Goal: Task Accomplishment & Management: Manage account settings

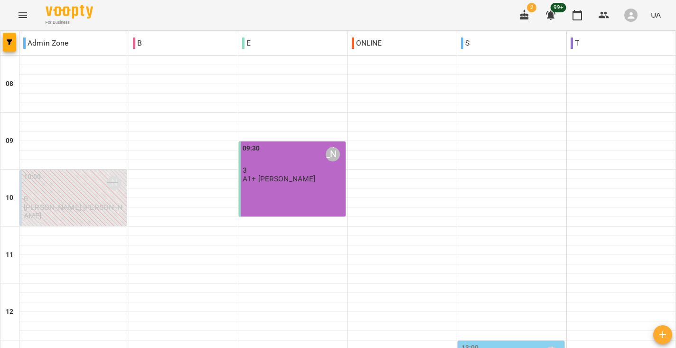
click at [28, 13] on button "Menu" at bounding box center [22, 15] width 23 height 23
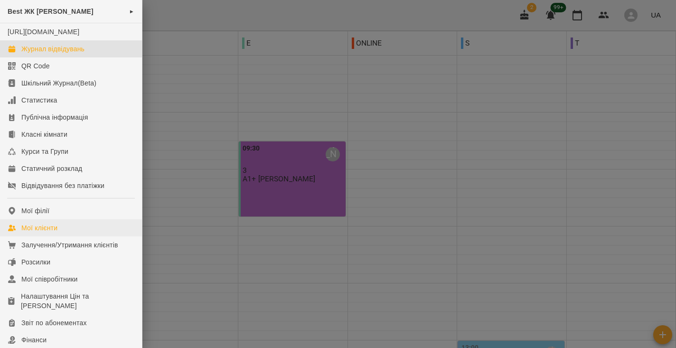
click at [23, 233] on div "Мої клієнти" at bounding box center [39, 227] width 36 height 9
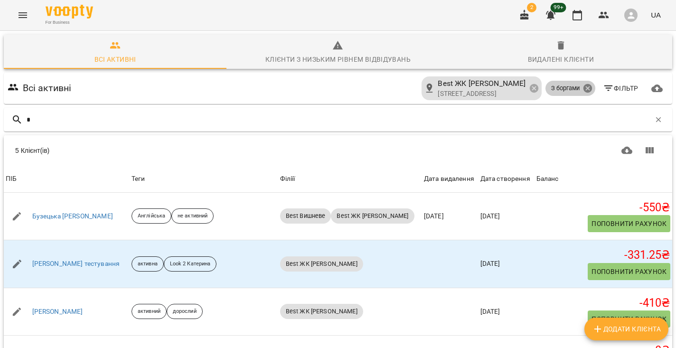
click at [583, 84] on icon at bounding box center [587, 88] width 10 height 10
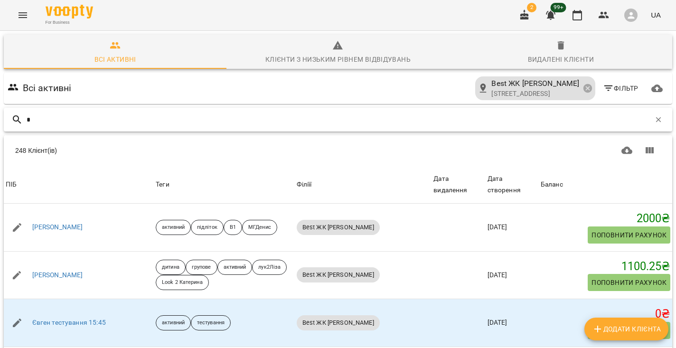
click at [84, 123] on input "*" at bounding box center [339, 120] width 624 height 16
type input "*******"
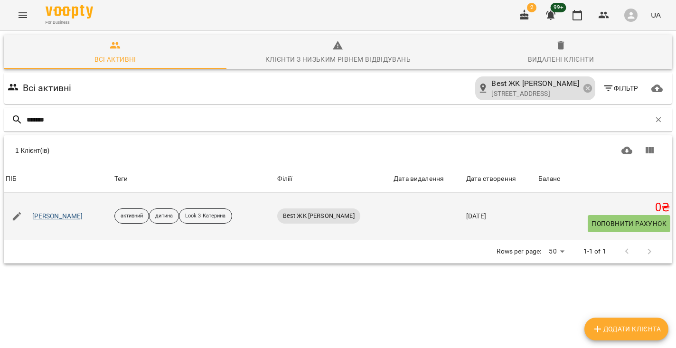
click at [43, 216] on link "Ганечко Анастасія" at bounding box center [57, 216] width 51 height 9
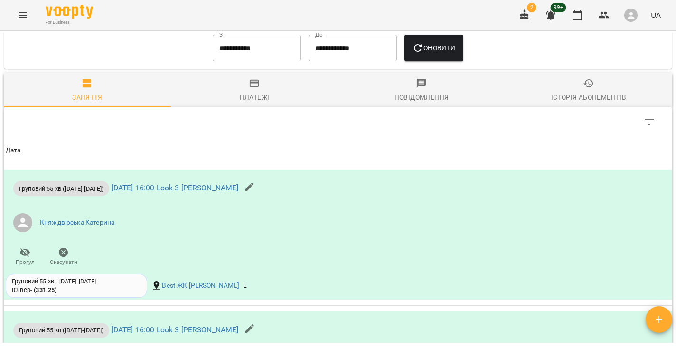
scroll to position [519, 0]
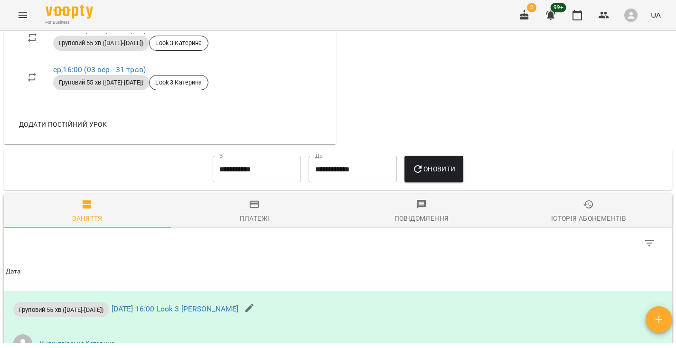
click at [23, 15] on icon "Menu" at bounding box center [23, 15] width 9 height 6
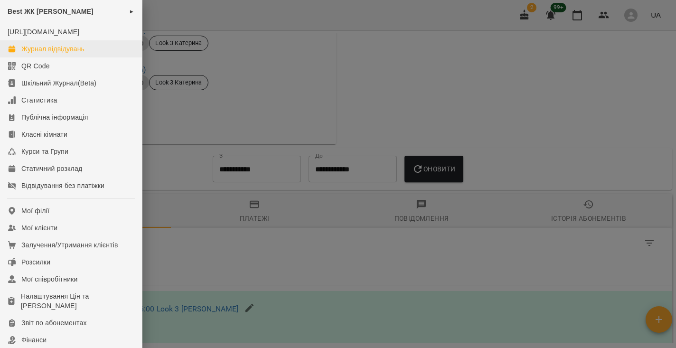
click at [27, 54] on div "Журнал відвідувань" at bounding box center [52, 48] width 63 height 9
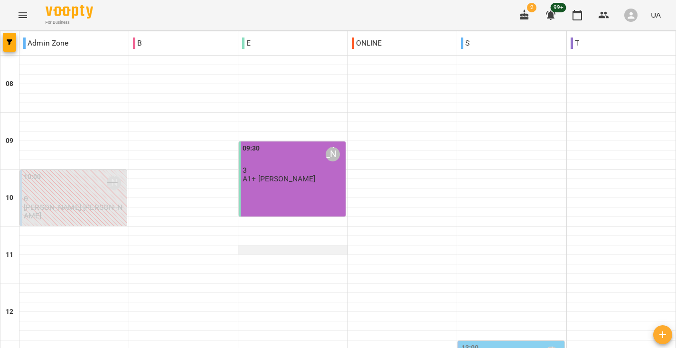
scroll to position [77, 0]
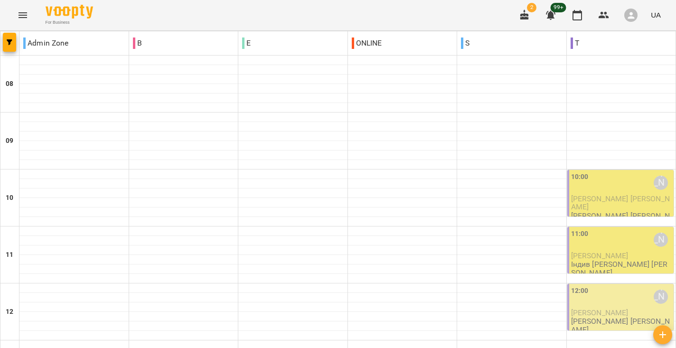
scroll to position [19, 0]
click at [622, 194] on span "[PERSON_NAME] [PERSON_NAME]" at bounding box center [620, 202] width 99 height 17
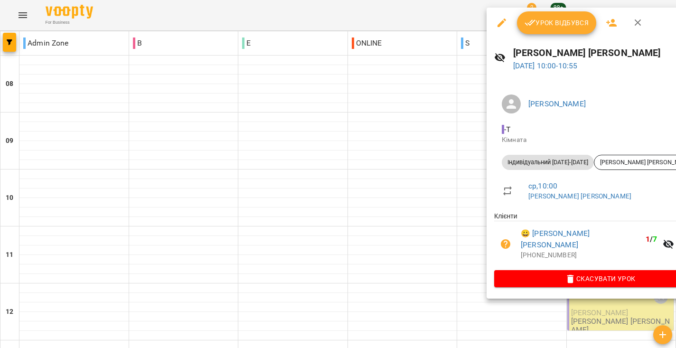
click at [436, 187] on div at bounding box center [338, 174] width 676 height 348
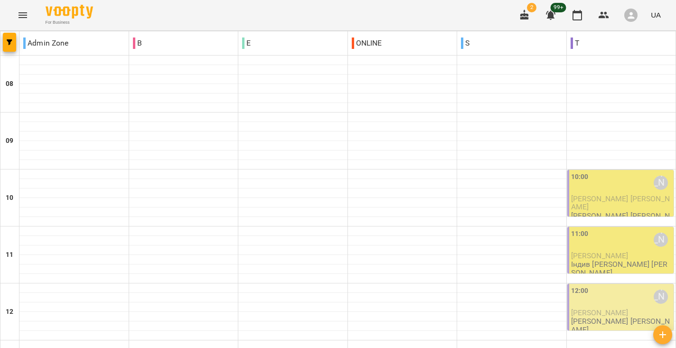
click at [633, 229] on div "11:00 Анастасія Сидорук" at bounding box center [621, 240] width 101 height 22
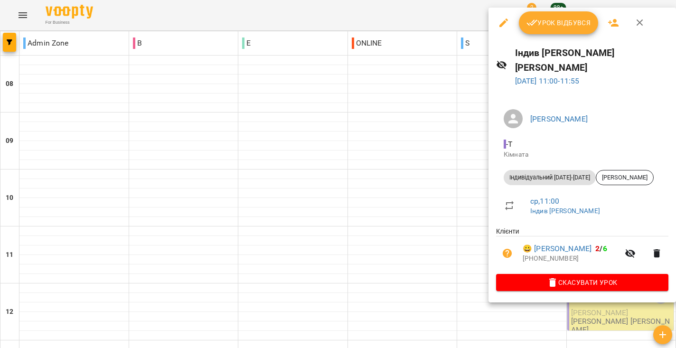
click at [461, 206] on div at bounding box center [338, 174] width 676 height 348
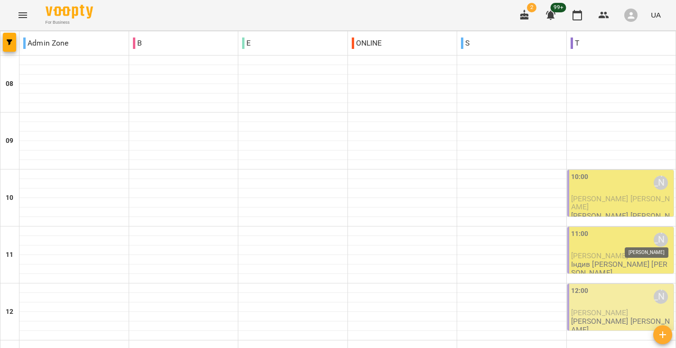
scroll to position [63, 0]
click at [631, 274] on div at bounding box center [621, 278] width 109 height 9
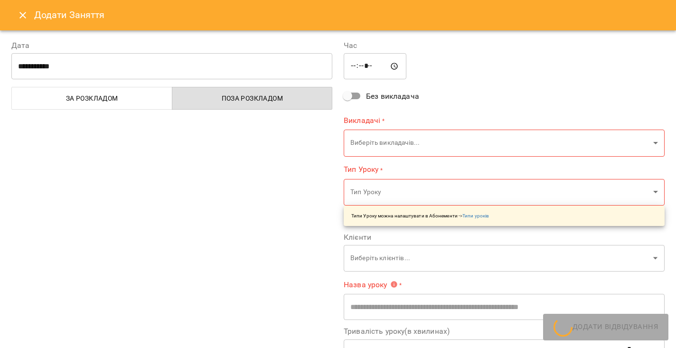
type input "**********"
click at [30, 22] on button "Close" at bounding box center [22, 15] width 23 height 23
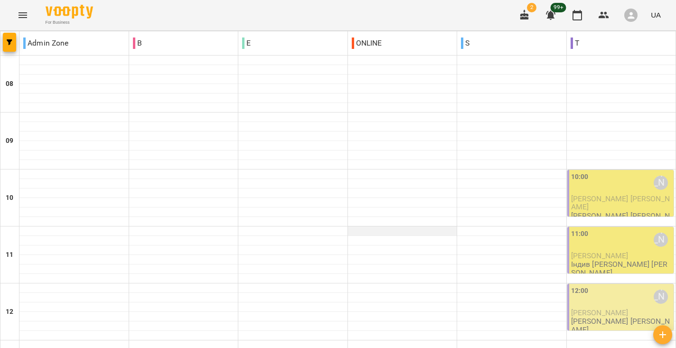
scroll to position [502, 0]
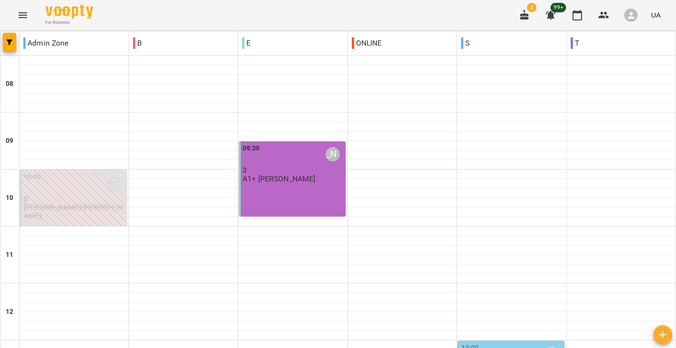
scroll to position [476, 0]
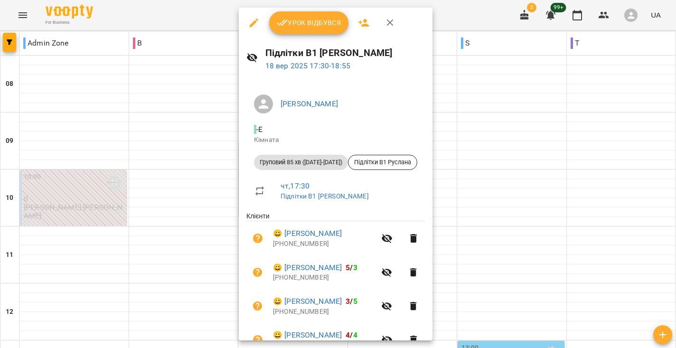
click at [459, 76] on div at bounding box center [338, 174] width 676 height 348
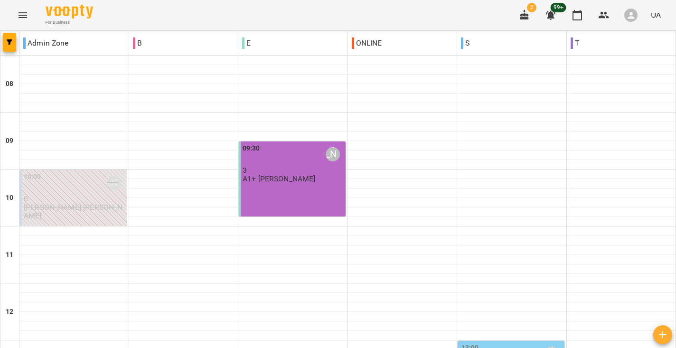
scroll to position [460, 0]
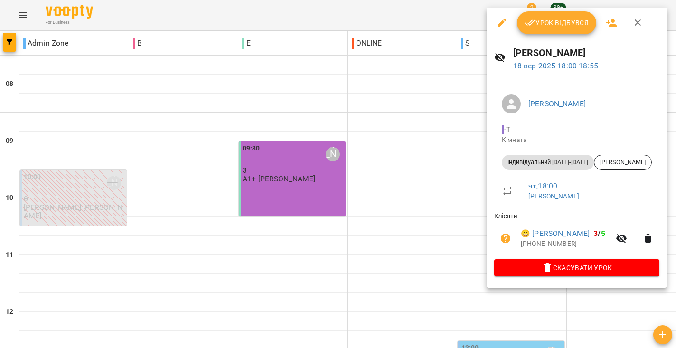
click at [415, 171] on div at bounding box center [338, 174] width 676 height 348
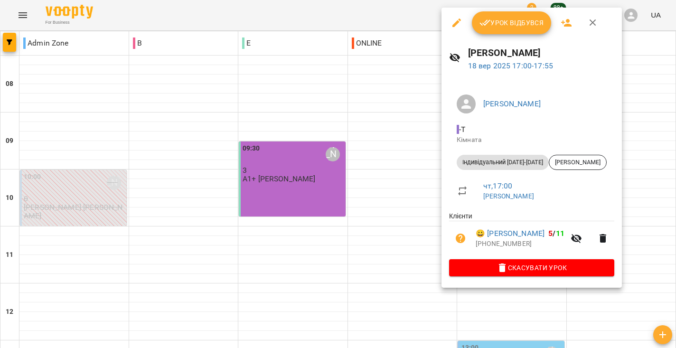
click at [395, 180] on div at bounding box center [338, 174] width 676 height 348
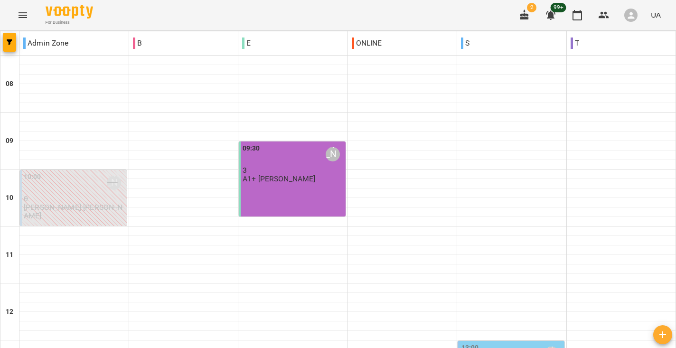
scroll to position [431, 0]
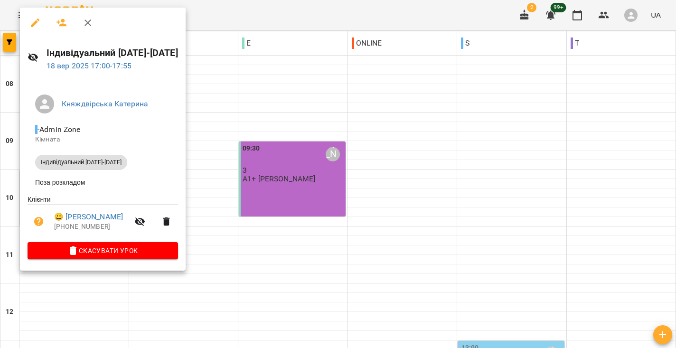
click at [393, 76] on div at bounding box center [338, 174] width 676 height 348
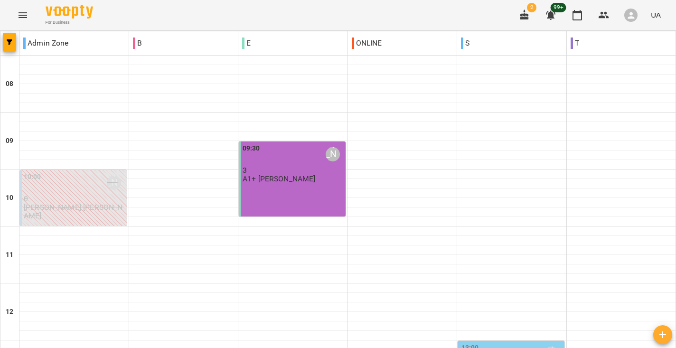
scroll to position [556, 0]
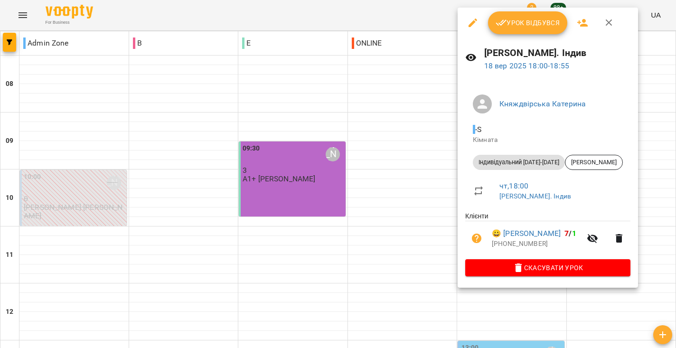
click at [372, 144] on div at bounding box center [338, 174] width 676 height 348
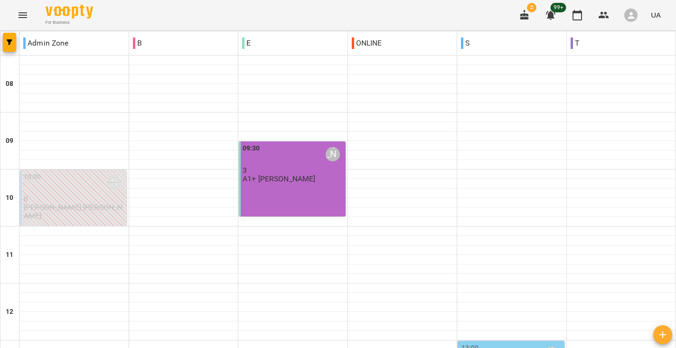
scroll to position [0, 0]
click at [296, 177] on p "А1+ Ранок Руслана" at bounding box center [278, 179] width 73 height 8
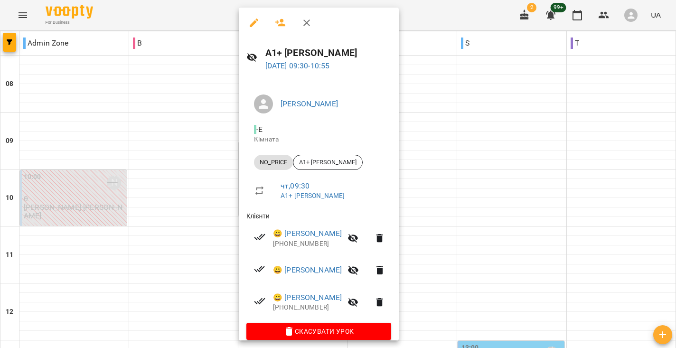
click at [452, 157] on div at bounding box center [338, 174] width 676 height 348
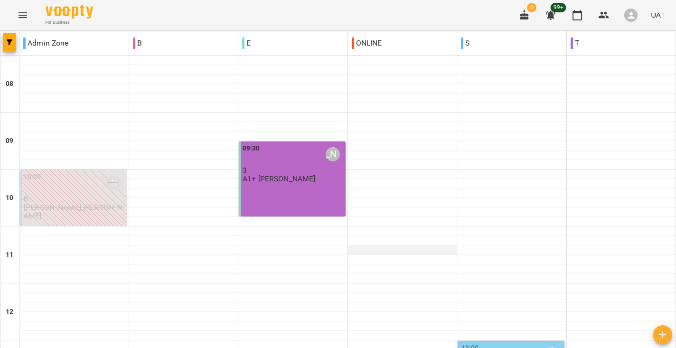
scroll to position [108, 0]
click at [25, 18] on icon "Menu" at bounding box center [22, 14] width 11 height 11
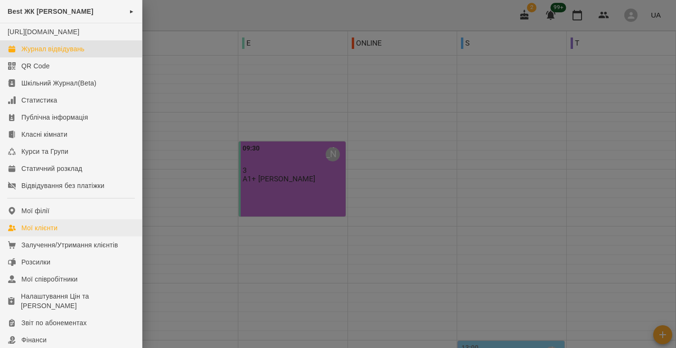
click at [43, 233] on div "Мої клієнти" at bounding box center [39, 227] width 36 height 9
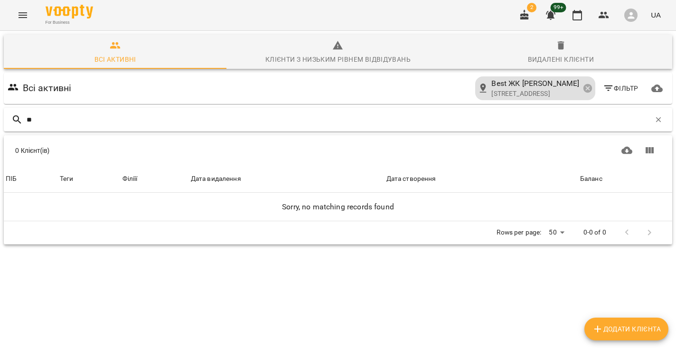
type input "*"
type input "****"
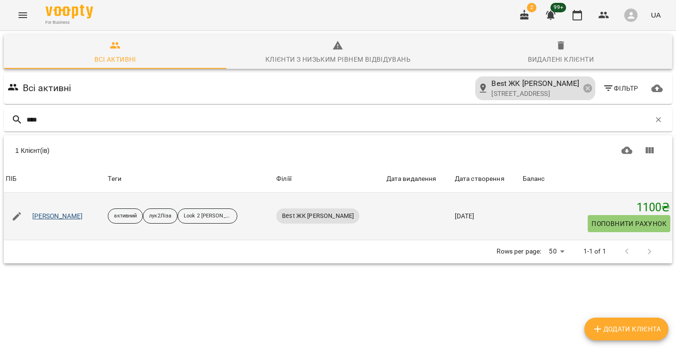
click at [40, 217] on link "Боярська Анастасія" at bounding box center [57, 216] width 51 height 9
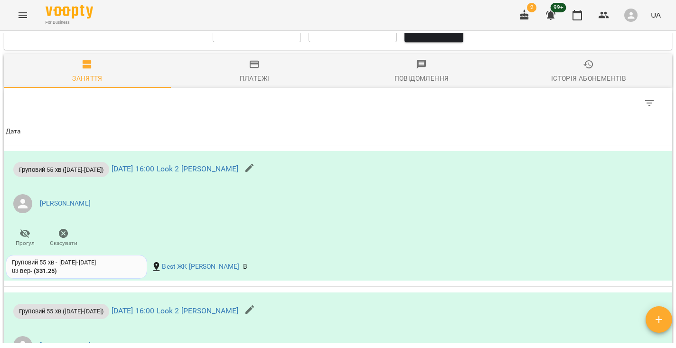
click at [258, 81] on div "Платежі" at bounding box center [255, 78] width 30 height 11
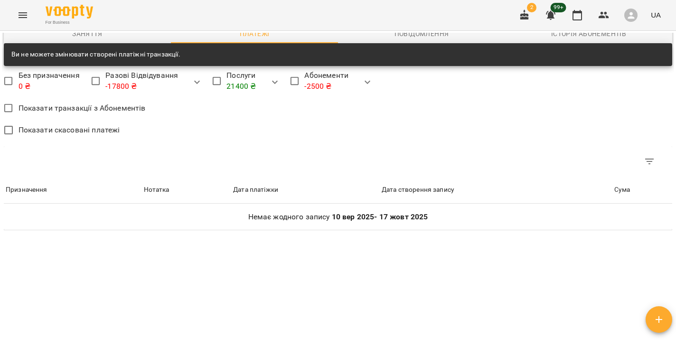
scroll to position [459, 0]
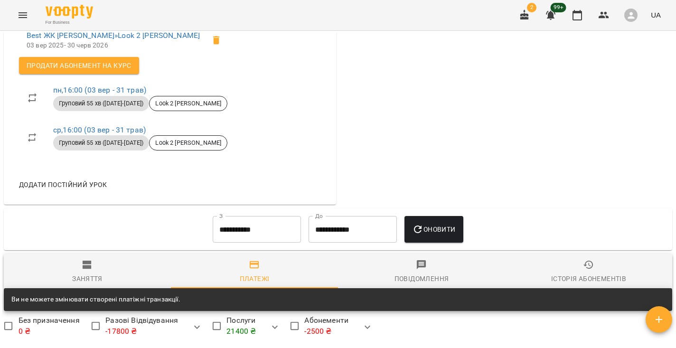
click at [256, 231] on input "**********" at bounding box center [257, 229] width 88 height 27
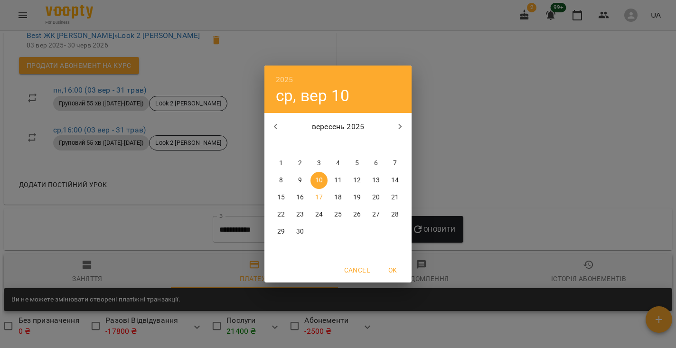
click at [277, 167] on span "1" at bounding box center [280, 162] width 17 height 9
type input "**********"
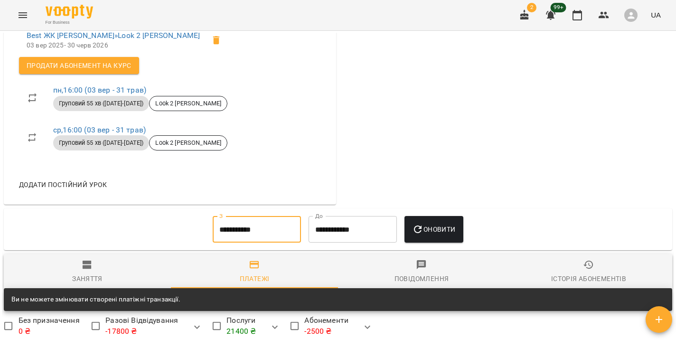
click at [438, 227] on span "Оновити" at bounding box center [433, 229] width 43 height 11
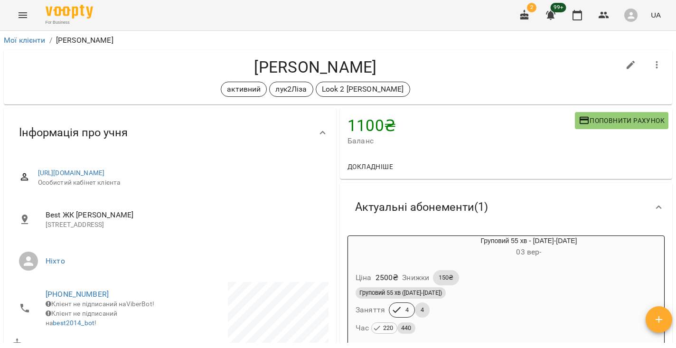
scroll to position [0, 0]
click at [657, 64] on icon "button" at bounding box center [657, 65] width 2 height 8
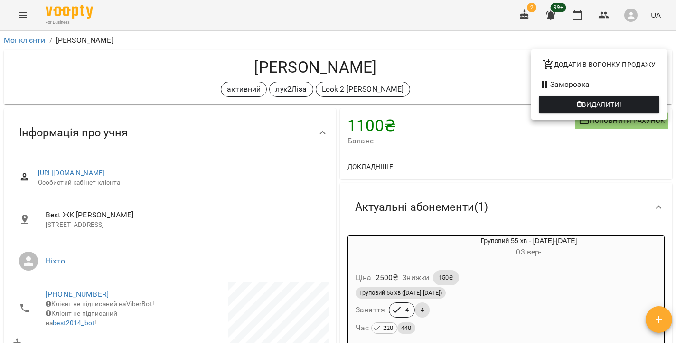
click at [612, 84] on li "Заморозка" at bounding box center [599, 84] width 136 height 17
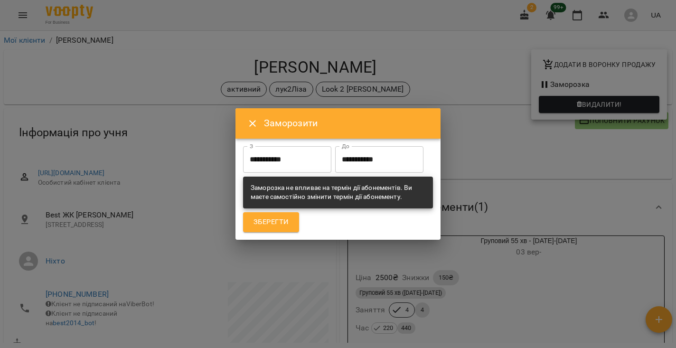
click at [297, 129] on div "**********" at bounding box center [337, 173] width 205 height 131
click at [295, 146] on input "**********" at bounding box center [287, 159] width 88 height 27
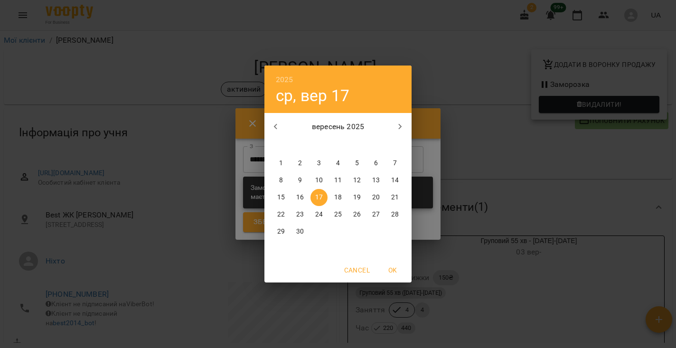
click at [482, 129] on div "2025 ср, вер 17 вересень 2025 пн вт ср чт пт сб нд 1 2 3 4 5 6 7 8 9 10 11 12 1…" at bounding box center [338, 174] width 676 height 348
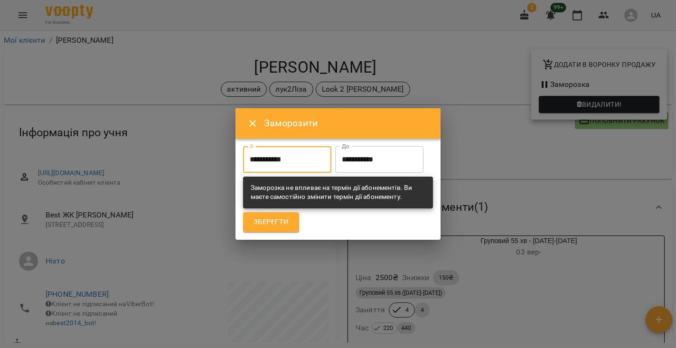
click at [255, 118] on icon "Close" at bounding box center [252, 123] width 11 height 11
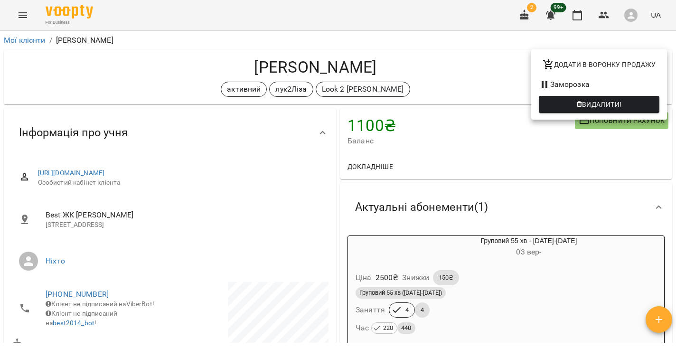
click at [457, 295] on div at bounding box center [338, 174] width 676 height 348
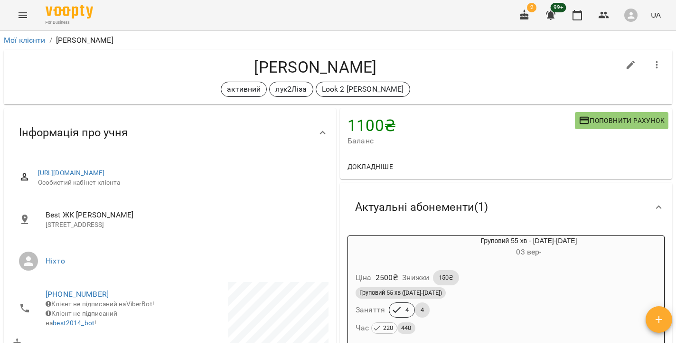
click at [473, 279] on div "Ціна 2500 ₴ Знижки 150₴" at bounding box center [506, 277] width 305 height 19
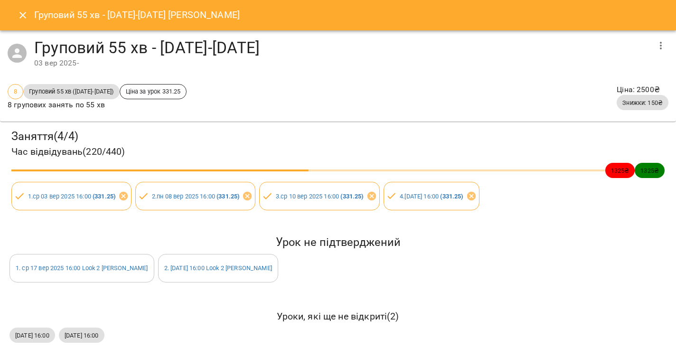
click at [18, 14] on icon "Close" at bounding box center [22, 14] width 11 height 11
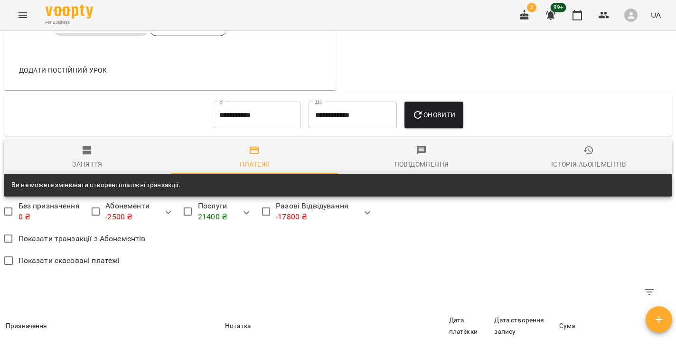
scroll to position [568, 0]
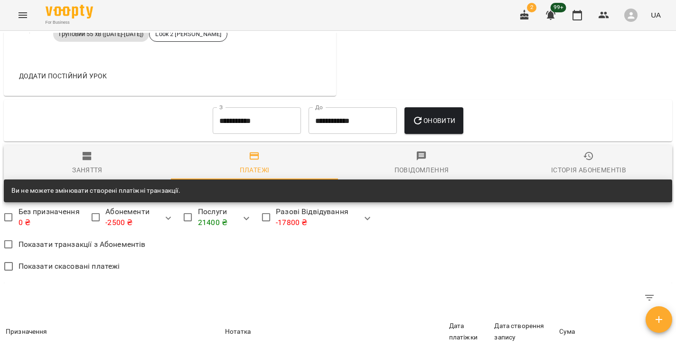
click at [74, 159] on span "Заняття" at bounding box center [87, 163] width 156 height 26
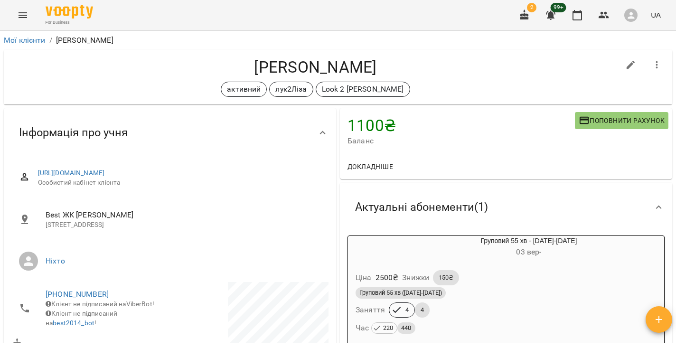
scroll to position [0, 0]
click at [660, 65] on icon "button" at bounding box center [656, 64] width 11 height 11
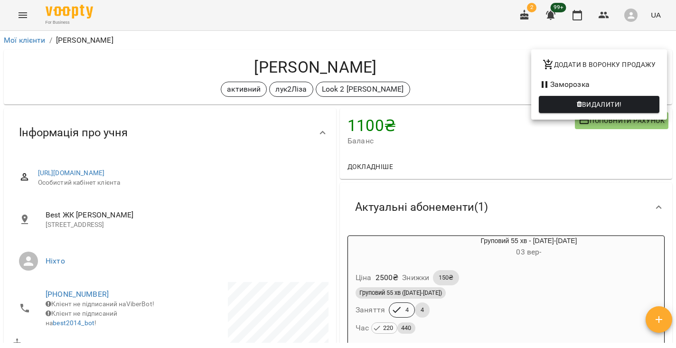
click at [555, 86] on li "Заморозка" at bounding box center [599, 84] width 136 height 17
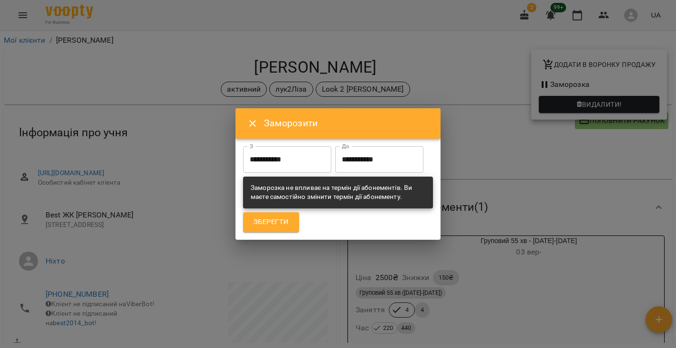
click at [283, 146] on input "**********" at bounding box center [287, 159] width 88 height 27
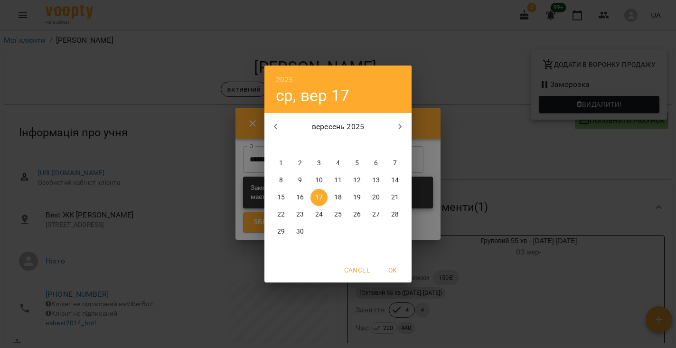
click at [401, 121] on icon "button" at bounding box center [399, 126] width 11 height 11
click at [319, 164] on p "1" at bounding box center [319, 162] width 4 height 9
type input "**********"
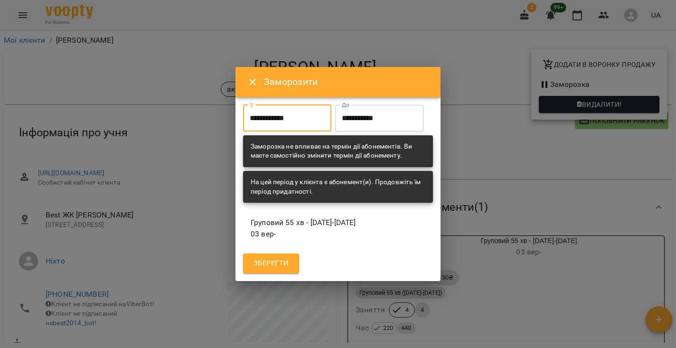
click at [371, 125] on div "**********" at bounding box center [338, 189] width 194 height 172
click at [335, 131] on input "**********" at bounding box center [379, 118] width 88 height 27
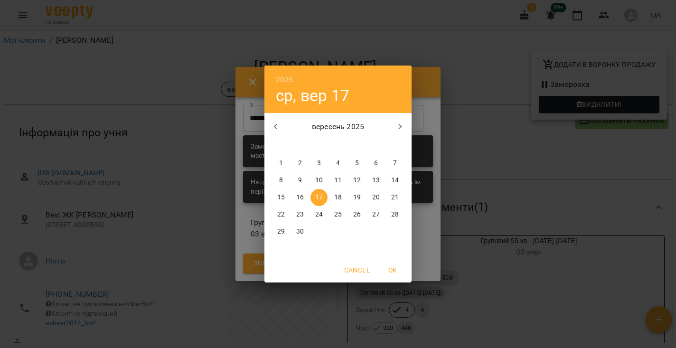
click at [401, 124] on icon "button" at bounding box center [399, 126] width 11 height 11
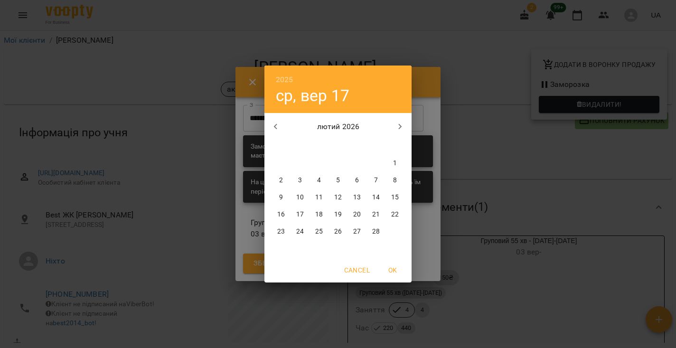
click at [401, 124] on icon "button" at bounding box center [399, 126] width 11 height 11
click at [362, 270] on span "Cancel" at bounding box center [357, 269] width 26 height 11
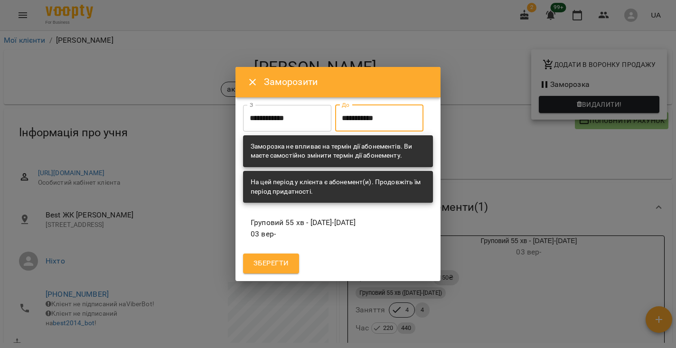
click at [252, 76] on icon "Close" at bounding box center [252, 81] width 11 height 11
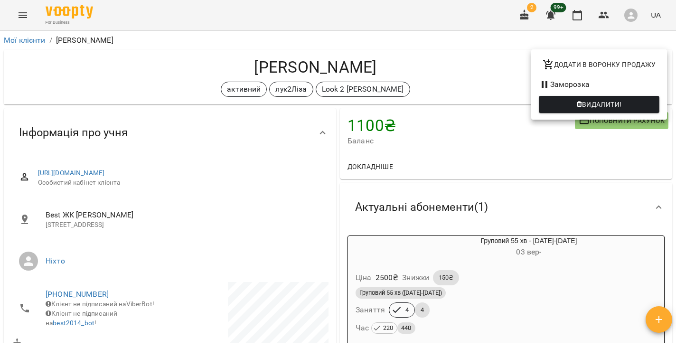
click at [504, 177] on div at bounding box center [338, 174] width 676 height 348
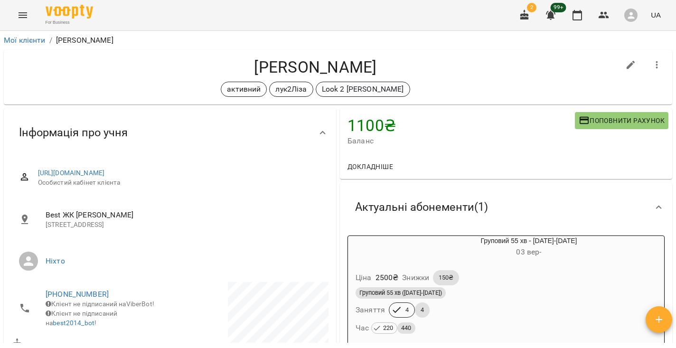
click at [25, 16] on icon "Menu" at bounding box center [22, 14] width 11 height 11
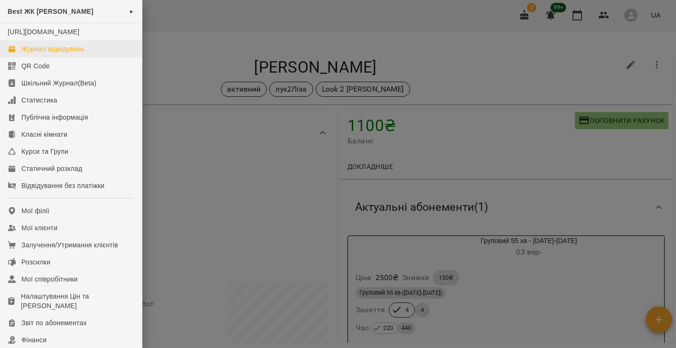
click at [54, 57] on link "Журнал відвідувань" at bounding box center [71, 48] width 142 height 17
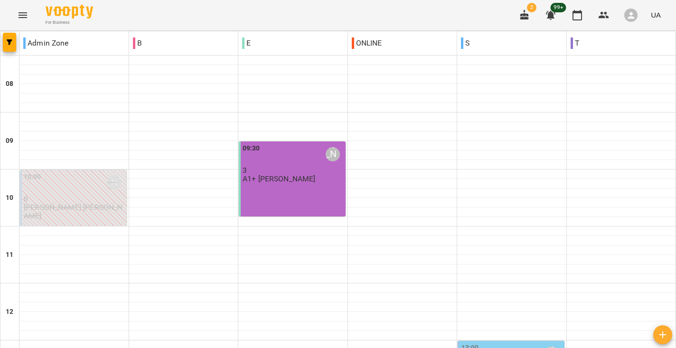
scroll to position [409, 0]
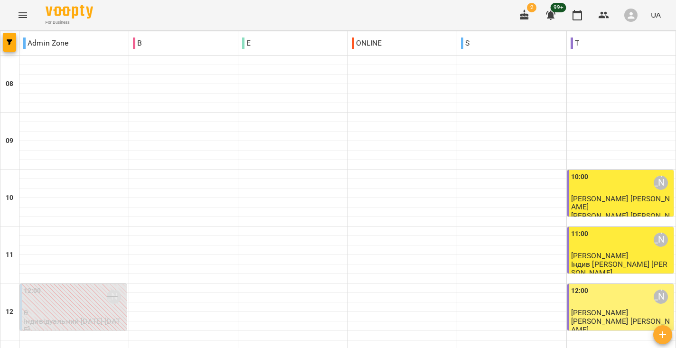
scroll to position [442, 0]
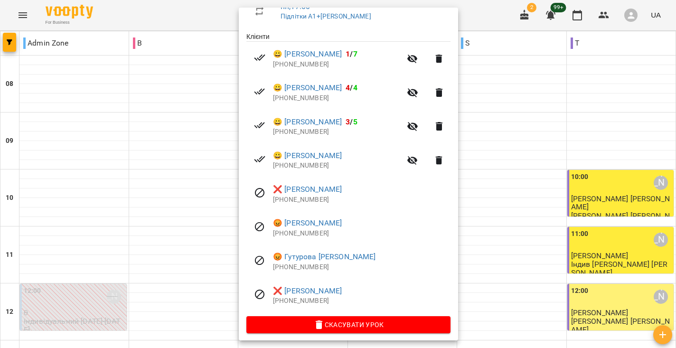
scroll to position [178, 0]
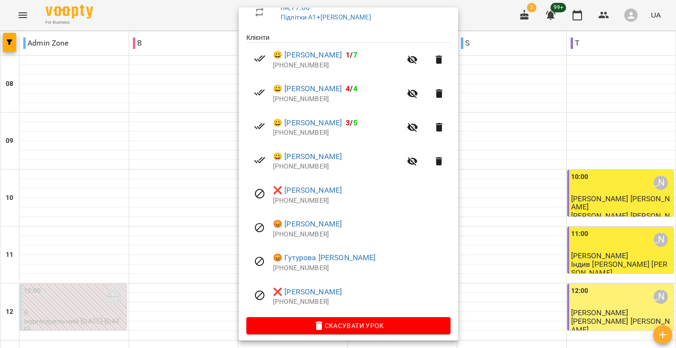
click at [444, 139] on li "😀 Пономаренко Яна 3 / 5 +380677630856" at bounding box center [348, 128] width 204 height 34
click at [19, 14] on div at bounding box center [338, 174] width 676 height 348
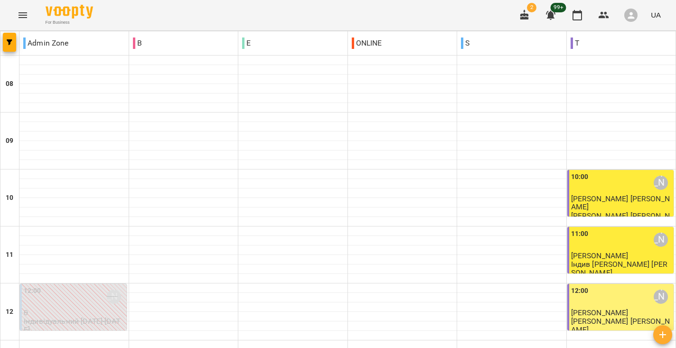
click at [19, 14] on icon "Menu" at bounding box center [22, 14] width 11 height 11
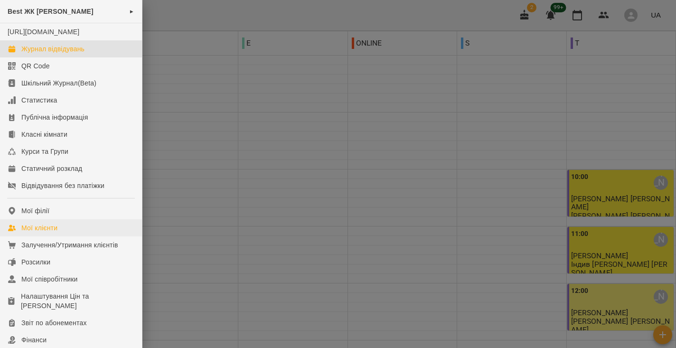
click at [52, 233] on div "Мої клієнти" at bounding box center [39, 227] width 36 height 9
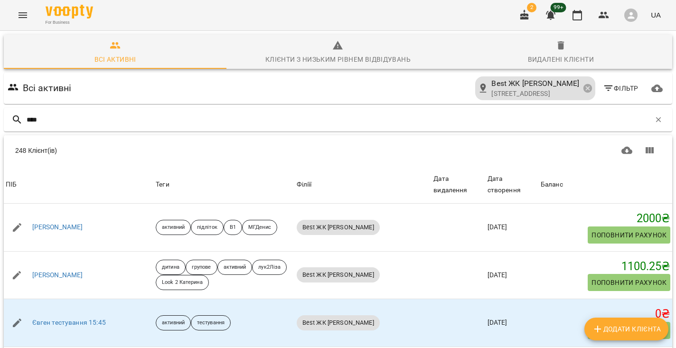
type input "*****"
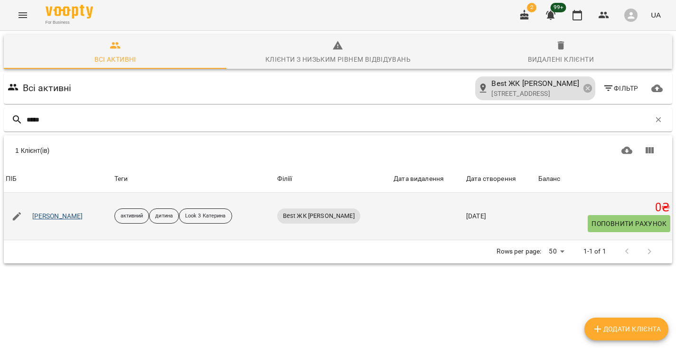
click at [80, 216] on link "Ганечко Анастасія" at bounding box center [57, 216] width 51 height 9
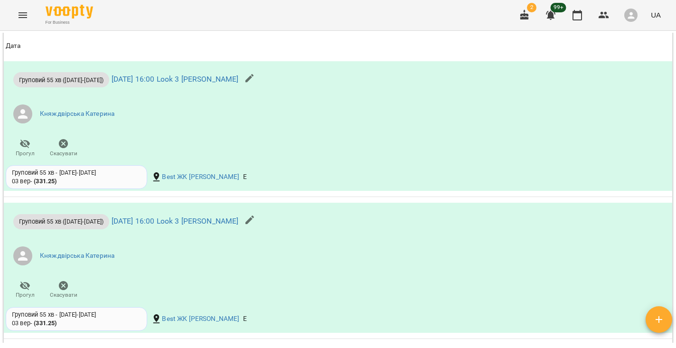
scroll to position [750, 0]
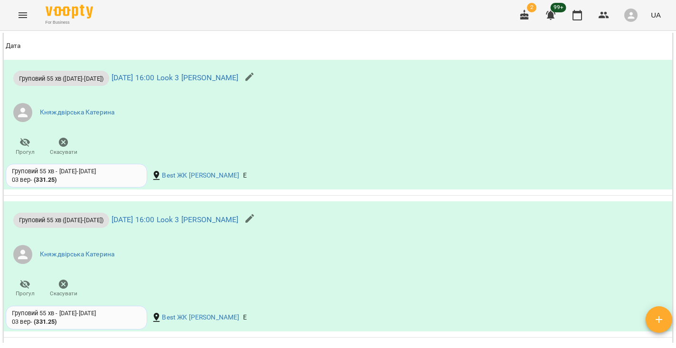
click at [15, 17] on button "Menu" at bounding box center [22, 15] width 23 height 23
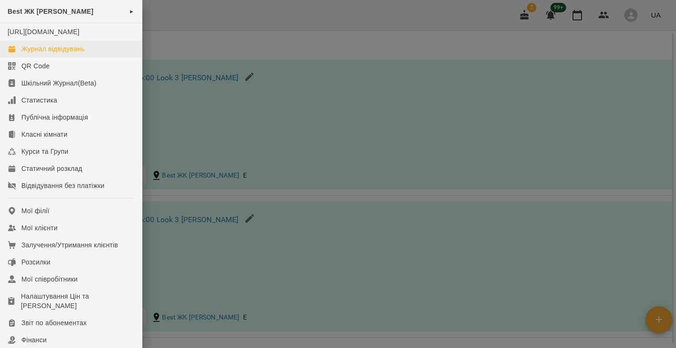
click at [47, 54] on div "Журнал відвідувань" at bounding box center [52, 48] width 63 height 9
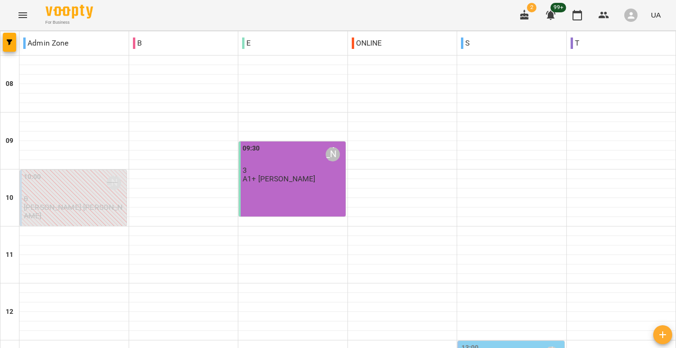
click at [275, 164] on div "09:30 Кибаленко Руслана Романівна" at bounding box center [292, 154] width 101 height 22
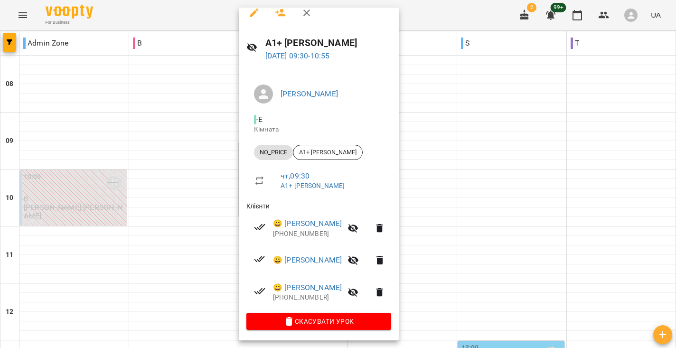
scroll to position [9, 0]
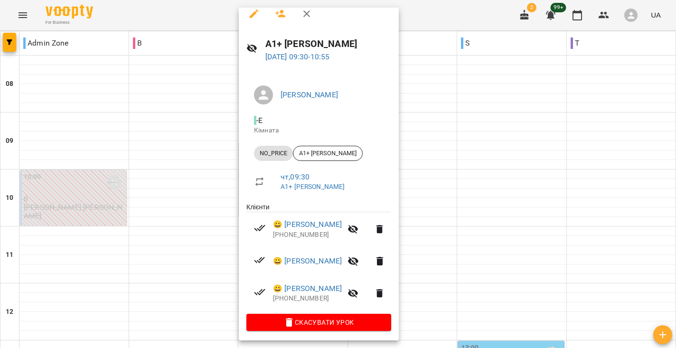
click at [478, 143] on div at bounding box center [338, 174] width 676 height 348
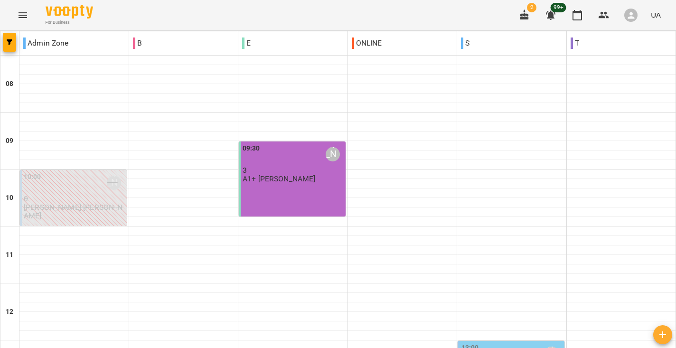
click at [251, 172] on p "3" at bounding box center [292, 170] width 101 height 8
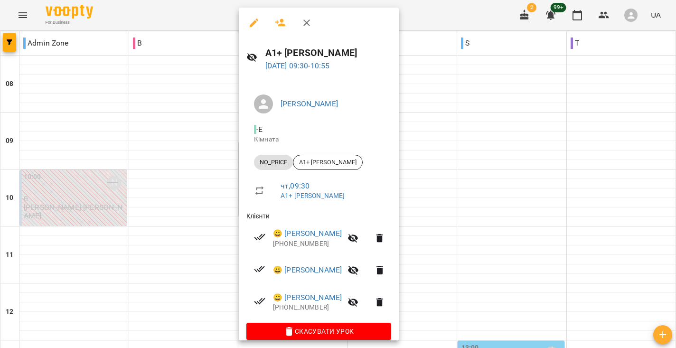
click at [450, 110] on div at bounding box center [338, 174] width 676 height 348
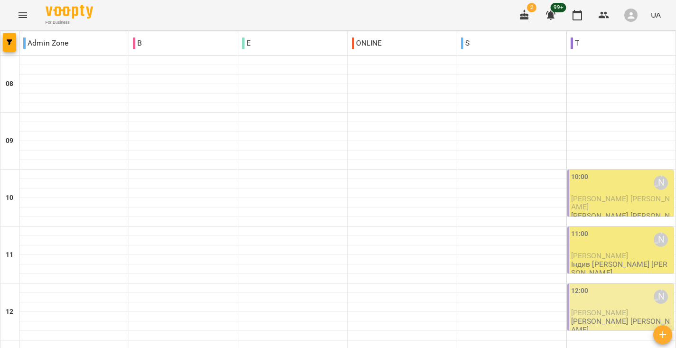
scroll to position [477, 0]
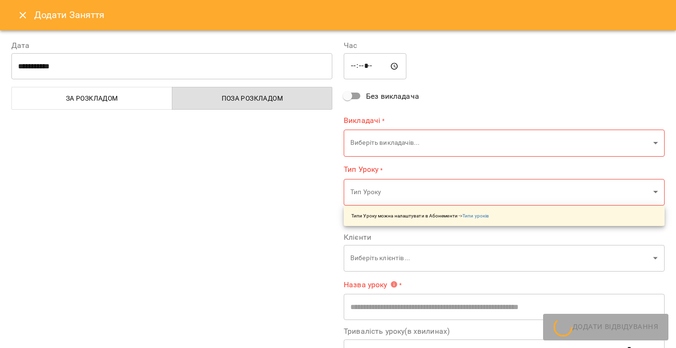
type input "**********"
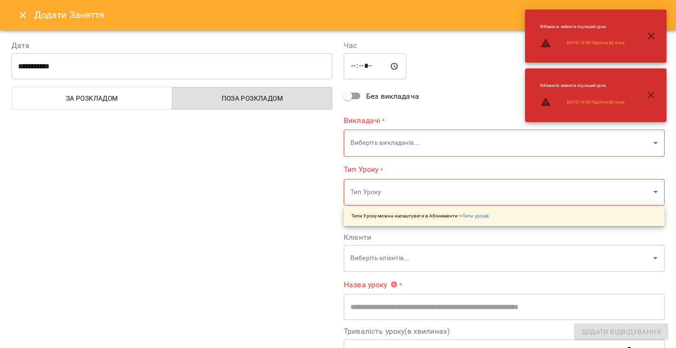
click at [21, 11] on icon "Close" at bounding box center [22, 14] width 11 height 11
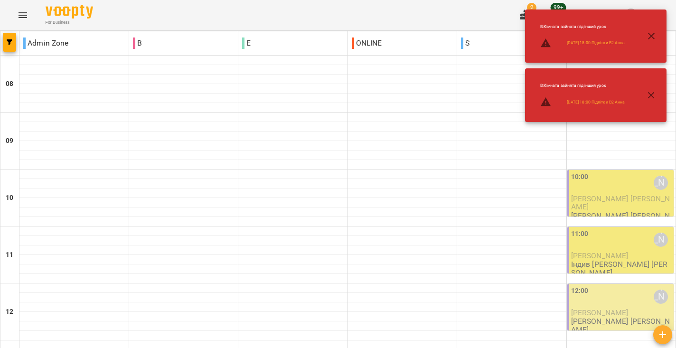
click at [651, 33] on icon "button" at bounding box center [650, 35] width 11 height 11
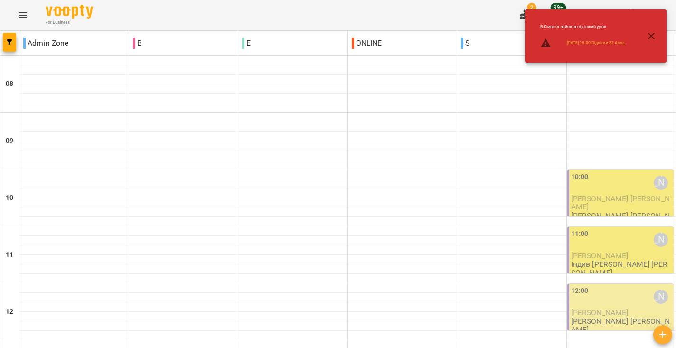
click at [654, 32] on icon "button" at bounding box center [650, 35] width 11 height 11
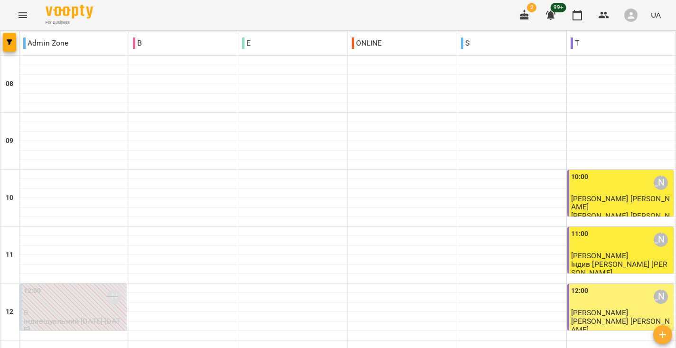
scroll to position [514, 0]
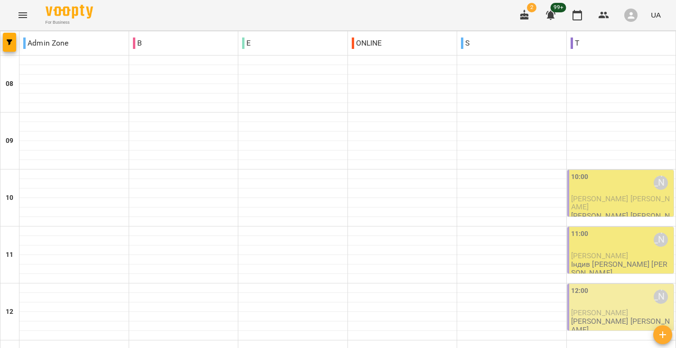
scroll to position [477, 0]
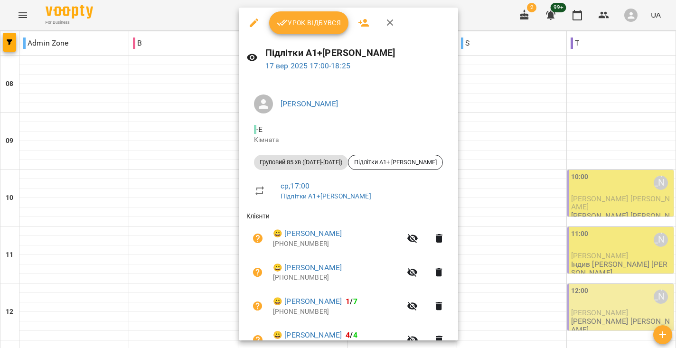
click at [471, 147] on div at bounding box center [338, 174] width 676 height 348
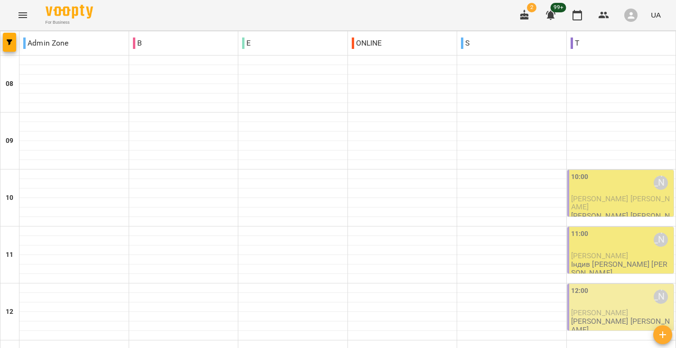
scroll to position [469, 0]
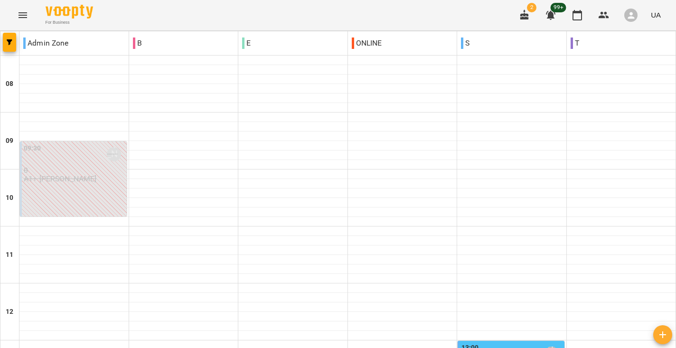
scroll to position [348, 0]
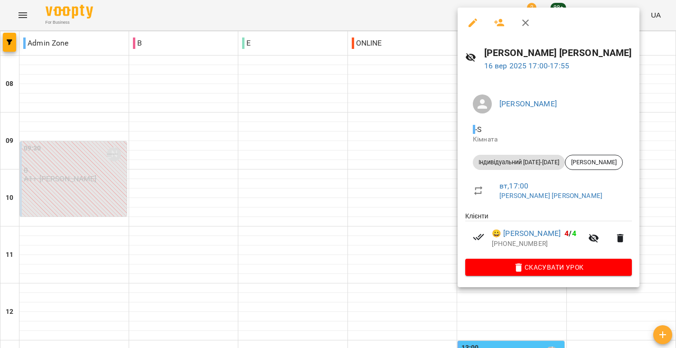
click at [410, 223] on div at bounding box center [338, 174] width 676 height 348
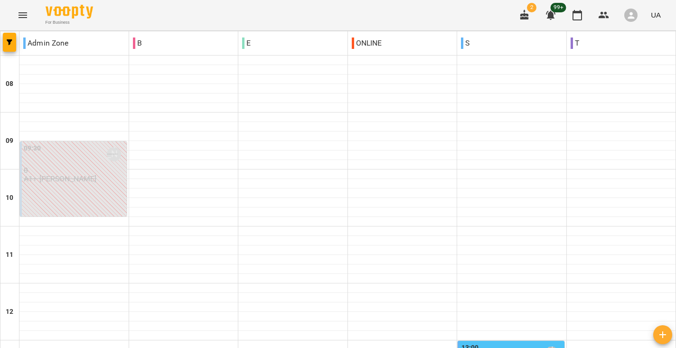
scroll to position [434, 0]
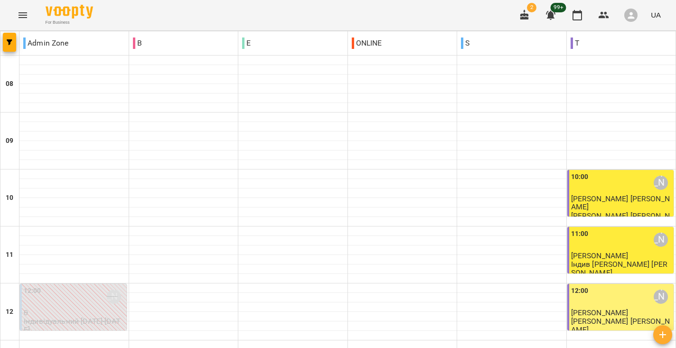
scroll to position [488, 0]
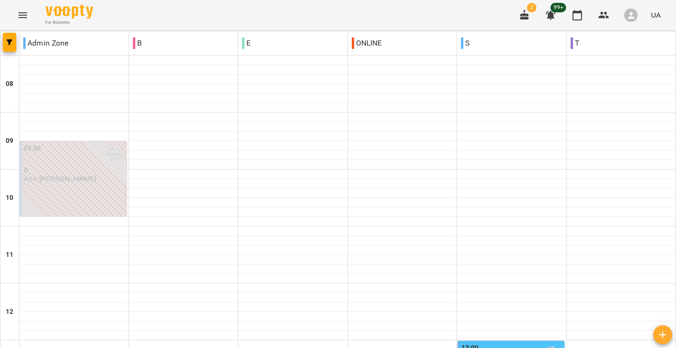
scroll to position [389, 0]
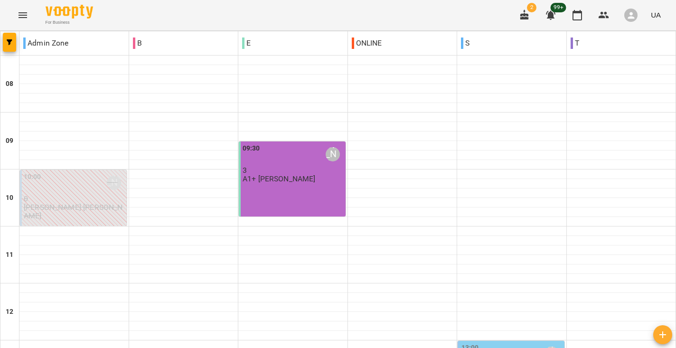
scroll to position [464, 0]
click at [22, 15] on icon "Menu" at bounding box center [22, 14] width 11 height 11
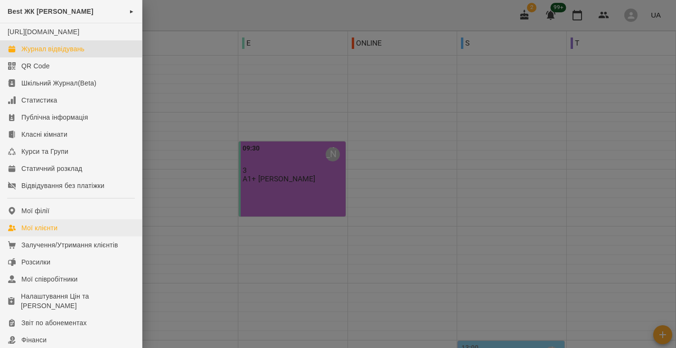
click at [42, 233] on div "Мої клієнти" at bounding box center [39, 227] width 36 height 9
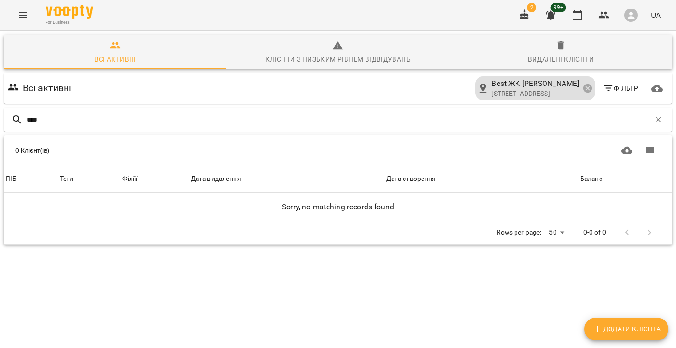
type input "*****"
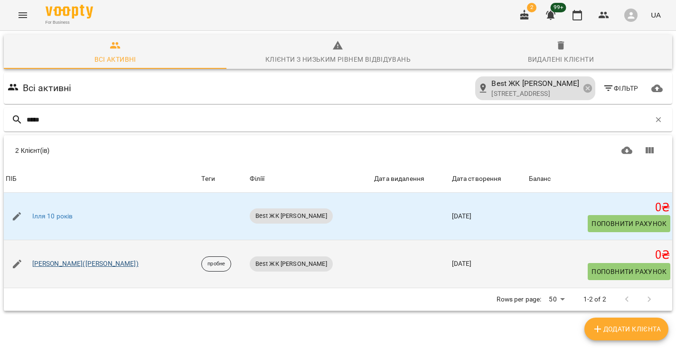
click at [68, 261] on link "Ілляш Віра(Васільєва)" at bounding box center [85, 263] width 106 height 9
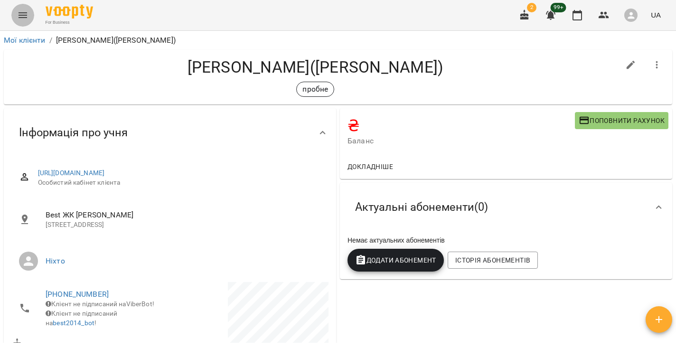
click at [19, 17] on icon "Menu" at bounding box center [22, 14] width 11 height 11
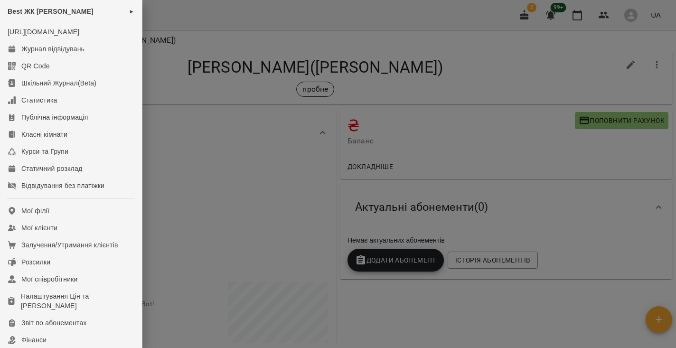
click at [221, 139] on div at bounding box center [338, 174] width 676 height 348
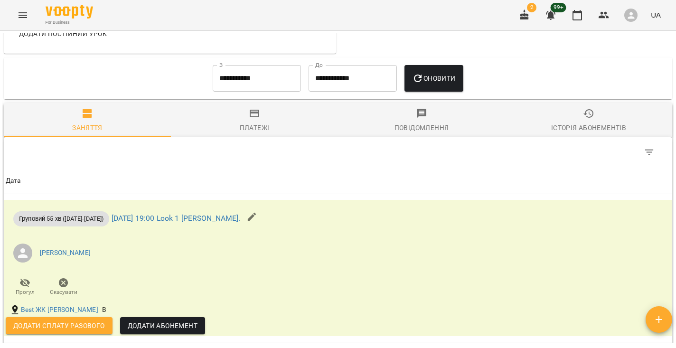
scroll to position [472, 0]
click at [227, 82] on input "**********" at bounding box center [257, 78] width 88 height 27
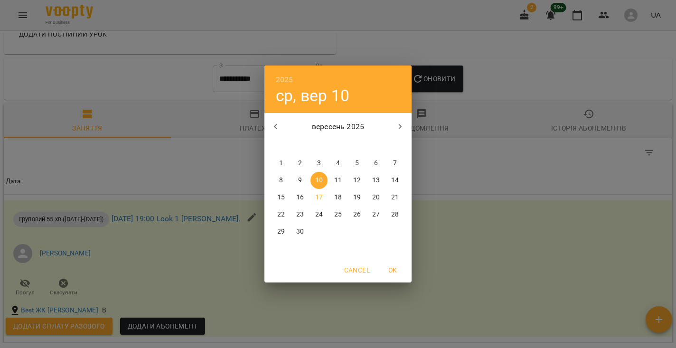
click at [285, 157] on button "1" at bounding box center [280, 163] width 17 height 17
type input "**********"
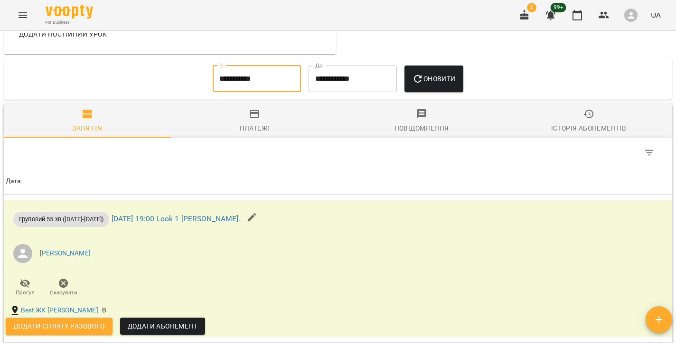
click at [440, 81] on span "Оновити" at bounding box center [433, 78] width 43 height 11
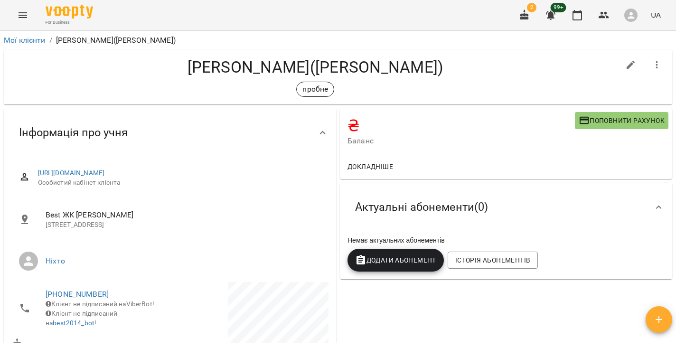
scroll to position [0, 0]
click at [23, 37] on link "Мої клієнти" at bounding box center [25, 40] width 42 height 9
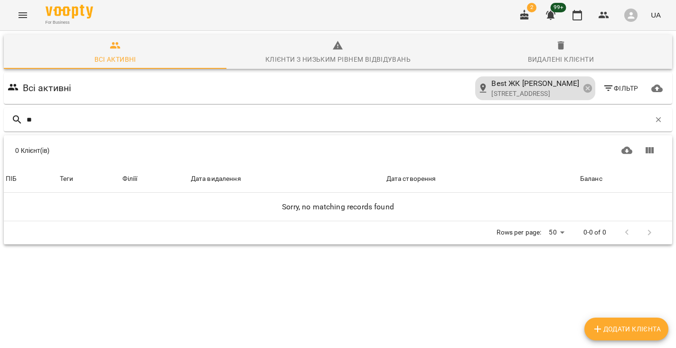
type input "*"
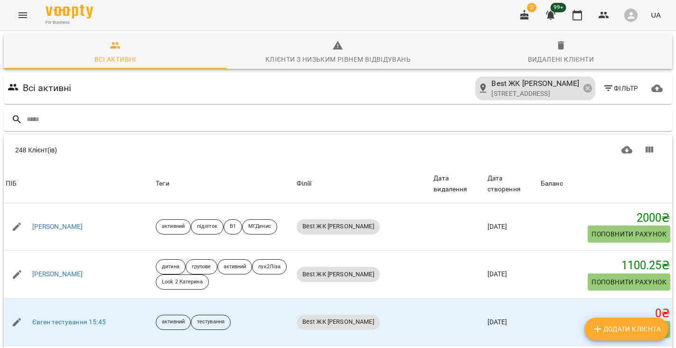
type input "*"
type input "****"
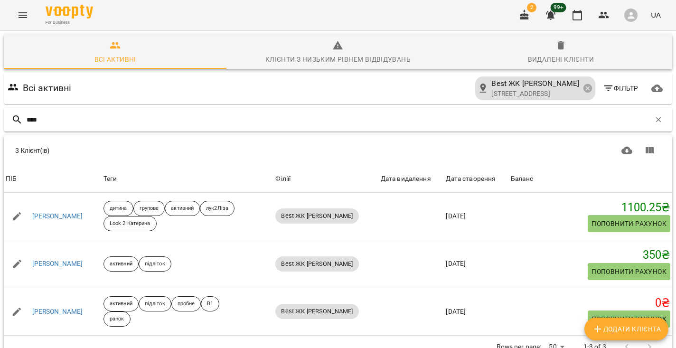
click at [37, 115] on input "****" at bounding box center [339, 120] width 624 height 16
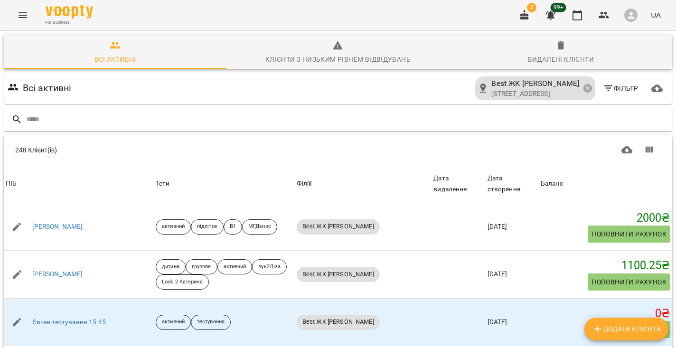
click at [18, 22] on button "Menu" at bounding box center [22, 15] width 23 height 23
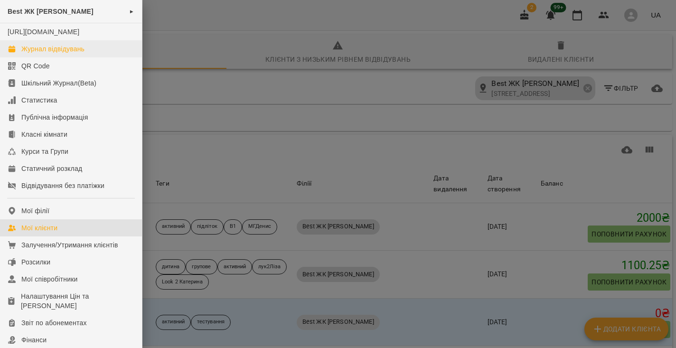
click at [28, 54] on div "Журнал відвідувань" at bounding box center [52, 48] width 63 height 9
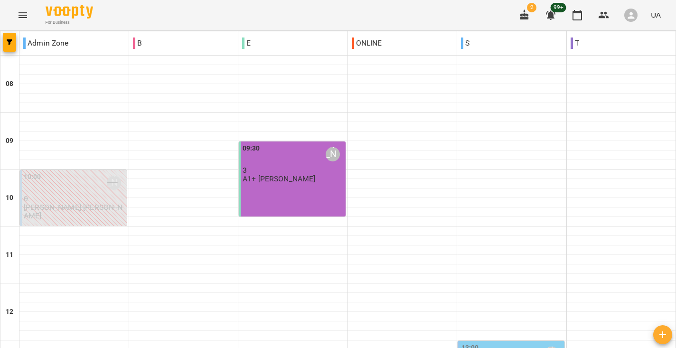
scroll to position [352, 0]
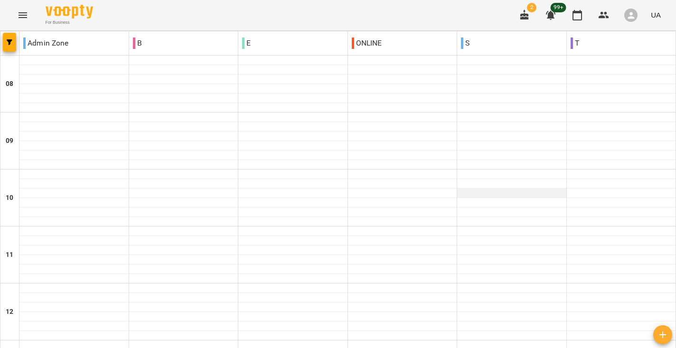
scroll to position [342, 0]
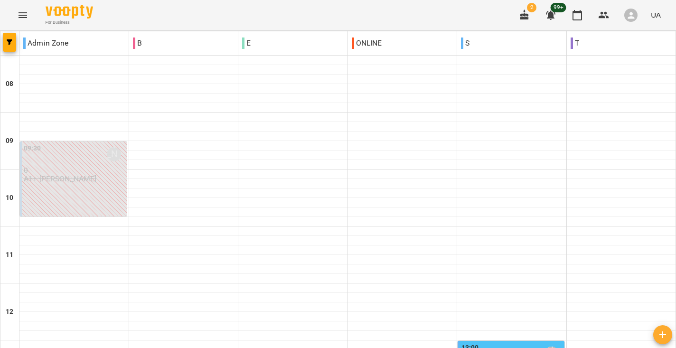
scroll to position [426, 0]
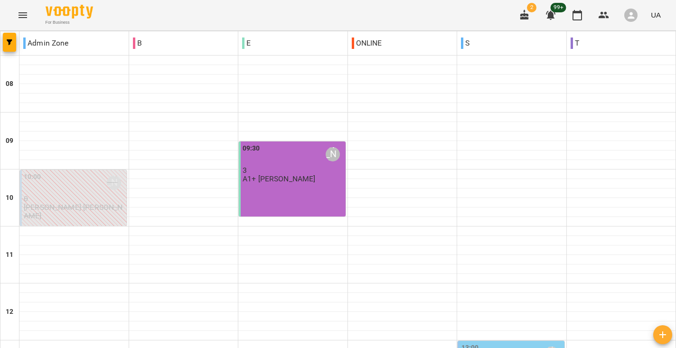
scroll to position [479, 0]
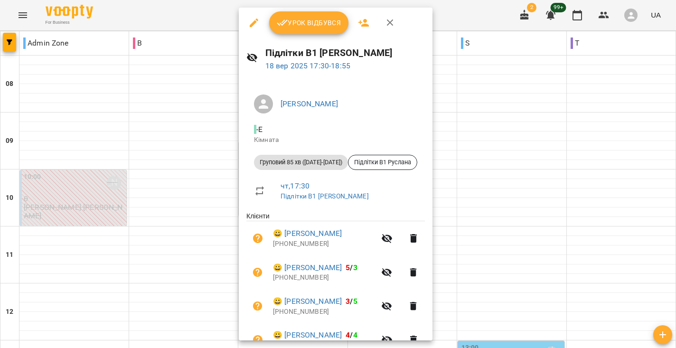
click at [457, 81] on div at bounding box center [338, 174] width 676 height 348
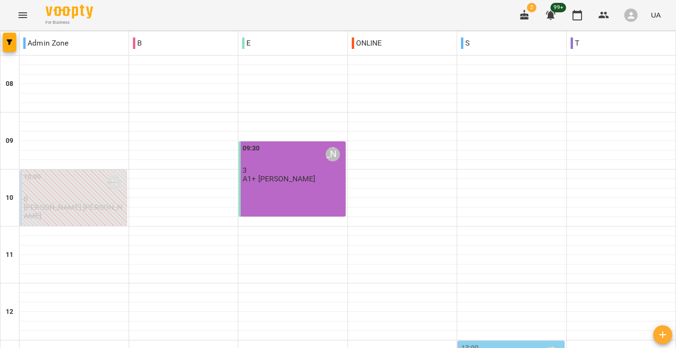
scroll to position [55, 0]
click at [298, 175] on p "А1+ Ранок Руслана" at bounding box center [278, 179] width 73 height 8
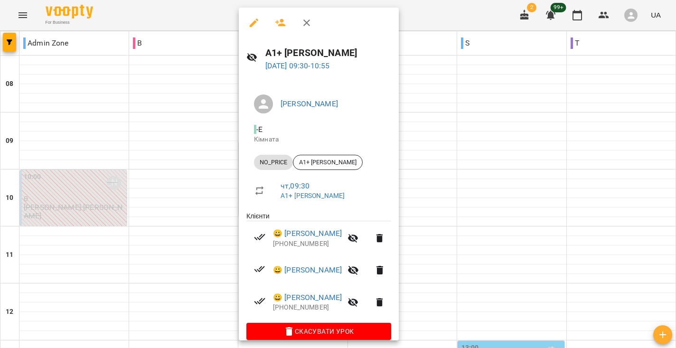
click at [439, 139] on div at bounding box center [338, 174] width 676 height 348
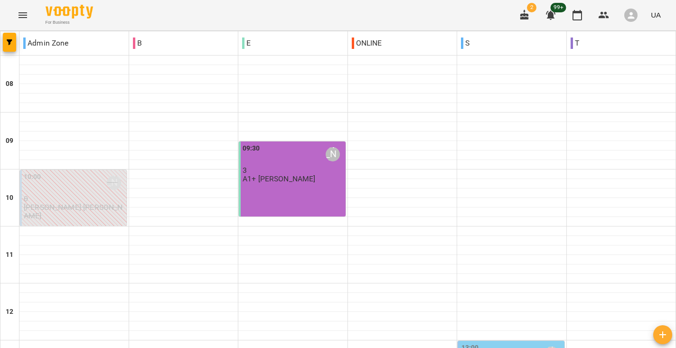
click at [250, 143] on div "09:30" at bounding box center [251, 154] width 18 height 22
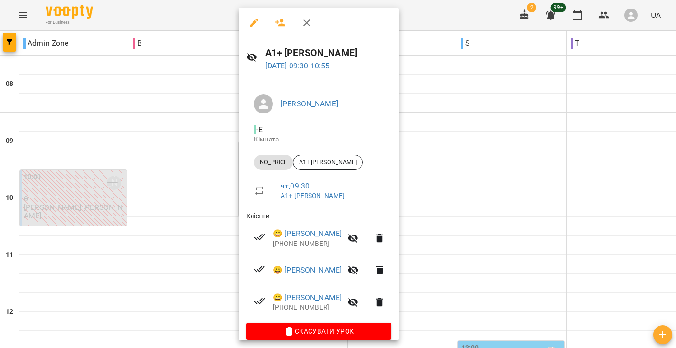
click at [446, 97] on div at bounding box center [338, 174] width 676 height 348
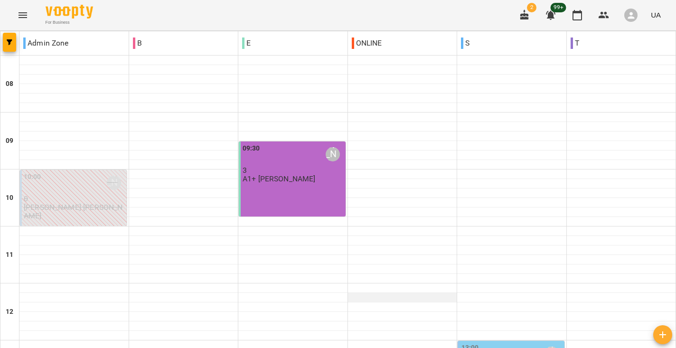
scroll to position [180, 0]
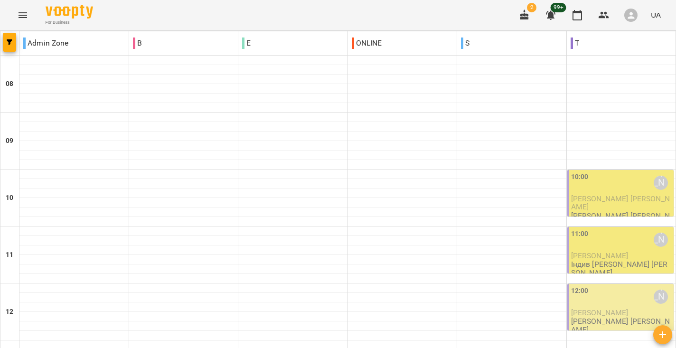
scroll to position [76, 0]
click at [631, 172] on div "10:00 Анастасія Сидорук" at bounding box center [621, 183] width 101 height 22
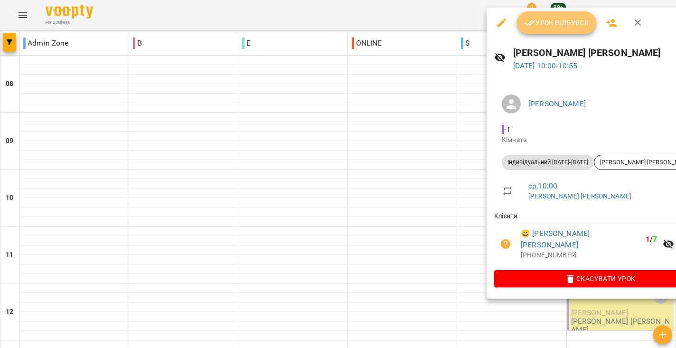
click at [569, 26] on span "Урок відбувся" at bounding box center [556, 22] width 65 height 11
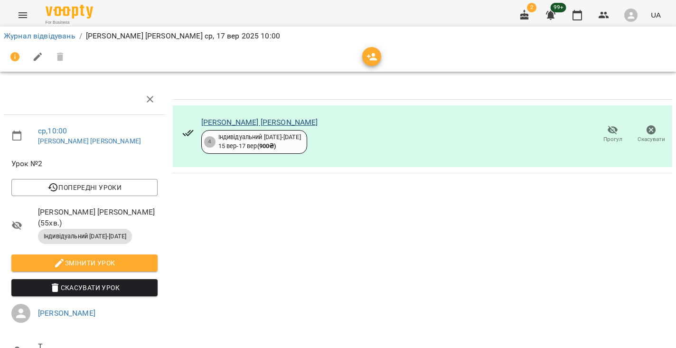
click at [244, 122] on link "Кривуненко Іван" at bounding box center [259, 122] width 117 height 9
click at [47, 40] on link "Журнал відвідувань" at bounding box center [40, 35] width 72 height 9
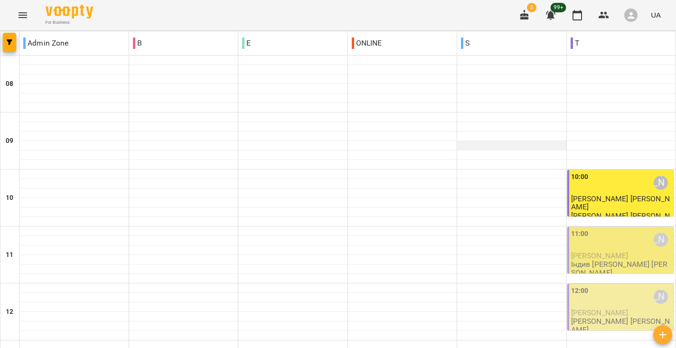
scroll to position [107, 0]
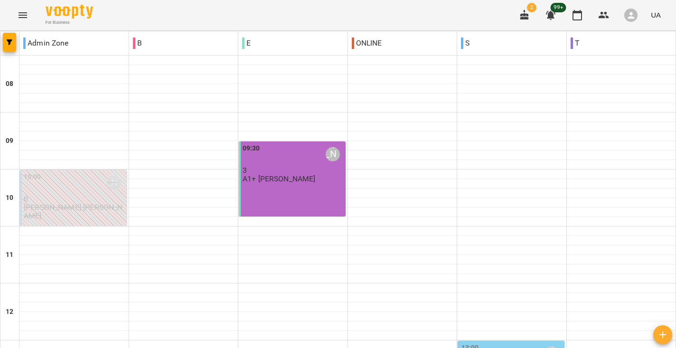
scroll to position [82, 0]
click at [300, 143] on div "09:30 Кибаленко Руслана Романівна" at bounding box center [292, 154] width 101 height 22
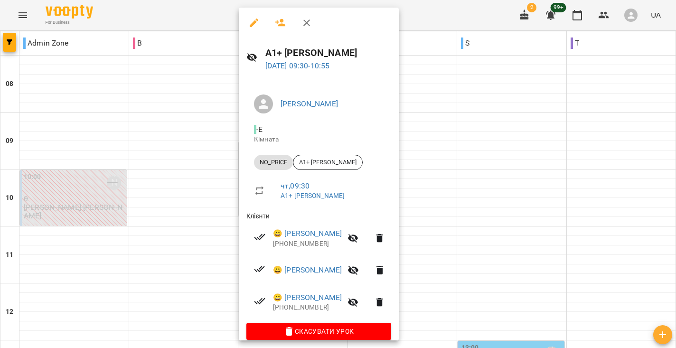
click at [157, 205] on div at bounding box center [338, 174] width 676 height 348
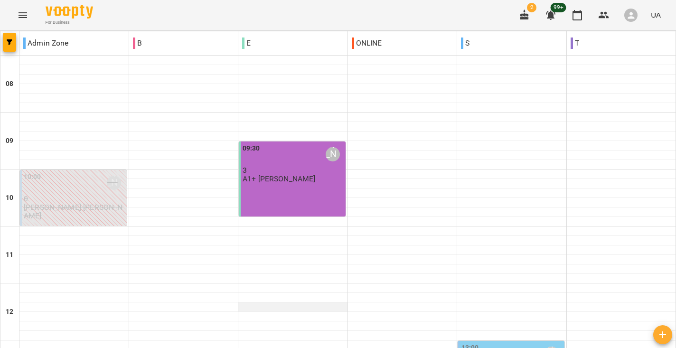
scroll to position [544, 0]
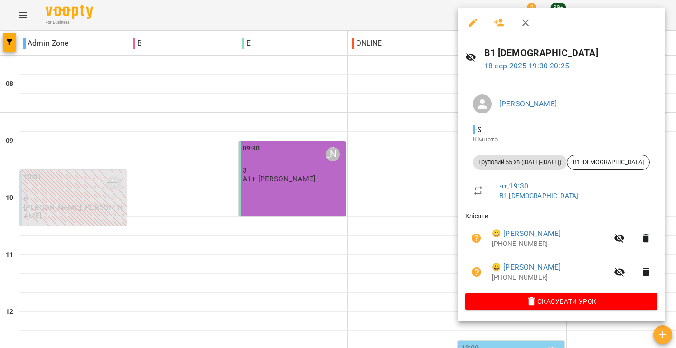
click at [419, 220] on div at bounding box center [338, 174] width 676 height 348
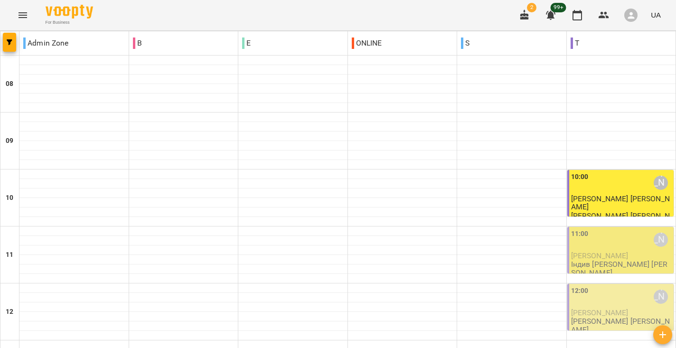
scroll to position [555, 0]
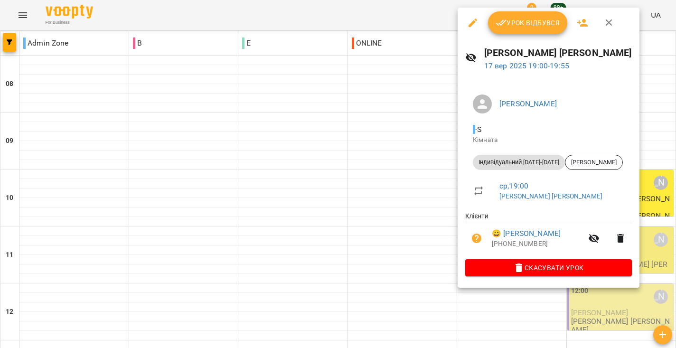
click at [380, 231] on div at bounding box center [338, 174] width 676 height 348
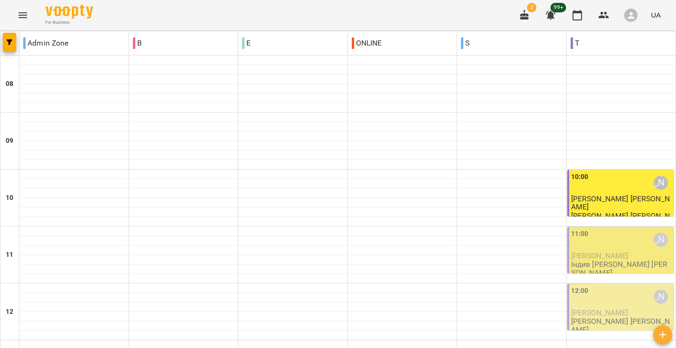
scroll to position [463, 0]
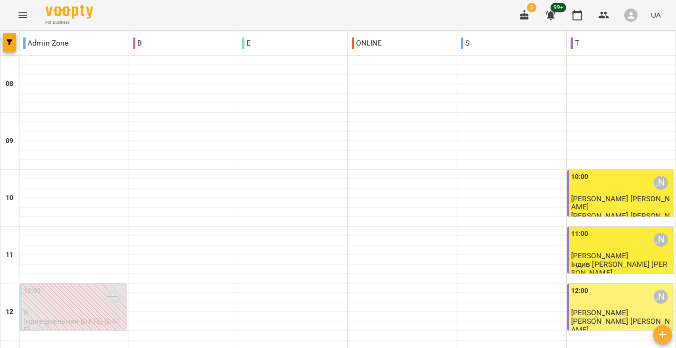
scroll to position [480, 0]
click at [20, 11] on icon "Menu" at bounding box center [22, 14] width 11 height 11
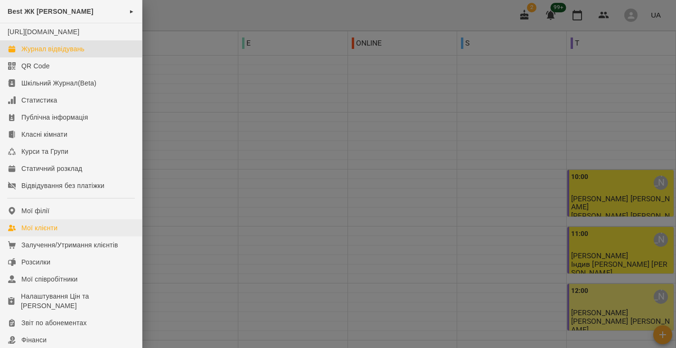
click at [74, 236] on link "Мої клієнти" at bounding box center [71, 227] width 142 height 17
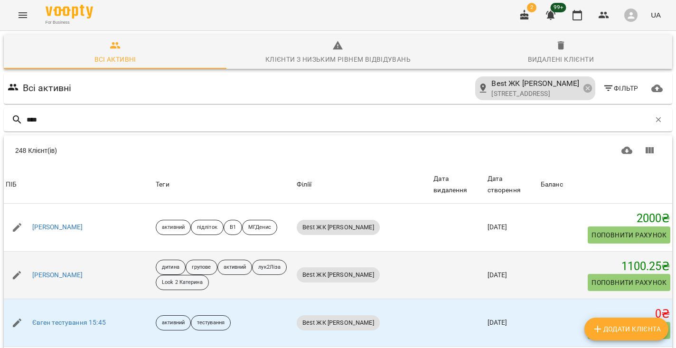
type input "*****"
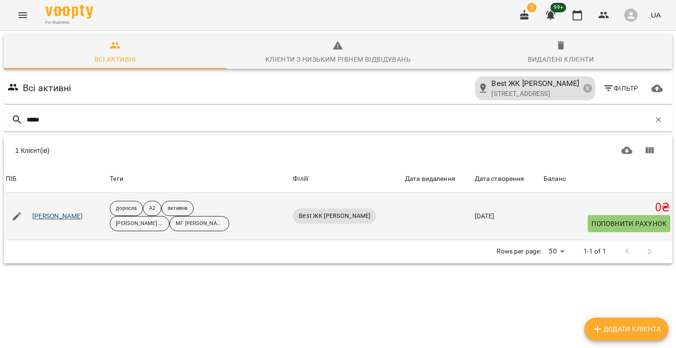
drag, startPoint x: 348, startPoint y: 251, endPoint x: 39, endPoint y: 213, distance: 311.3
click at [39, 213] on link "Лисюк Анна" at bounding box center [57, 216] width 51 height 9
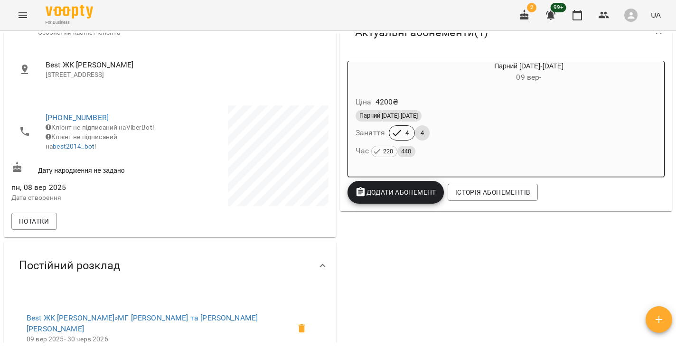
scroll to position [134, 0]
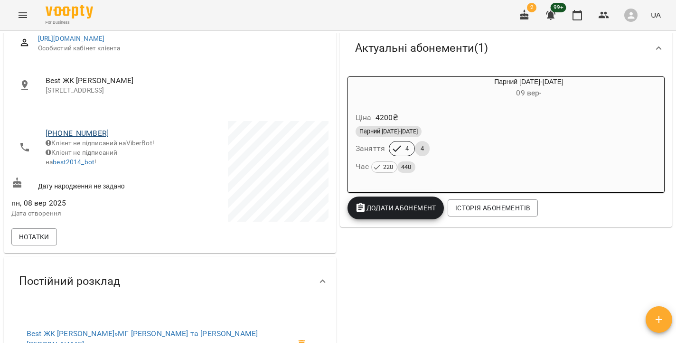
click at [90, 137] on link "+380631670936" at bounding box center [77, 133] width 63 height 9
click at [114, 154] on img at bounding box center [116, 159] width 14 height 14
click at [357, 263] on div "0 ₴ Баланс Поповнити рахунок -4200 ₴ Абонементи -4200 ₴ Парний 2025-2026 4200 ₴…" at bounding box center [506, 263] width 336 height 582
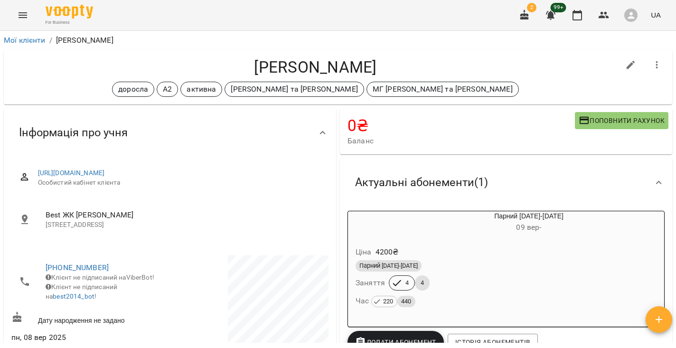
scroll to position [0, 0]
click at [18, 37] on link "Мої клієнти" at bounding box center [25, 40] width 42 height 9
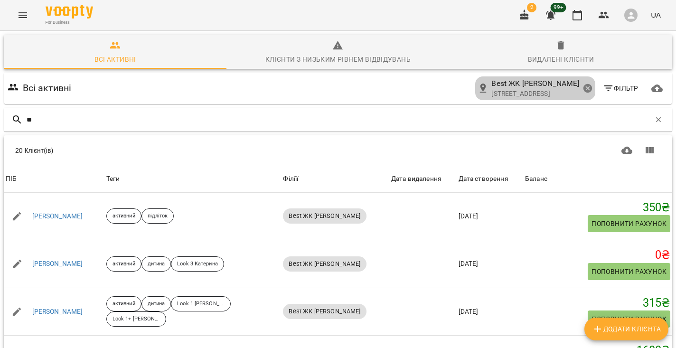
click at [585, 87] on icon at bounding box center [587, 88] width 9 height 9
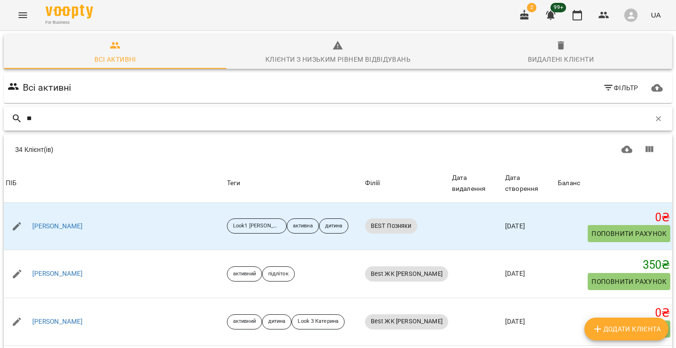
click at [425, 113] on input "**" at bounding box center [339, 119] width 624 height 16
click at [414, 125] on input "**" at bounding box center [339, 119] width 624 height 16
type input "****"
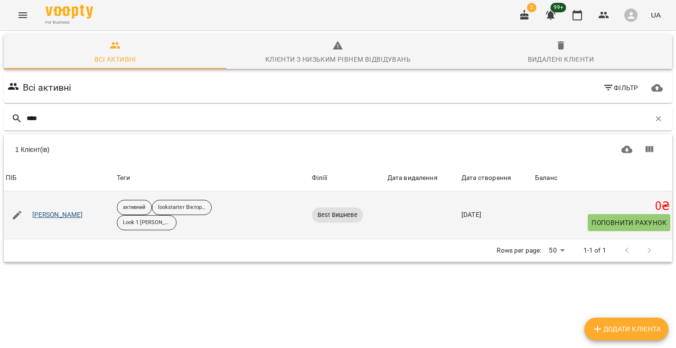
click at [52, 214] on link "Витищенко Максим" at bounding box center [57, 214] width 51 height 9
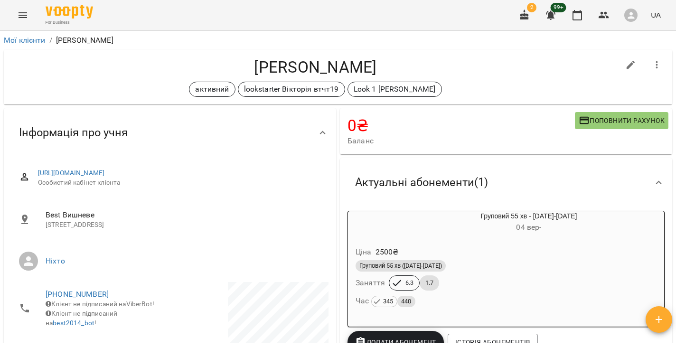
click at [629, 65] on icon "button" at bounding box center [630, 65] width 9 height 9
select select "**"
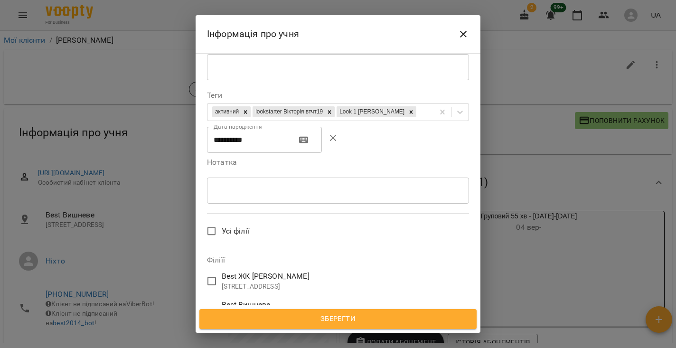
scroll to position [319, 0]
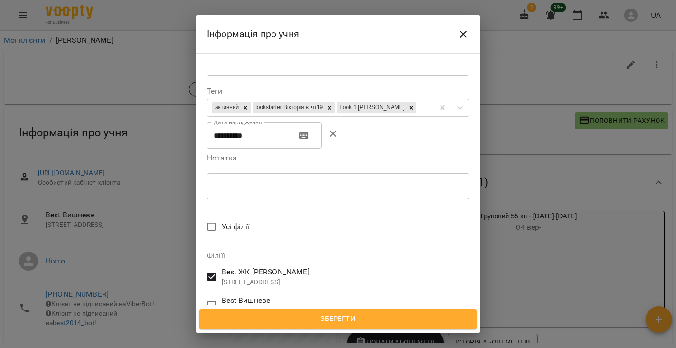
click at [297, 317] on span "Зберегти" at bounding box center [338, 319] width 256 height 12
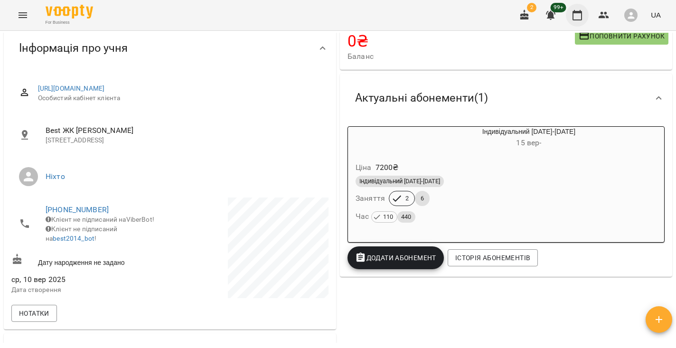
scroll to position [84, 0]
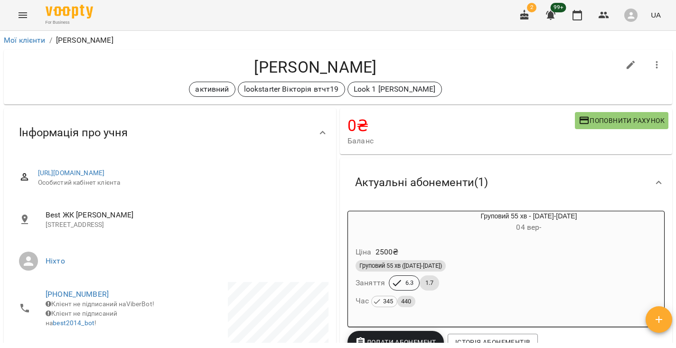
click at [21, 15] on icon "Menu" at bounding box center [23, 15] width 9 height 6
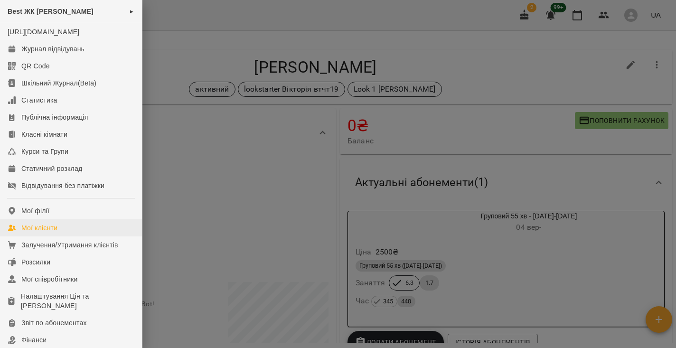
click at [40, 232] on link "Мої клієнти" at bounding box center [71, 227] width 142 height 17
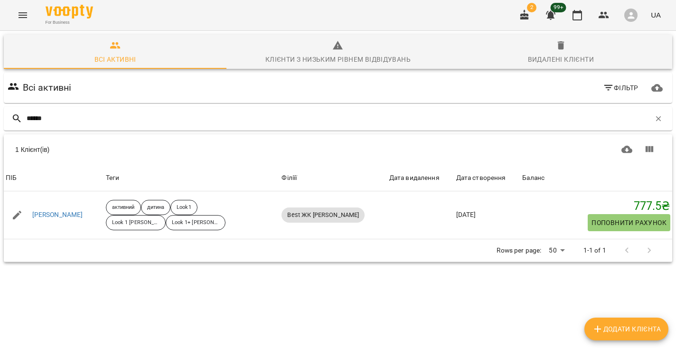
type input "******"
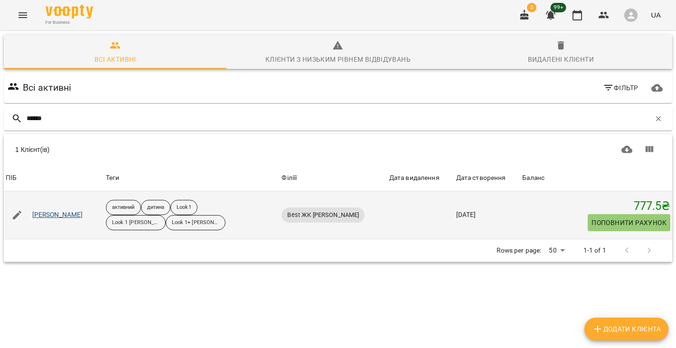
drag, startPoint x: 252, startPoint y: 141, endPoint x: 86, endPoint y: 215, distance: 182.1
click at [83, 215] on link "[PERSON_NAME]" at bounding box center [57, 214] width 51 height 9
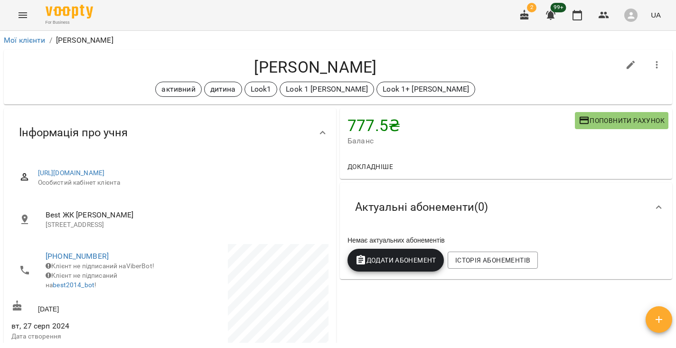
click at [623, 117] on span "Поповнити рахунок" at bounding box center [621, 120] width 86 height 11
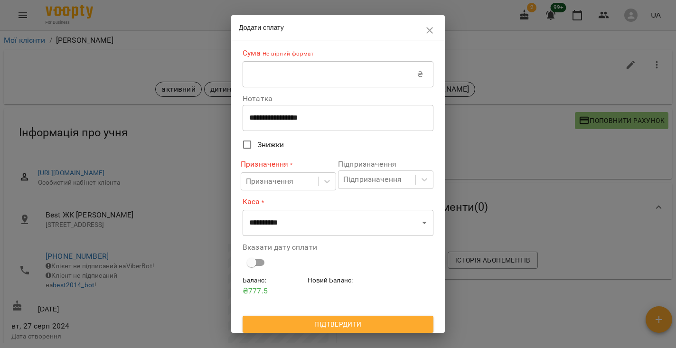
click at [361, 70] on input "text" at bounding box center [329, 74] width 175 height 27
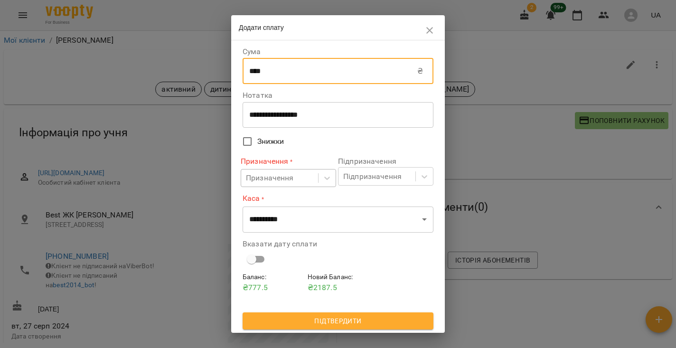
type input "****"
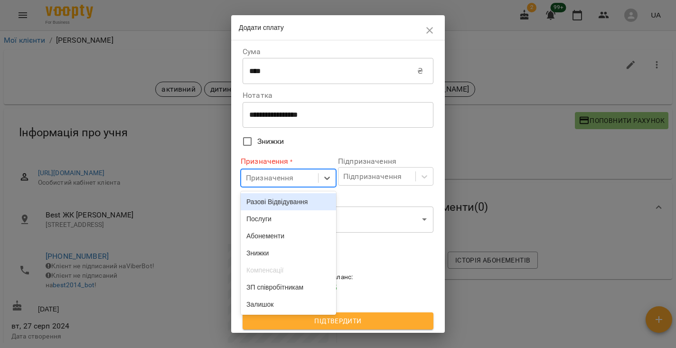
click at [284, 180] on div "Призначення" at bounding box center [270, 177] width 48 height 11
click at [284, 218] on div "Послуги" at bounding box center [288, 218] width 95 height 17
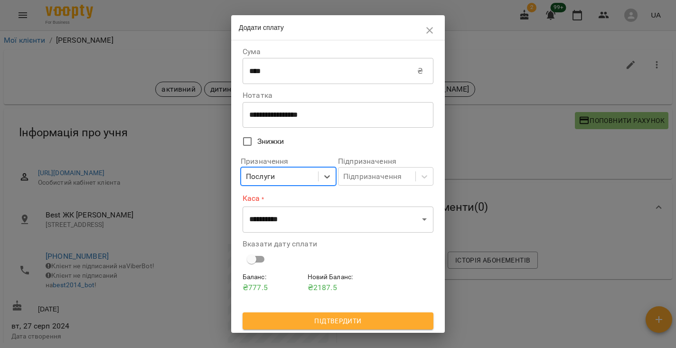
click at [298, 186] on div "Призначення option Послуги, selected. 7 results available. Select is focused ,t…" at bounding box center [288, 172] width 95 height 36
click at [292, 175] on div "Послуги" at bounding box center [279, 177] width 77 height 18
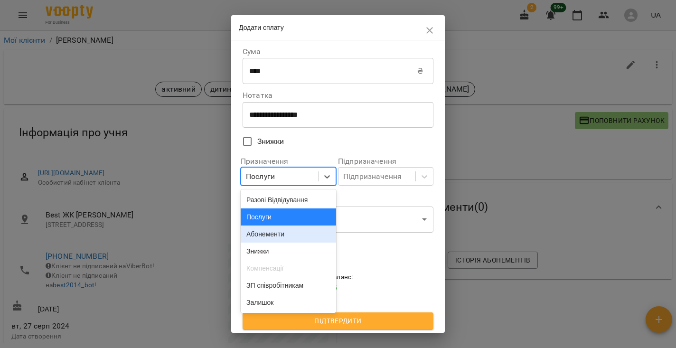
click at [282, 233] on div "Абонементи" at bounding box center [288, 233] width 95 height 17
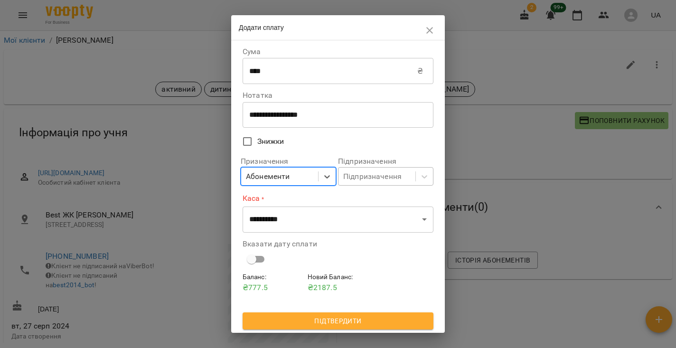
click at [372, 179] on div "Підпризначення" at bounding box center [372, 176] width 58 height 11
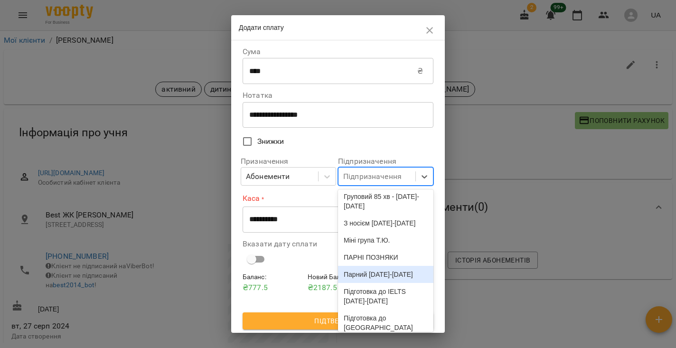
scroll to position [433, 0]
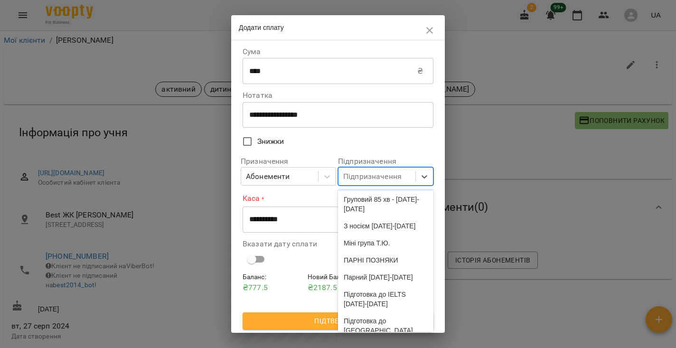
click at [381, 191] on div "Груповий 55 хв - [DATE]-[DATE]" at bounding box center [385, 177] width 95 height 27
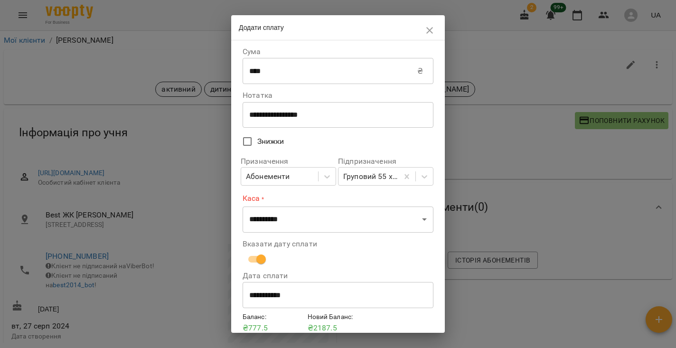
click at [286, 288] on input "**********" at bounding box center [337, 295] width 191 height 27
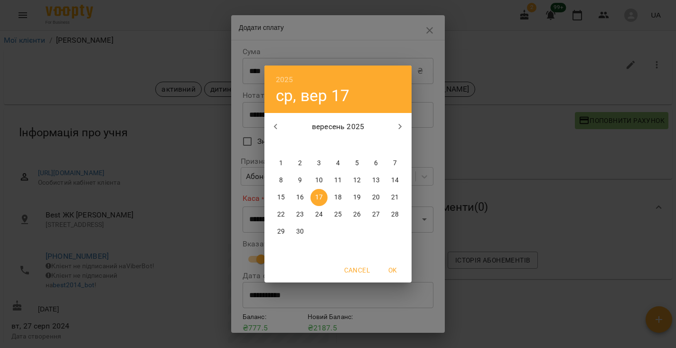
click at [300, 194] on p "16" at bounding box center [300, 197] width 8 height 9
type input "**********"
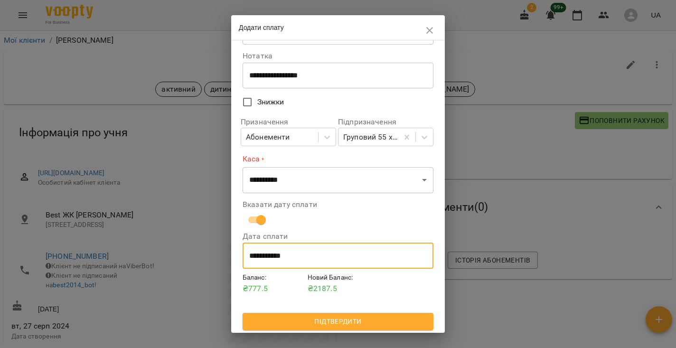
scroll to position [39, 0]
click at [340, 316] on span "Підтвердити" at bounding box center [338, 321] width 176 height 11
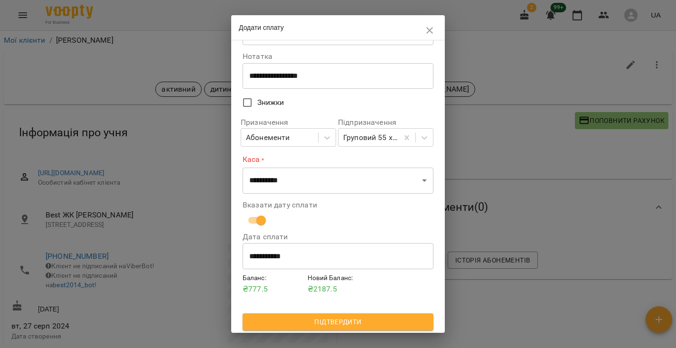
click at [334, 321] on span "Підтвердити" at bounding box center [338, 321] width 176 height 11
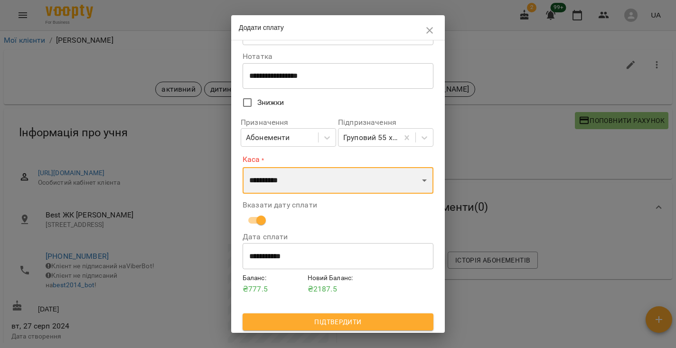
select select "**********"
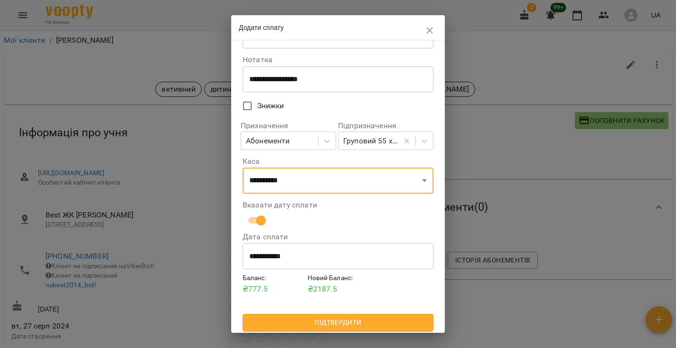
click at [326, 326] on button "Підтвердити" at bounding box center [337, 322] width 191 height 17
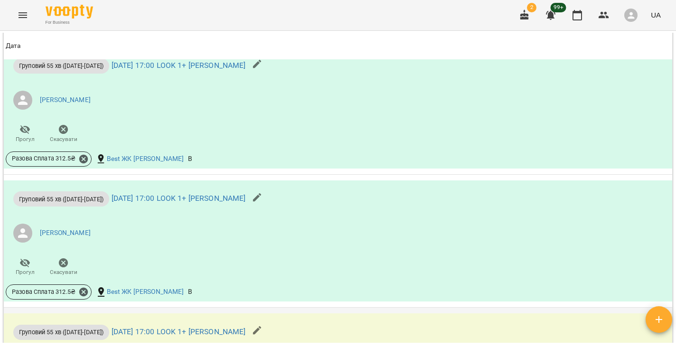
scroll to position [860, 0]
click at [84, 288] on icon at bounding box center [83, 292] width 10 height 10
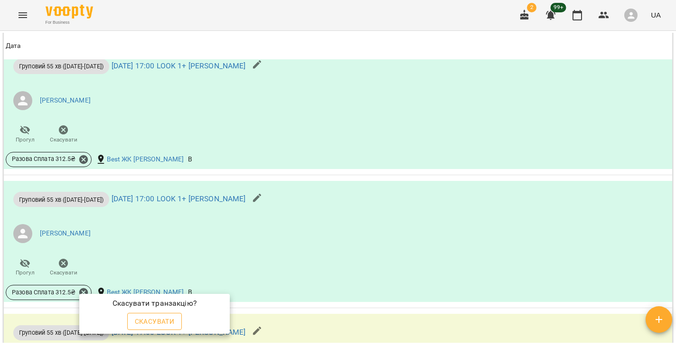
click at [162, 325] on span "Скасувати" at bounding box center [155, 321] width 40 height 11
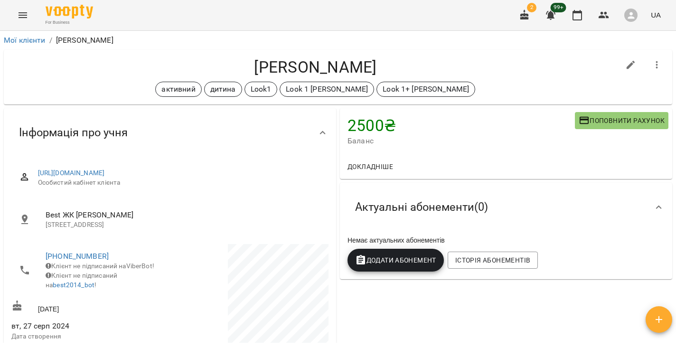
scroll to position [0, 0]
click at [395, 259] on span "Додати Абонемент" at bounding box center [395, 259] width 81 height 11
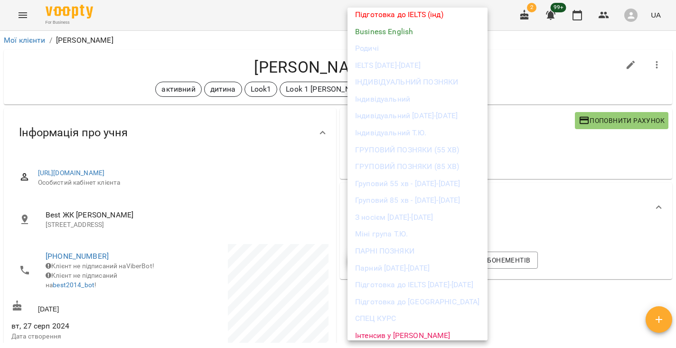
scroll to position [227, 0]
click at [410, 181] on li "Груповий 55 хв - [DATE]-[DATE]" at bounding box center [417, 184] width 140 height 17
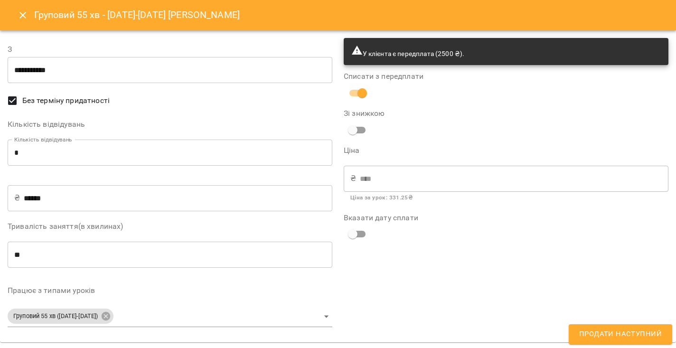
type input "**********"
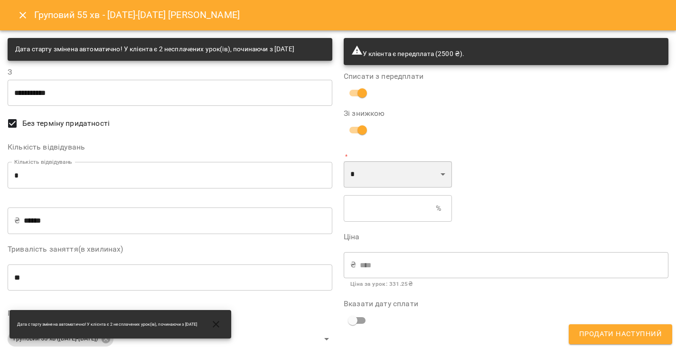
click at [370, 174] on select "* *" at bounding box center [398, 174] width 108 height 27
select select "*****"
type input "*"
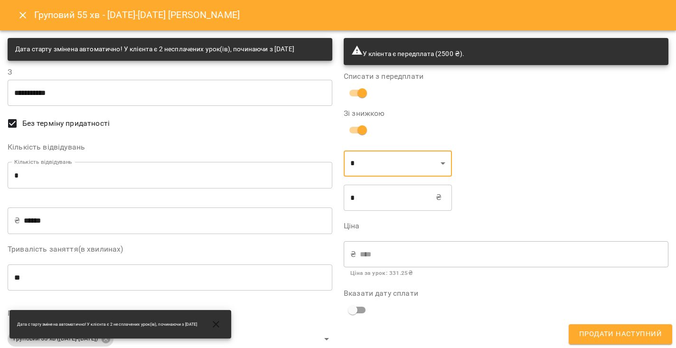
click at [374, 198] on input "*" at bounding box center [390, 197] width 92 height 27
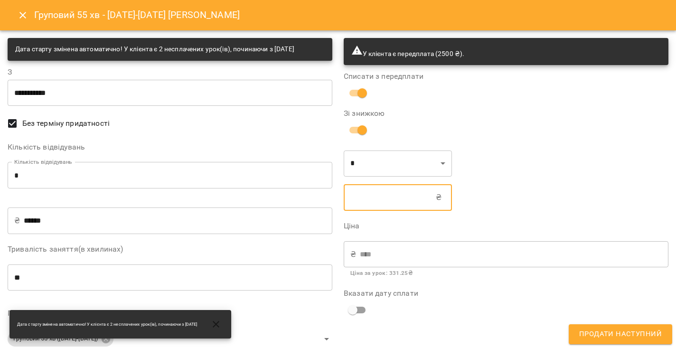
type input "****"
type input "*"
type input "****"
type input "**"
type input "****"
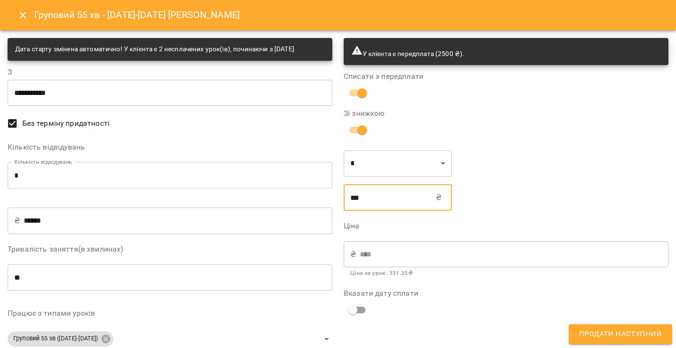
type input "***"
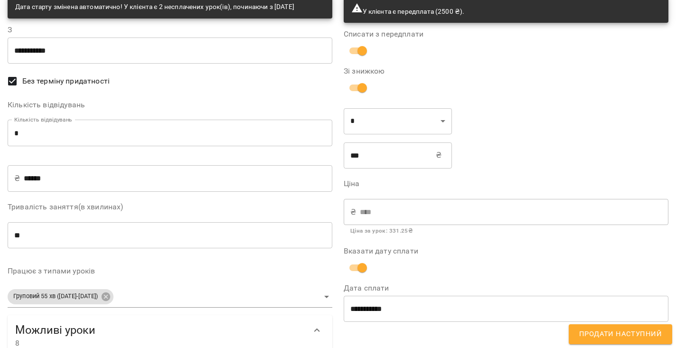
scroll to position [52, 0]
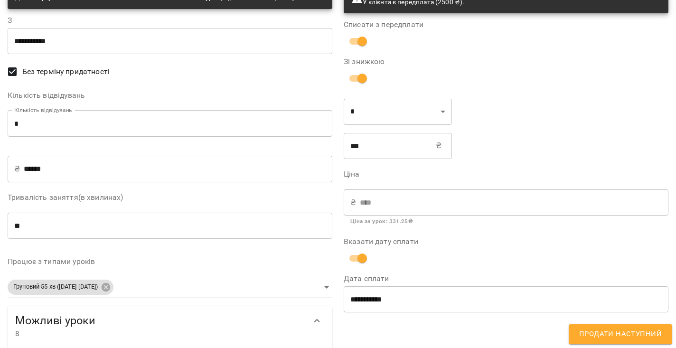
click at [377, 298] on input "**********" at bounding box center [506, 299] width 325 height 27
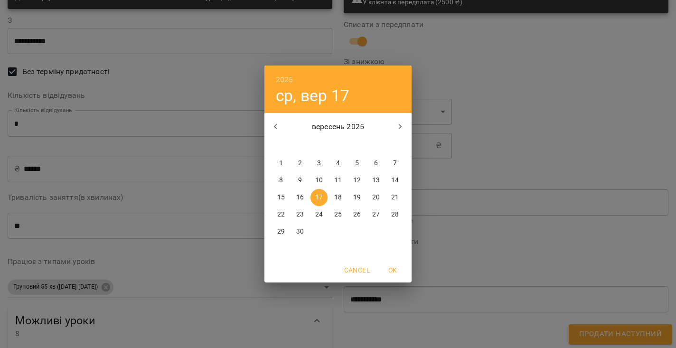
click at [304, 200] on span "16" at bounding box center [299, 197] width 17 height 9
type input "**********"
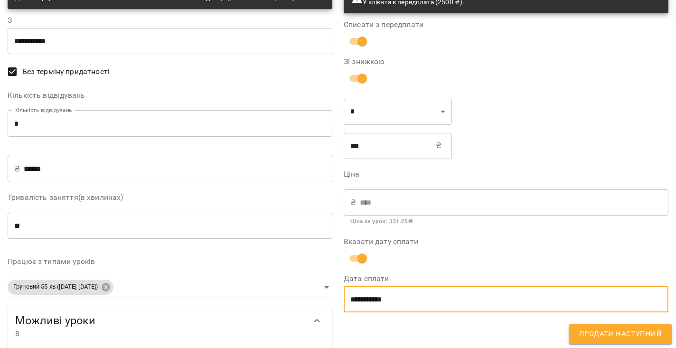
click at [628, 334] on span "Продати наступний" at bounding box center [620, 334] width 83 height 12
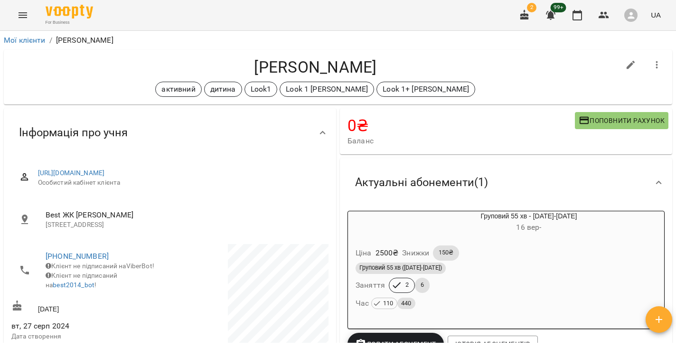
click at [494, 290] on div "Груповий 55 хв (2025-2026) Заняття 2 6 Час 110 440" at bounding box center [506, 286] width 305 height 51
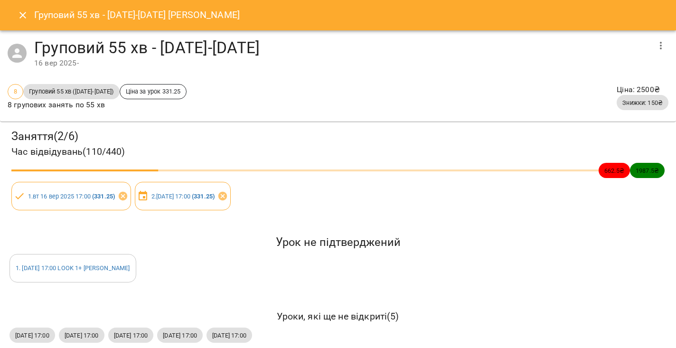
click at [31, 14] on button "Close" at bounding box center [22, 15] width 23 height 23
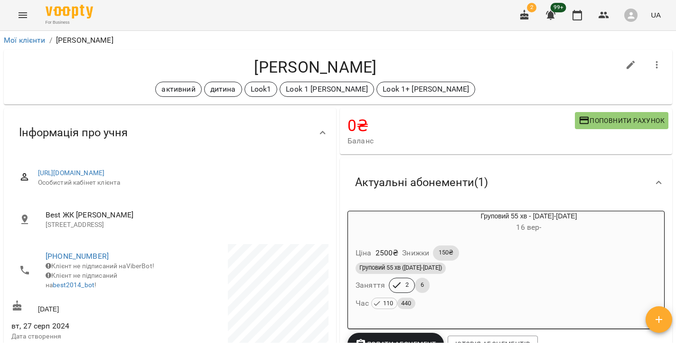
scroll to position [0, 0]
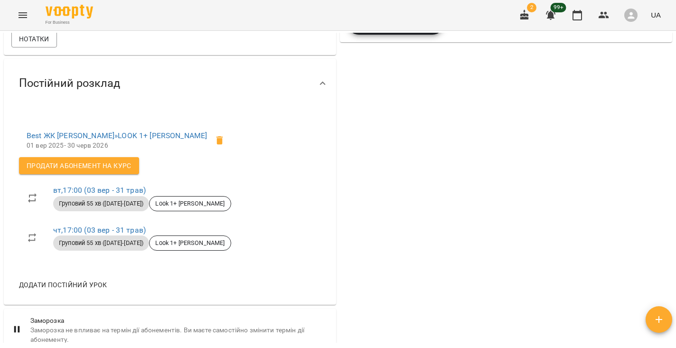
scroll to position [41, 0]
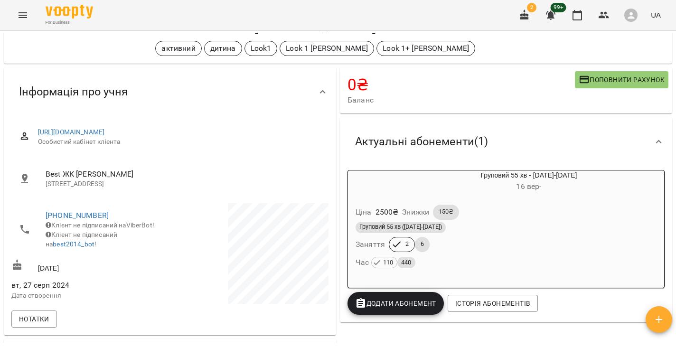
click at [469, 223] on div "Груповий 55 хв ([DATE]-[DATE])" at bounding box center [505, 227] width 301 height 11
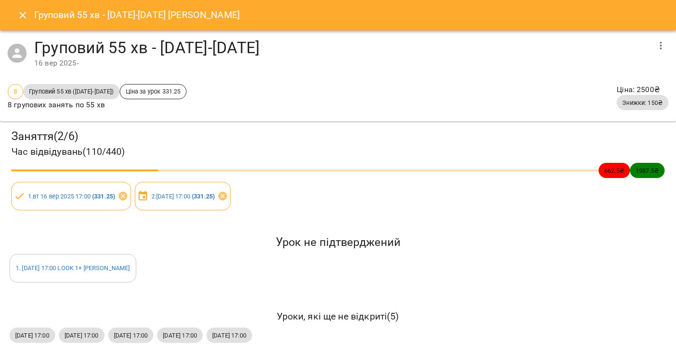
click at [20, 12] on icon "Close" at bounding box center [22, 14] width 11 height 11
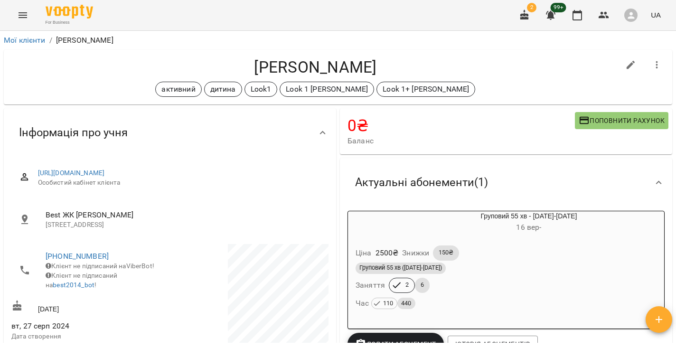
scroll to position [0, 0]
click at [19, 18] on icon "Menu" at bounding box center [23, 15] width 9 height 6
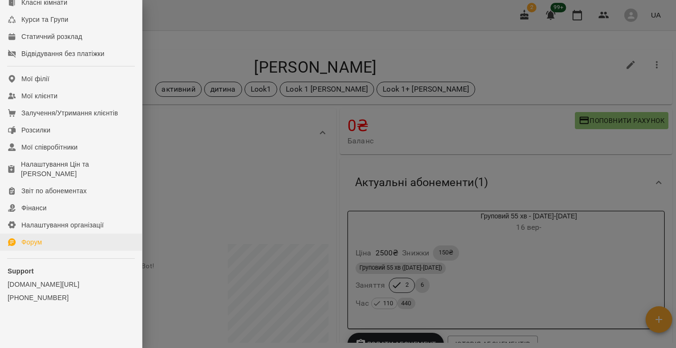
scroll to position [140, 0]
click at [40, 216] on link "Фінанси" at bounding box center [71, 207] width 142 height 17
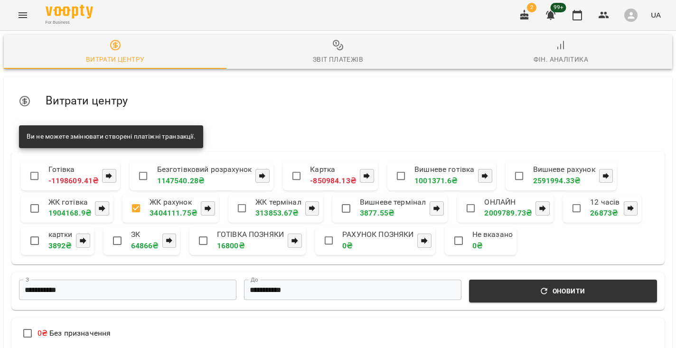
click at [332, 48] on icon "button" at bounding box center [337, 44] width 11 height 11
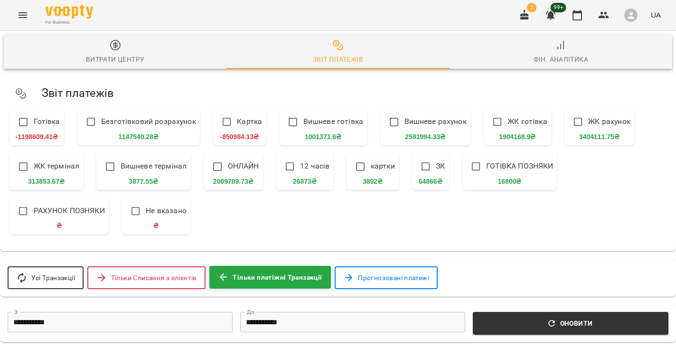
click at [501, 113] on span at bounding box center [497, 122] width 20 height 20
click at [111, 314] on div "**********" at bounding box center [338, 323] width 676 height 38
click at [138, 329] on input "**********" at bounding box center [120, 322] width 225 height 20
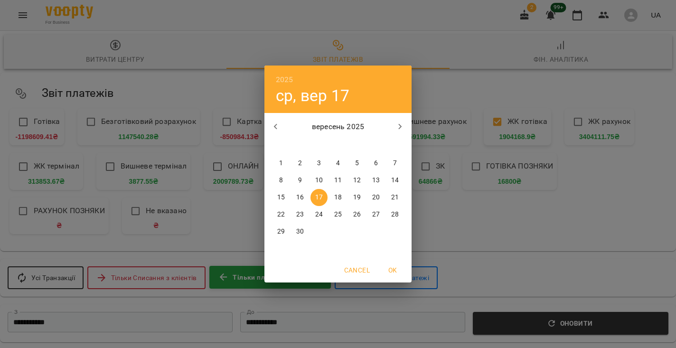
click at [300, 198] on p "16" at bounding box center [300, 197] width 8 height 9
type input "**********"
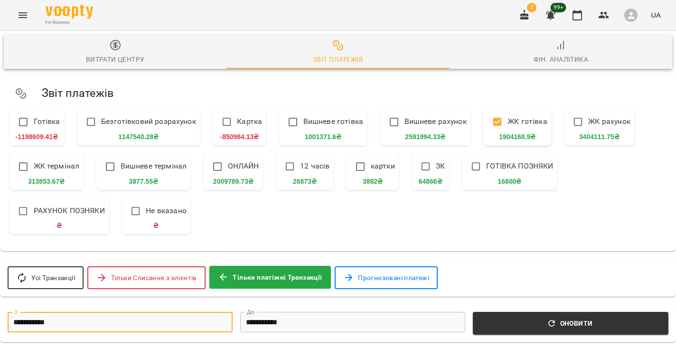
click at [273, 327] on input "**********" at bounding box center [352, 322] width 225 height 20
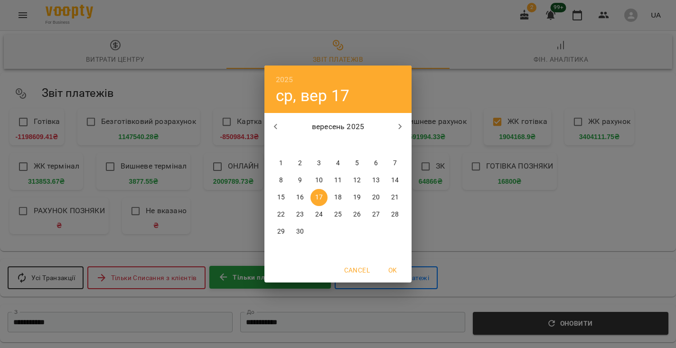
click at [303, 192] on button "16" at bounding box center [299, 197] width 17 height 17
type input "**********"
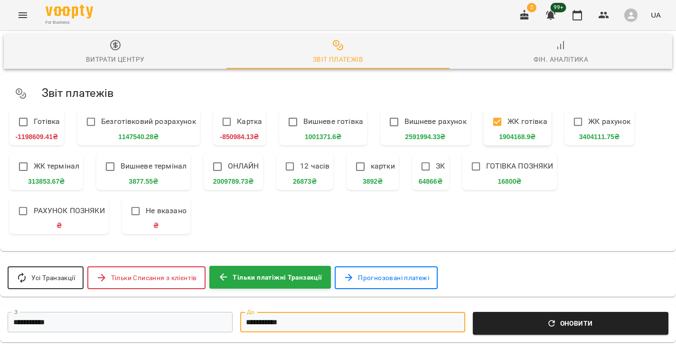
click at [578, 322] on span "Оновити" at bounding box center [570, 322] width 184 height 11
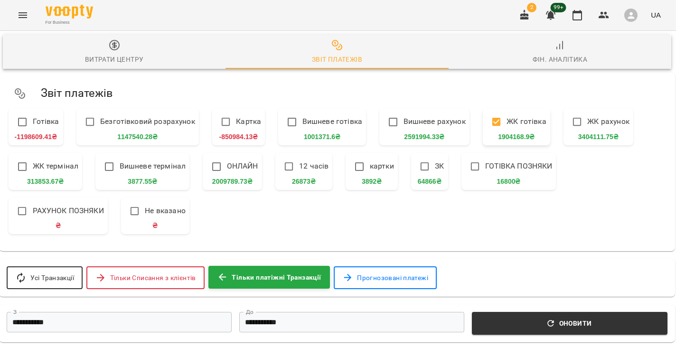
scroll to position [0, 1]
click at [23, 19] on icon "Menu" at bounding box center [22, 14] width 11 height 11
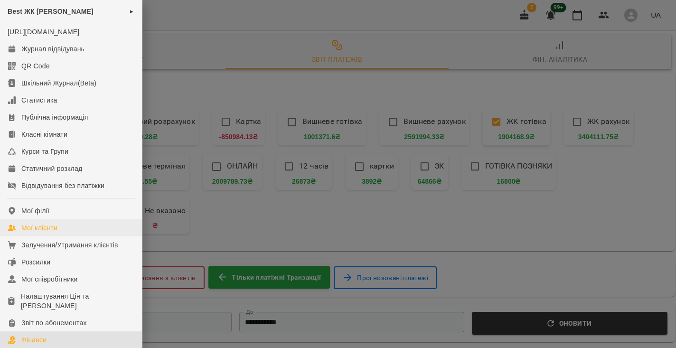
click at [48, 236] on link "Мої клієнти" at bounding box center [71, 227] width 142 height 17
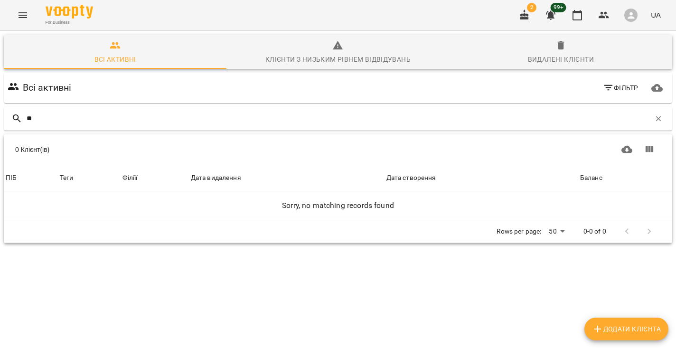
type input "***"
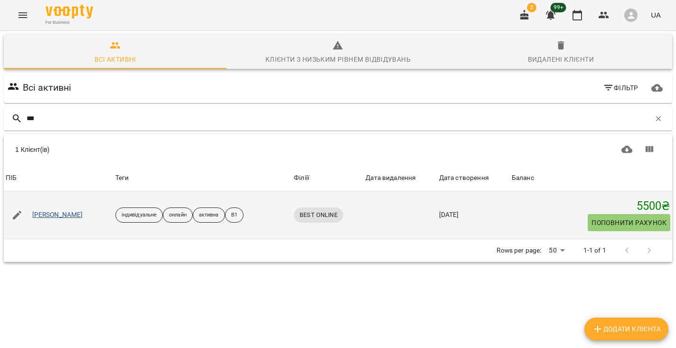
click at [83, 216] on link "[PERSON_NAME]" at bounding box center [57, 214] width 51 height 9
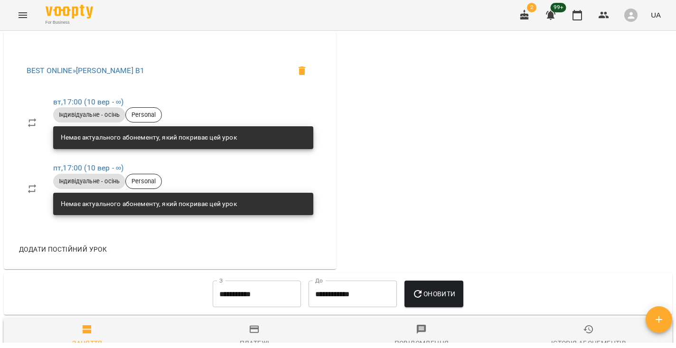
scroll to position [566, 0]
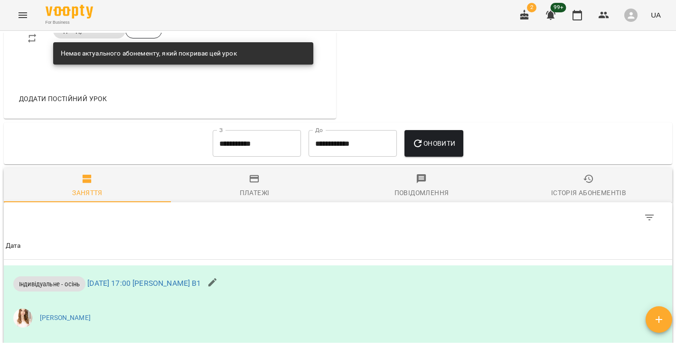
click at [249, 139] on input "**********" at bounding box center [257, 143] width 88 height 27
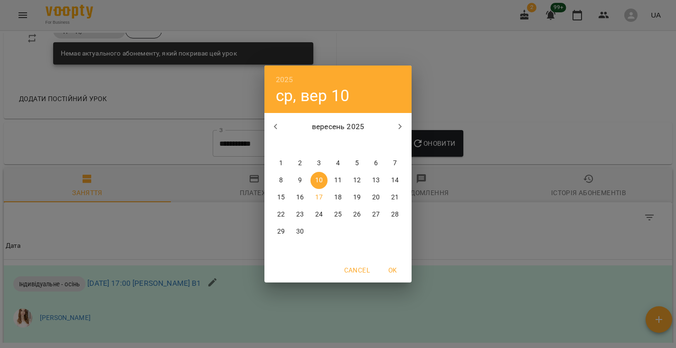
click at [280, 165] on p "1" at bounding box center [281, 162] width 4 height 9
type input "**********"
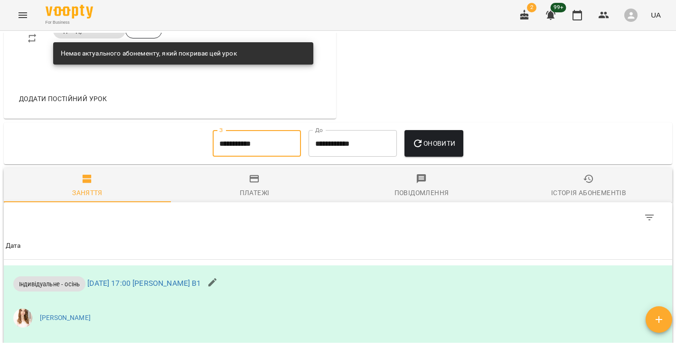
click at [253, 191] on div "Платежі" at bounding box center [255, 192] width 30 height 11
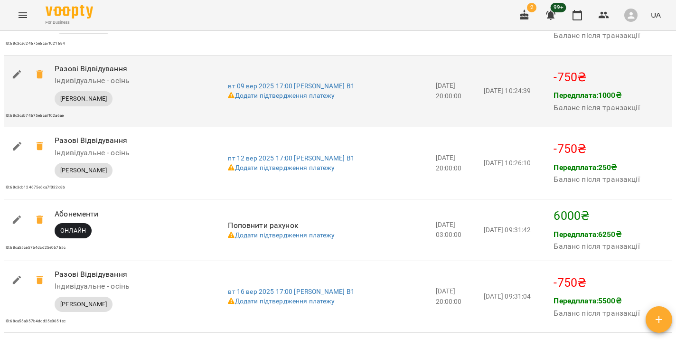
scroll to position [1037, 0]
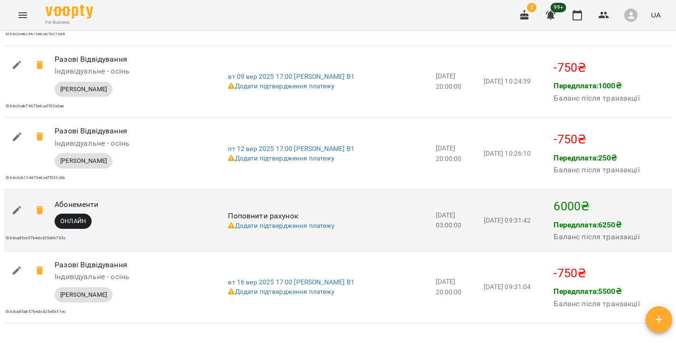
click at [11, 206] on button "button" at bounding box center [17, 210] width 23 height 23
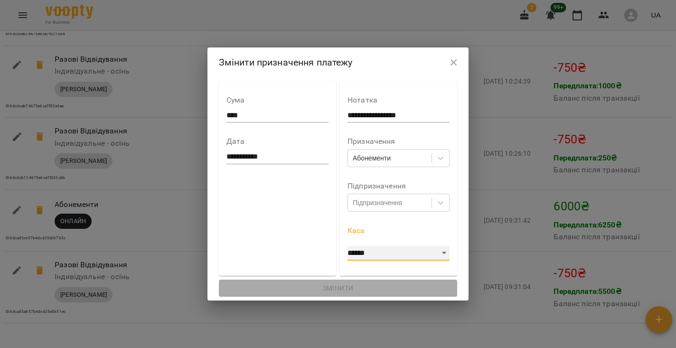
select select "**********"
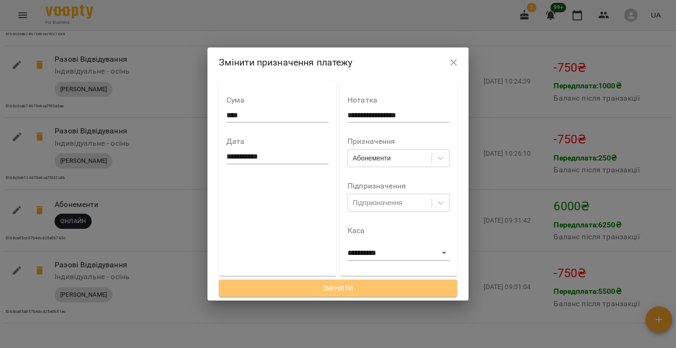
click at [324, 288] on span "Змінити" at bounding box center [338, 287] width 224 height 11
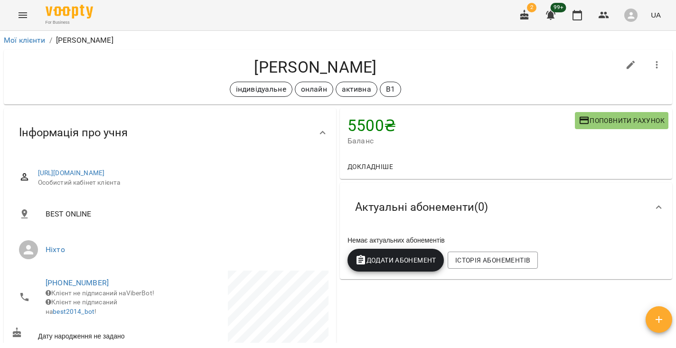
scroll to position [0, 0]
click at [23, 36] on link "Мої клієнти" at bounding box center [25, 40] width 42 height 9
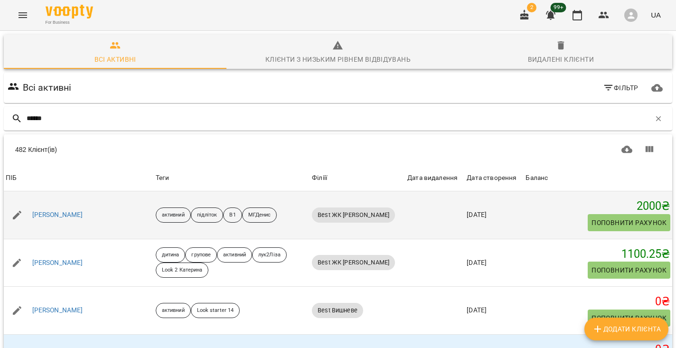
type input "*******"
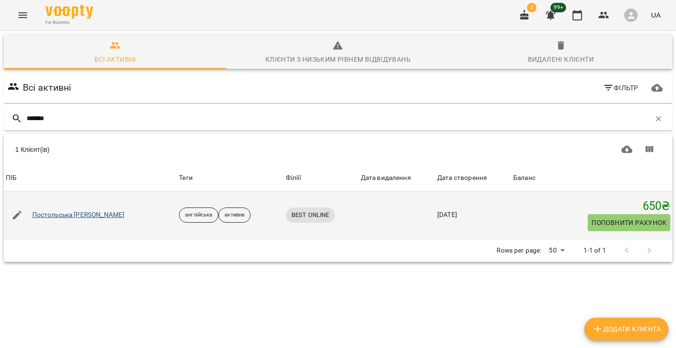
click at [66, 213] on link "Постольська Ірина" at bounding box center [78, 214] width 93 height 9
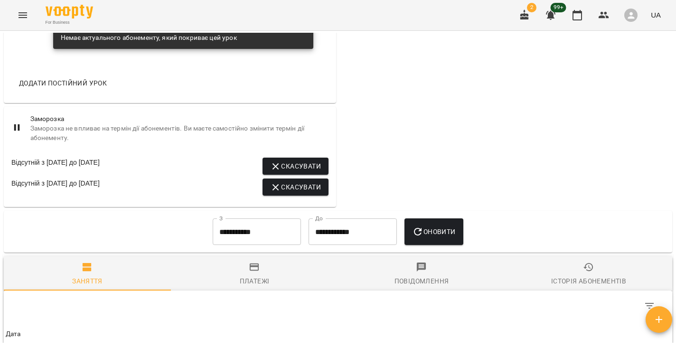
scroll to position [599, 0]
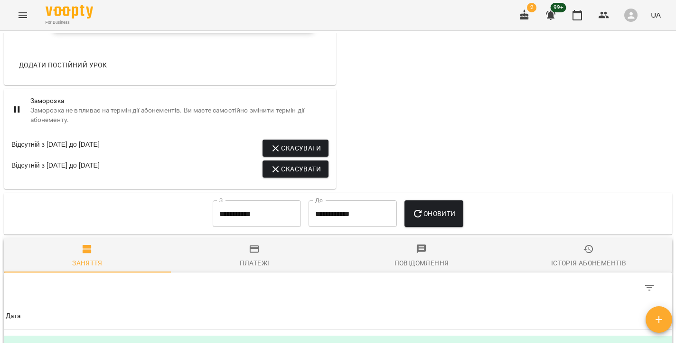
click at [244, 218] on input "**********" at bounding box center [257, 213] width 88 height 27
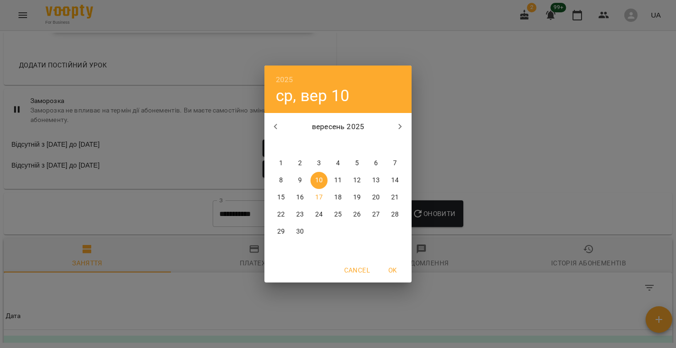
click at [280, 175] on button "8" at bounding box center [280, 180] width 17 height 17
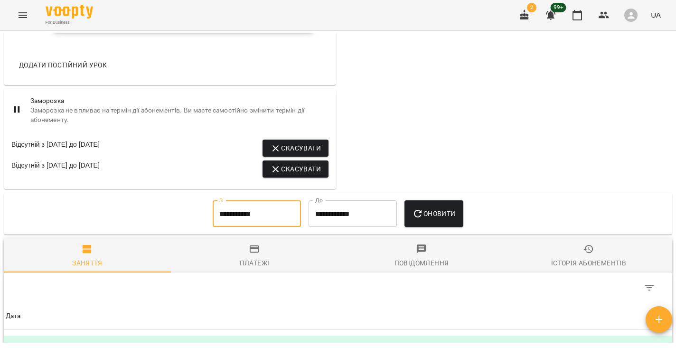
click at [263, 220] on input "**********" at bounding box center [257, 213] width 88 height 27
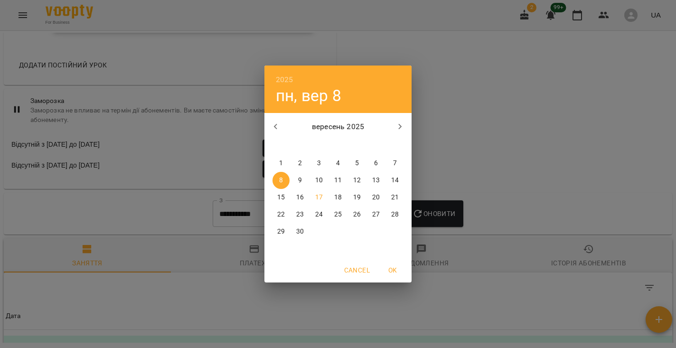
click at [280, 162] on p "1" at bounding box center [281, 162] width 4 height 9
type input "**********"
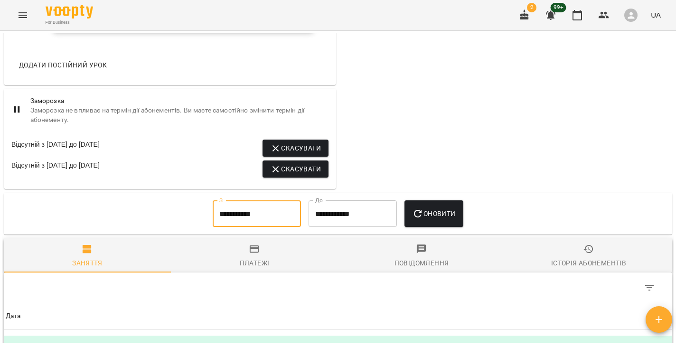
click at [430, 219] on span "Оновити" at bounding box center [433, 213] width 43 height 11
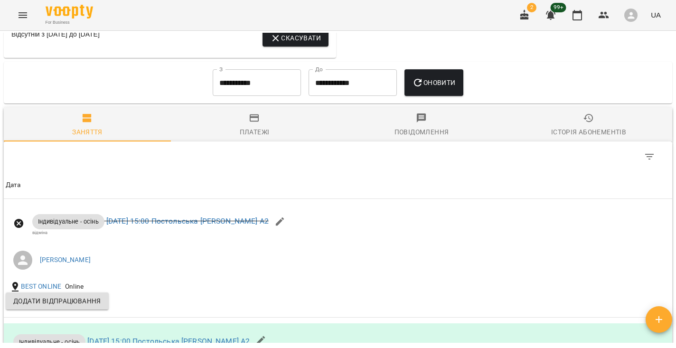
scroll to position [729, 0]
click at [265, 132] on span "Платежі" at bounding box center [255, 126] width 156 height 26
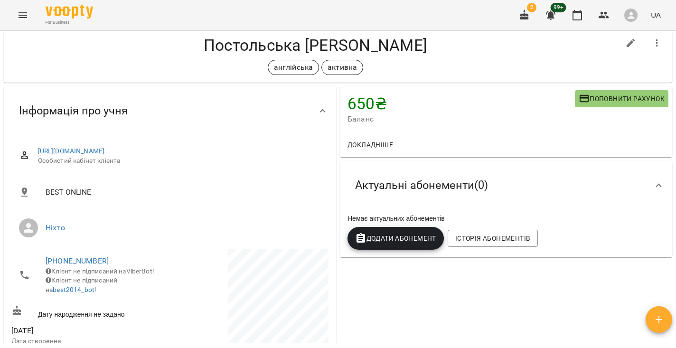
scroll to position [24, 0]
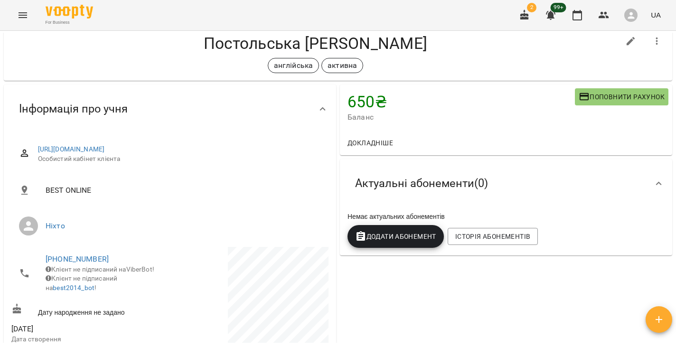
click at [618, 93] on span "Поповнити рахунок" at bounding box center [621, 96] width 86 height 11
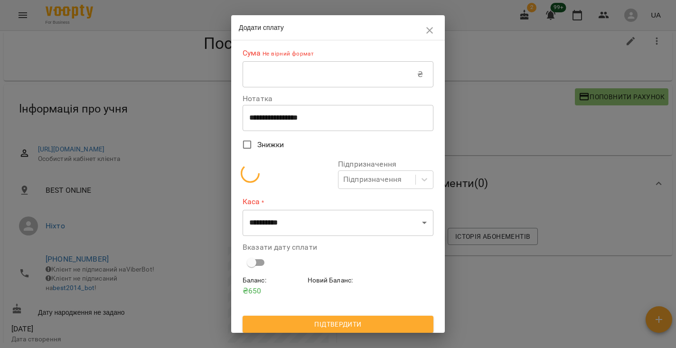
click at [356, 70] on input "text" at bounding box center [329, 74] width 175 height 27
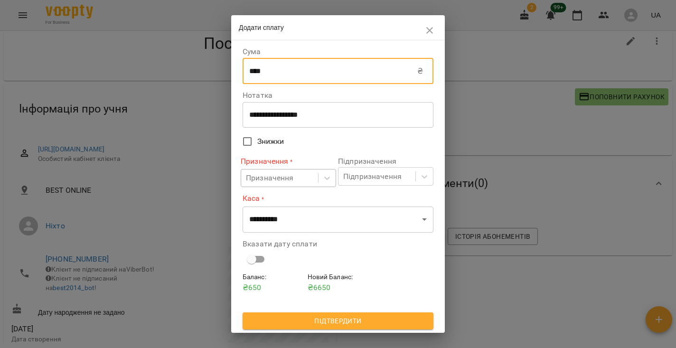
type input "****"
click at [270, 183] on div "Призначення" at bounding box center [270, 177] width 48 height 11
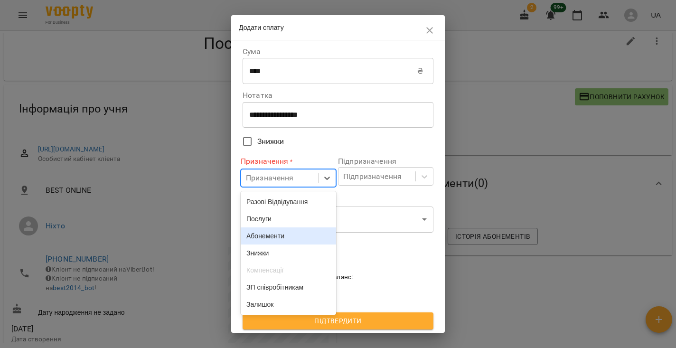
click at [271, 236] on div "Абонементи" at bounding box center [288, 235] width 95 height 17
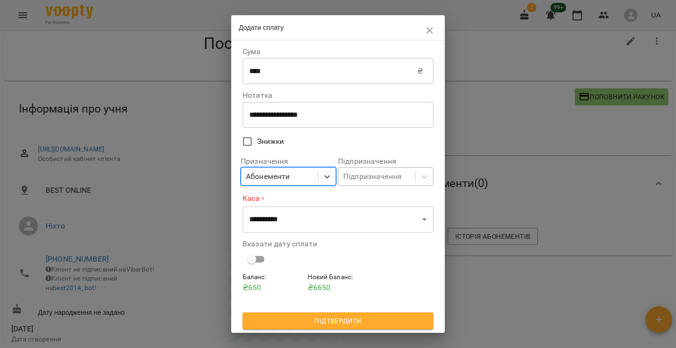
click at [382, 177] on div "Підпризначення" at bounding box center [372, 176] width 58 height 11
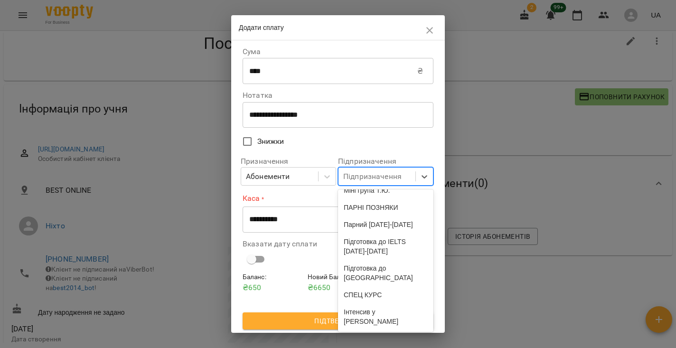
scroll to position [514, 0]
click at [379, 130] on div "**********" at bounding box center [337, 158] width 191 height 228
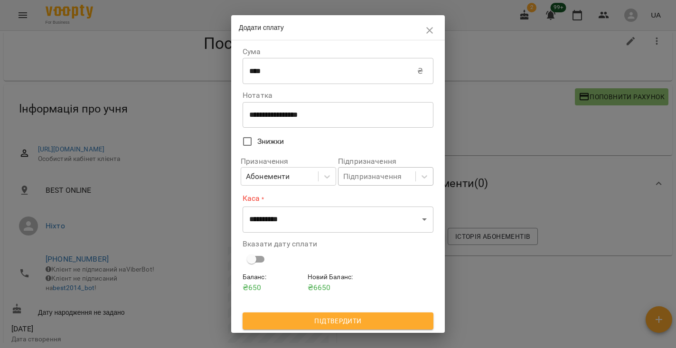
click at [372, 169] on div "Підпризначення" at bounding box center [376, 177] width 77 height 18
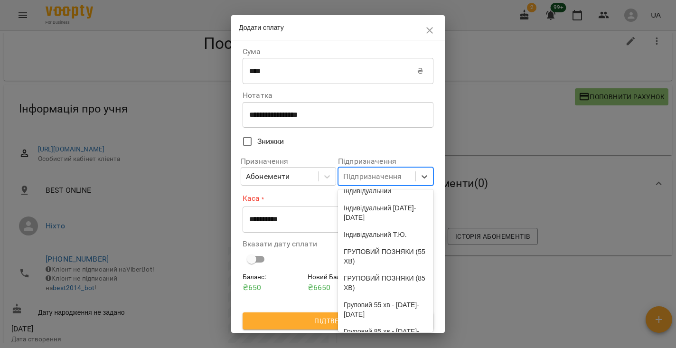
scroll to position [303, 0]
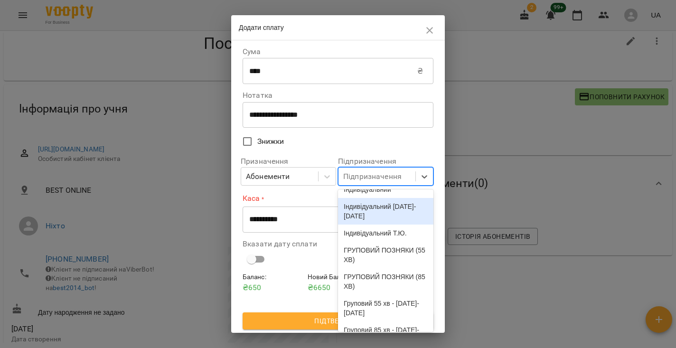
click at [370, 224] on div "Індивідуальний 2025-2026" at bounding box center [385, 211] width 95 height 27
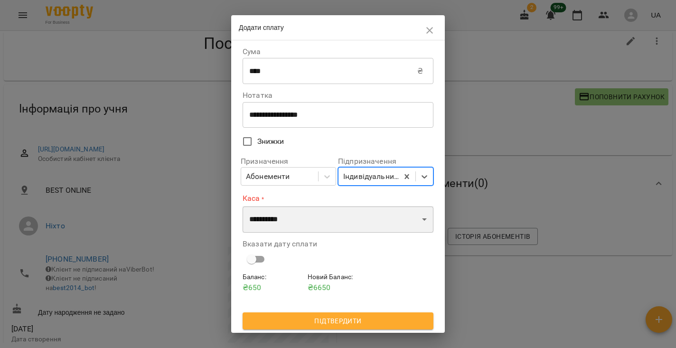
click at [315, 224] on select "**********" at bounding box center [337, 219] width 191 height 27
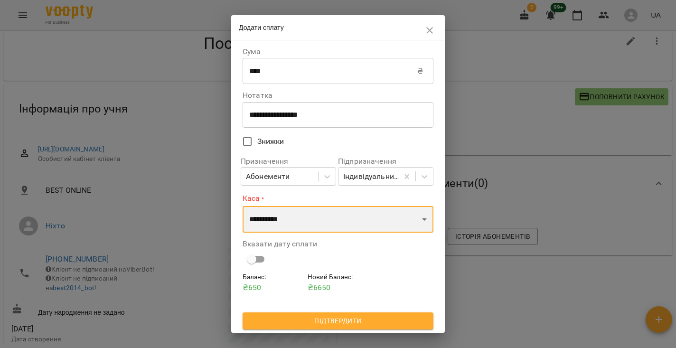
select select "**********"
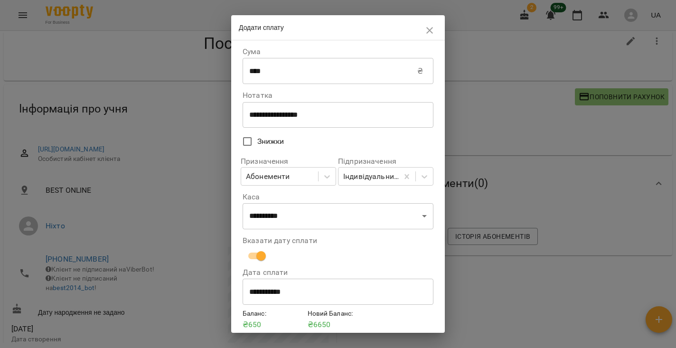
click at [277, 295] on input "**********" at bounding box center [337, 292] width 191 height 27
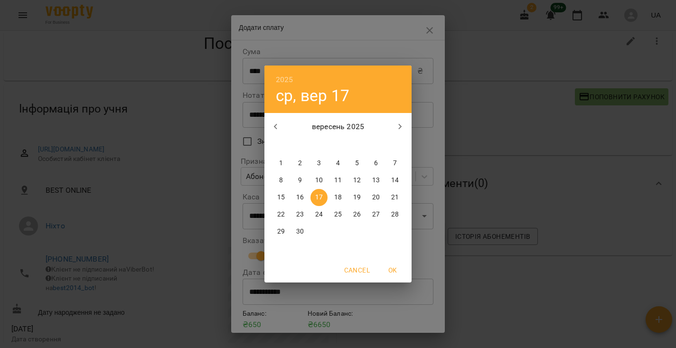
click at [302, 196] on p "16" at bounding box center [300, 197] width 8 height 9
type input "**********"
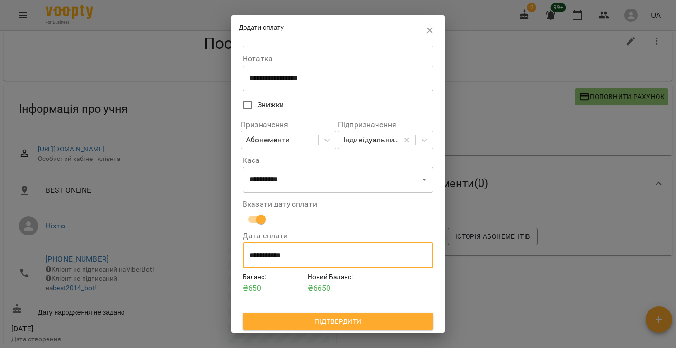
scroll to position [36, 0]
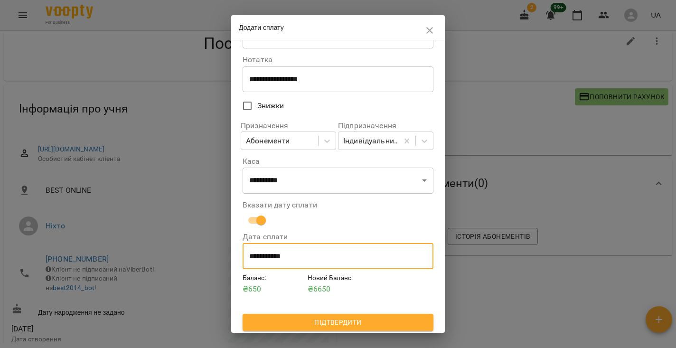
click at [309, 317] on span "Підтвердити" at bounding box center [338, 322] width 176 height 11
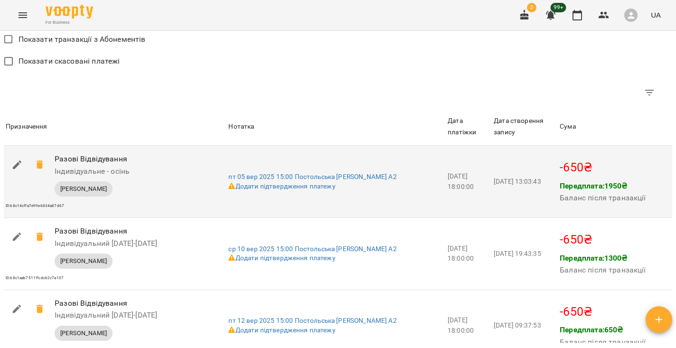
scroll to position [900, 0]
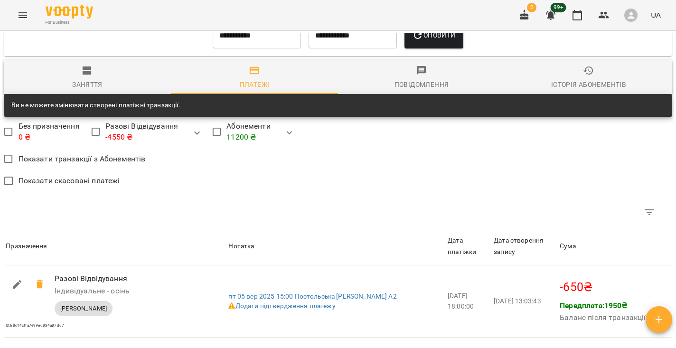
click at [86, 75] on icon "button" at bounding box center [87, 70] width 9 height 9
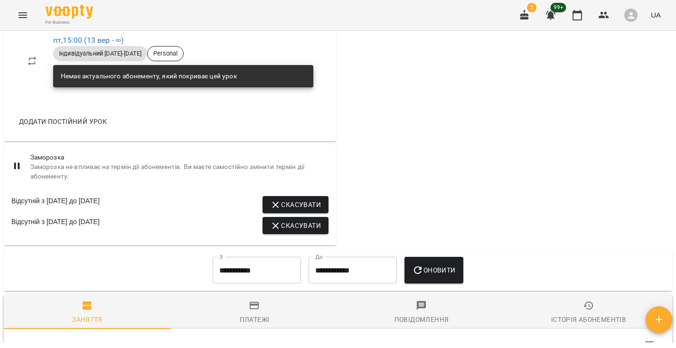
scroll to position [419, 0]
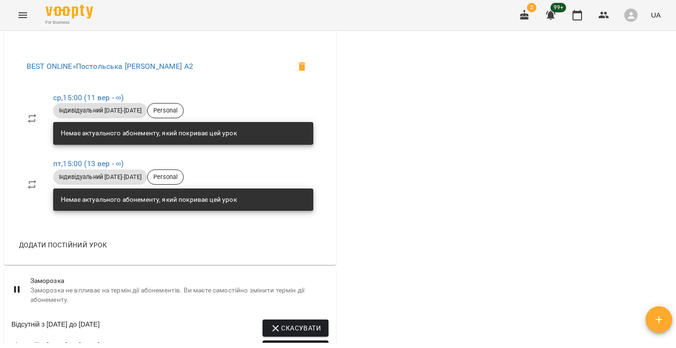
click at [35, 16] on div "For Business 2 99+ UA" at bounding box center [338, 15] width 676 height 30
click at [11, 16] on div "For Business 2 99+ UA" at bounding box center [338, 15] width 676 height 30
click at [24, 19] on icon "Menu" at bounding box center [22, 14] width 11 height 11
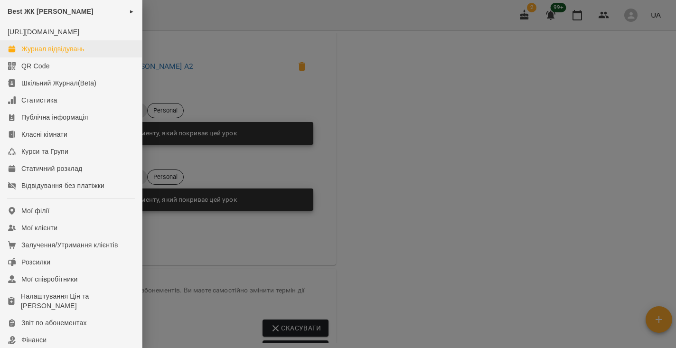
click at [62, 57] on link "Журнал відвідувань" at bounding box center [71, 48] width 142 height 17
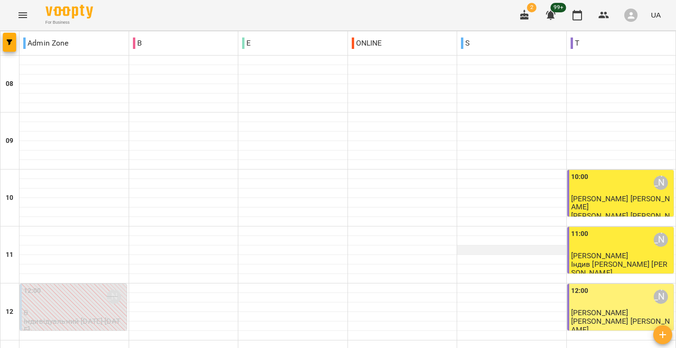
scroll to position [106, 0]
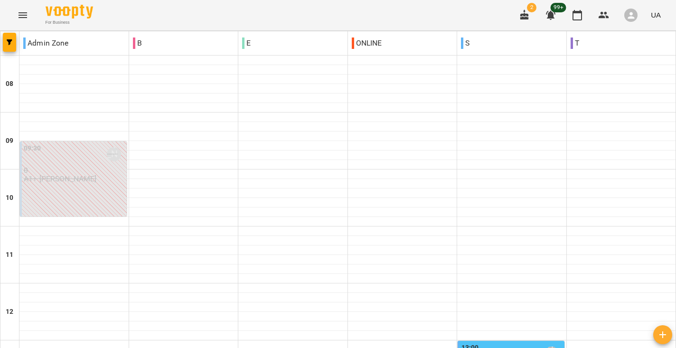
scroll to position [312, 0]
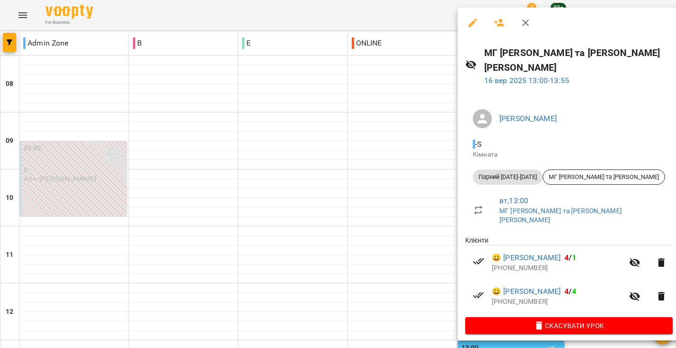
click at [380, 112] on div at bounding box center [338, 174] width 676 height 348
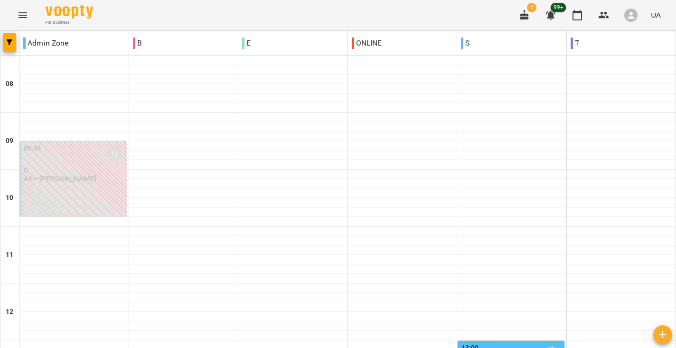
scroll to position [356, 0]
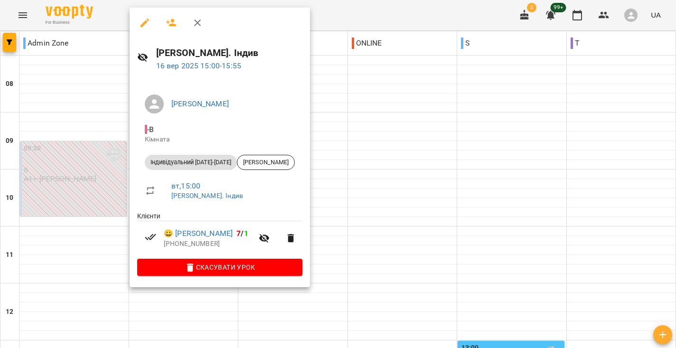
click at [368, 126] on div at bounding box center [338, 174] width 676 height 348
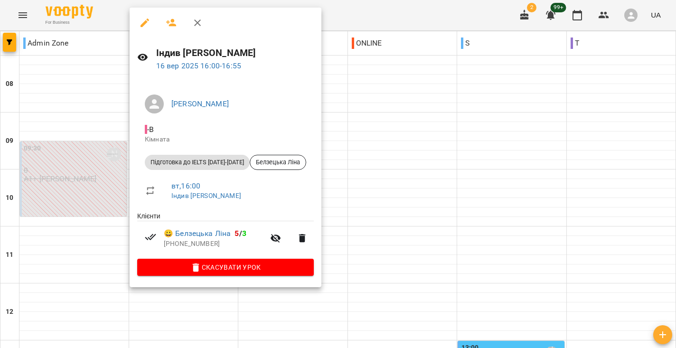
click at [411, 134] on div at bounding box center [338, 174] width 676 height 348
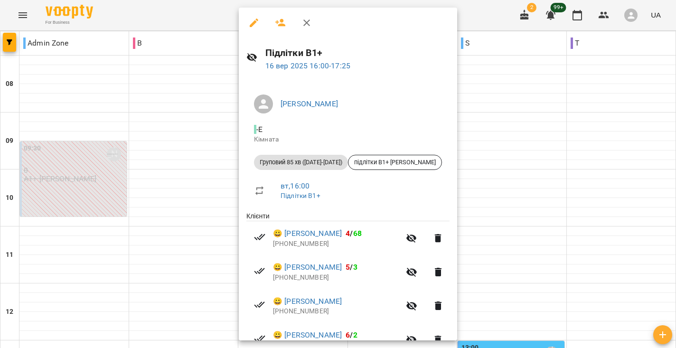
click at [508, 101] on div at bounding box center [338, 174] width 676 height 348
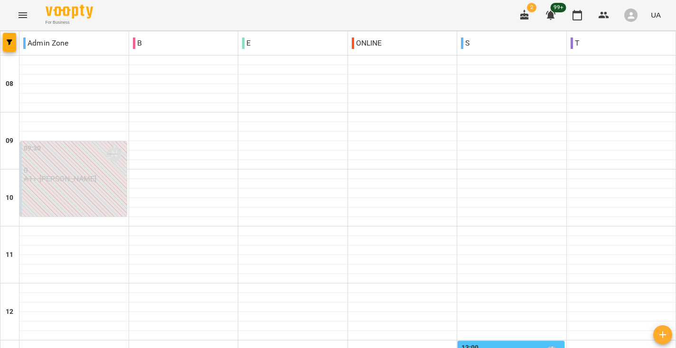
scroll to position [422, 0]
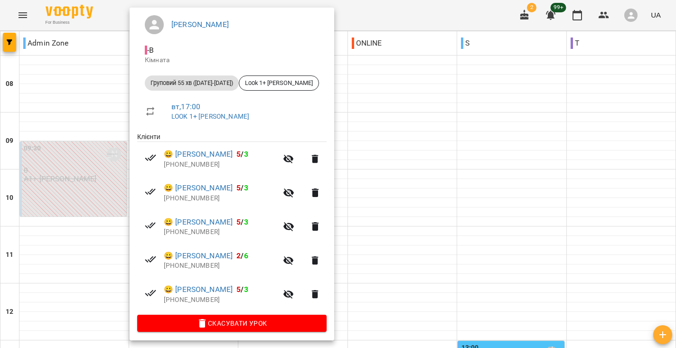
scroll to position [79, 0]
click at [439, 88] on div at bounding box center [338, 174] width 676 height 348
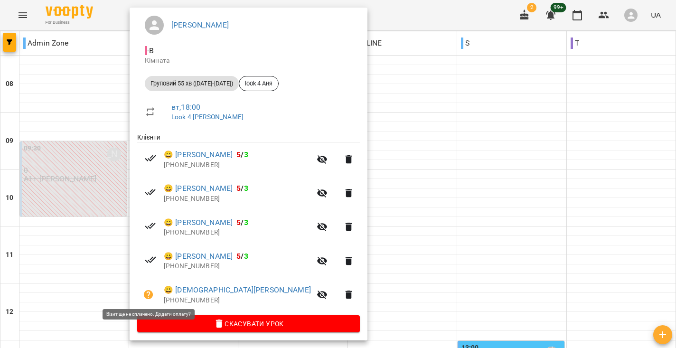
click at [148, 293] on icon "button" at bounding box center [148, 294] width 9 height 9
select select "**********"
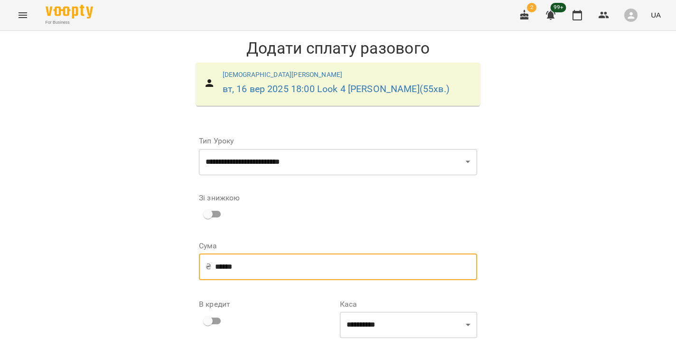
drag, startPoint x: 253, startPoint y: 262, endPoint x: 166, endPoint y: 261, distance: 87.8
click at [166, 261] on div "**********" at bounding box center [338, 232] width 676 height 402
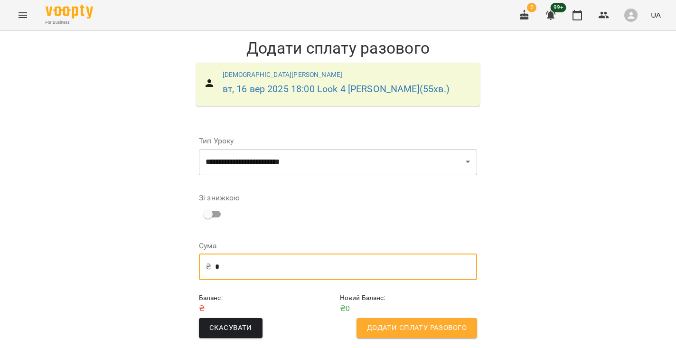
scroll to position [2, 0]
type input "*"
click at [416, 322] on span "Додати сплату разового" at bounding box center [417, 328] width 100 height 12
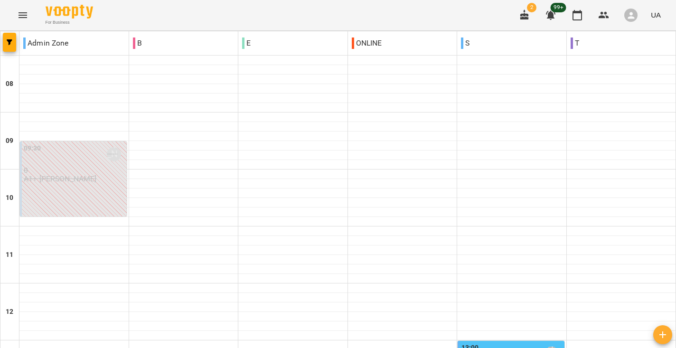
scroll to position [413, 0]
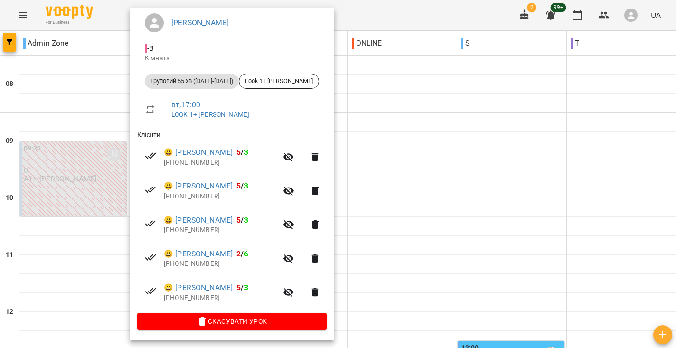
scroll to position [79, 0]
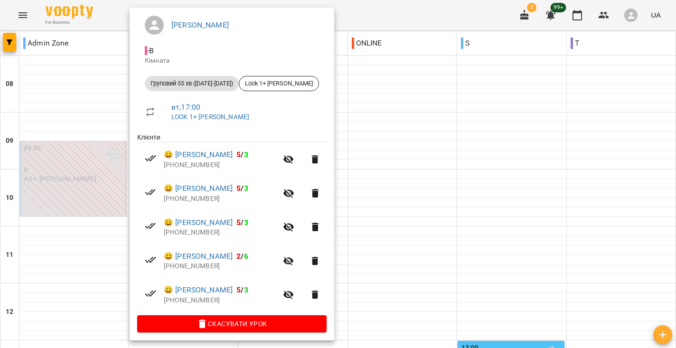
click at [424, 126] on div at bounding box center [338, 174] width 676 height 348
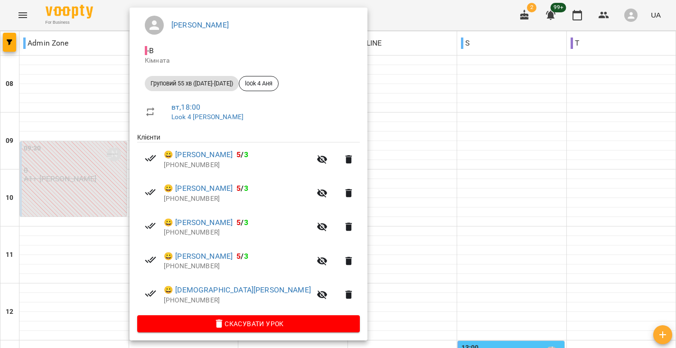
click at [381, 173] on div at bounding box center [338, 174] width 676 height 348
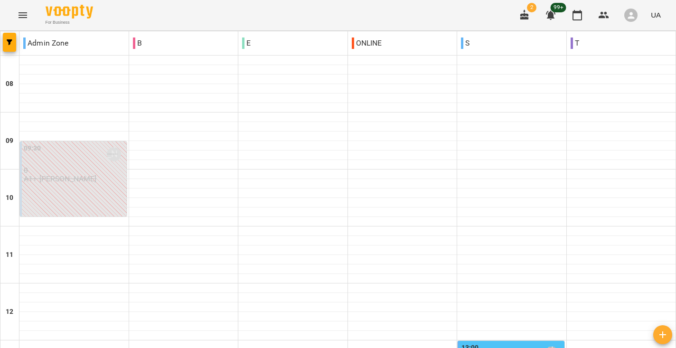
scroll to position [490, 0]
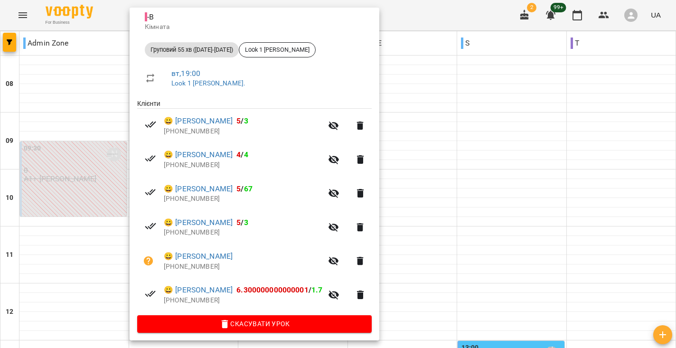
scroll to position [112, 0]
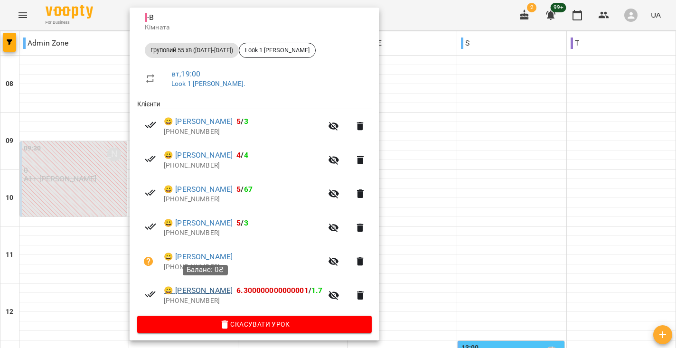
click at [227, 287] on link "😀 Витищенко Максим" at bounding box center [198, 290] width 69 height 11
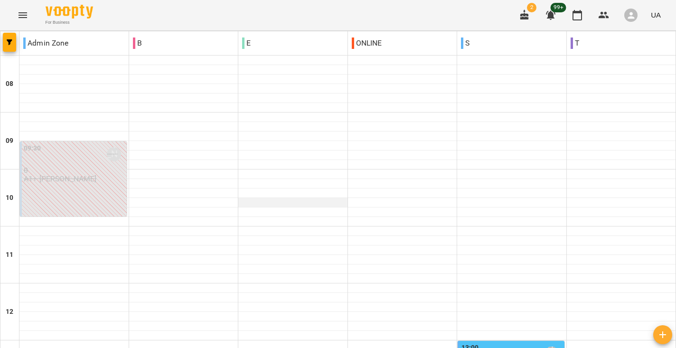
scroll to position [506, 0]
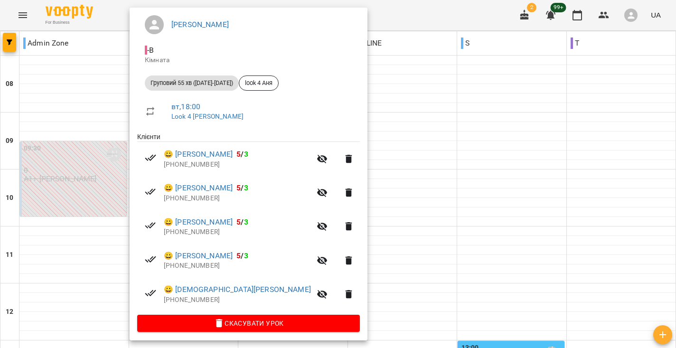
scroll to position [79, 0]
click at [395, 158] on div at bounding box center [338, 174] width 676 height 348
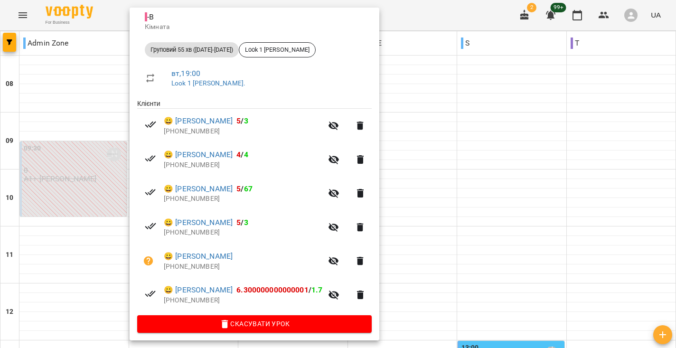
scroll to position [112, 0]
click at [451, 148] on div at bounding box center [338, 174] width 676 height 348
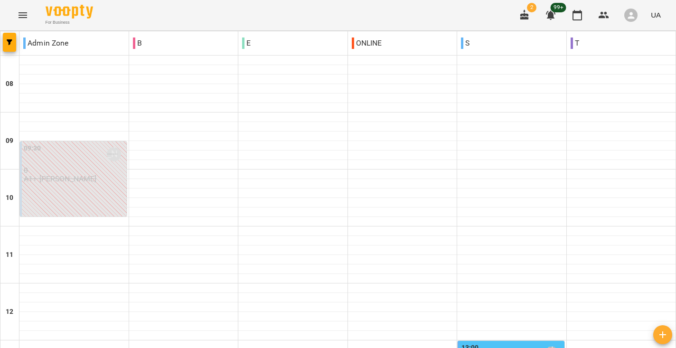
scroll to position [331, 0]
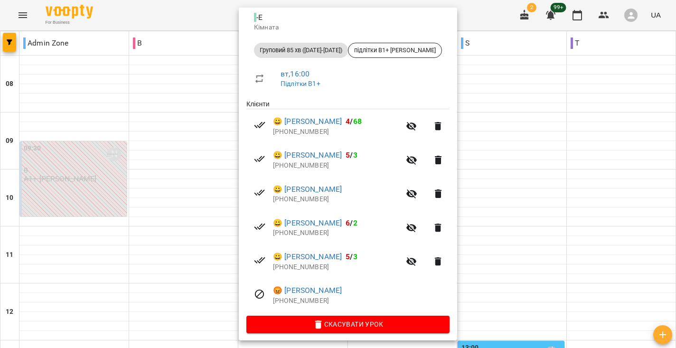
scroll to position [112, 0]
click at [511, 133] on div at bounding box center [338, 174] width 676 height 348
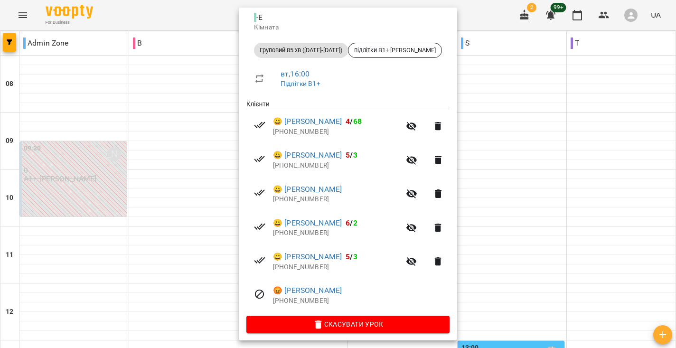
click at [528, 150] on div at bounding box center [338, 174] width 676 height 348
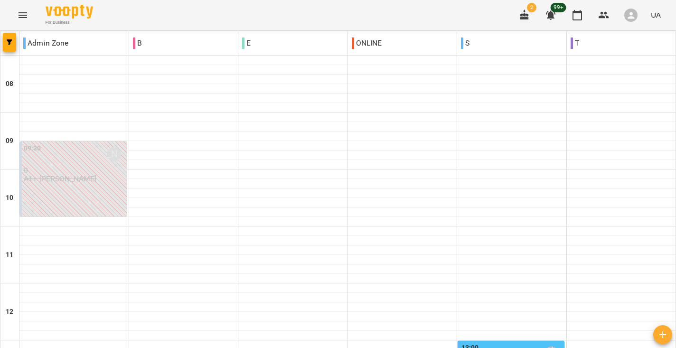
scroll to position [479, 0]
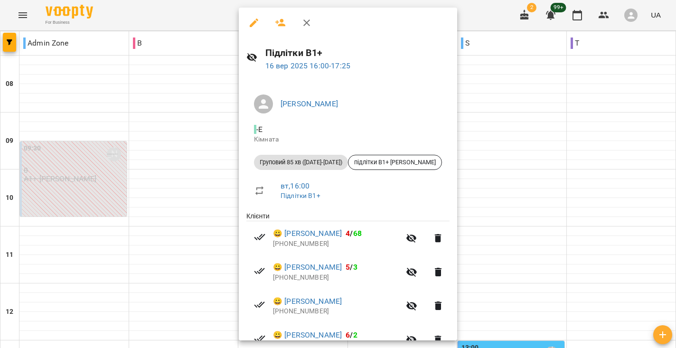
click at [479, 146] on div at bounding box center [338, 174] width 676 height 348
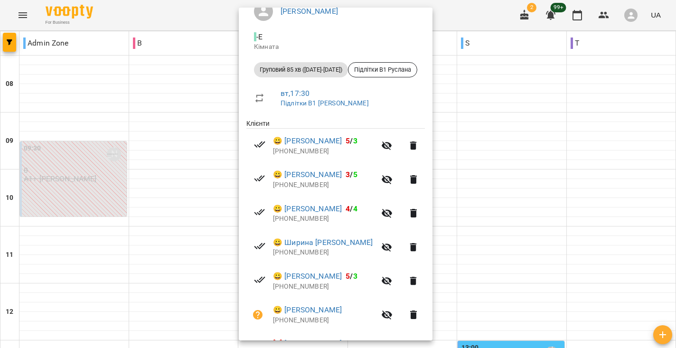
scroll to position [120, 0]
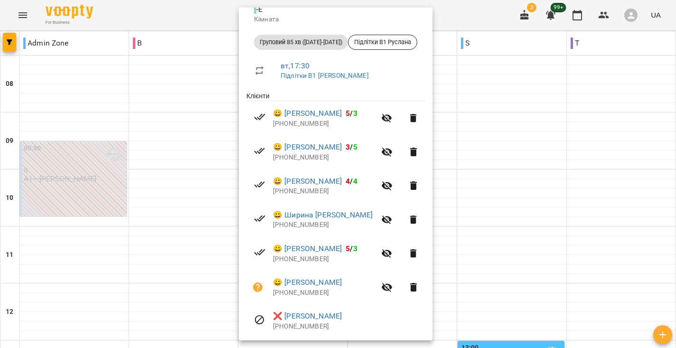
click at [481, 193] on div at bounding box center [338, 174] width 676 height 348
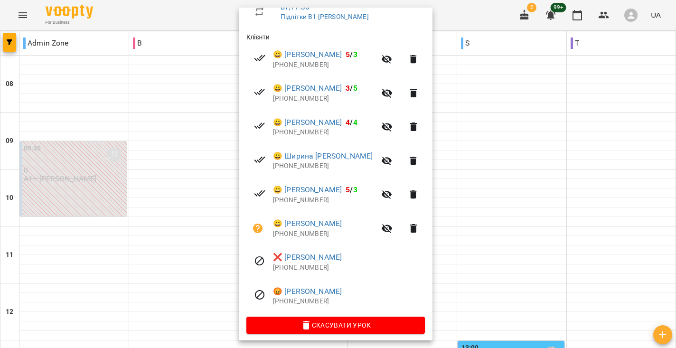
scroll to position [178, 0]
click at [475, 166] on div at bounding box center [338, 174] width 676 height 348
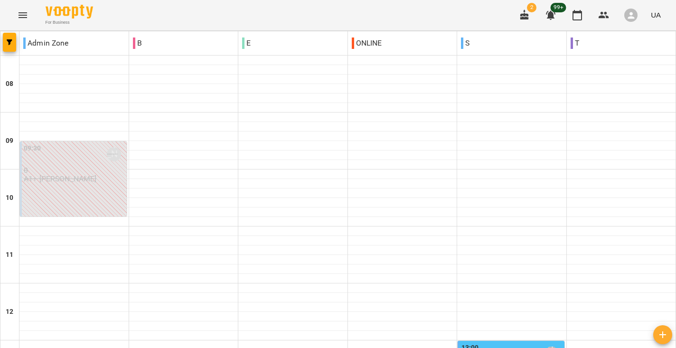
scroll to position [524, 0]
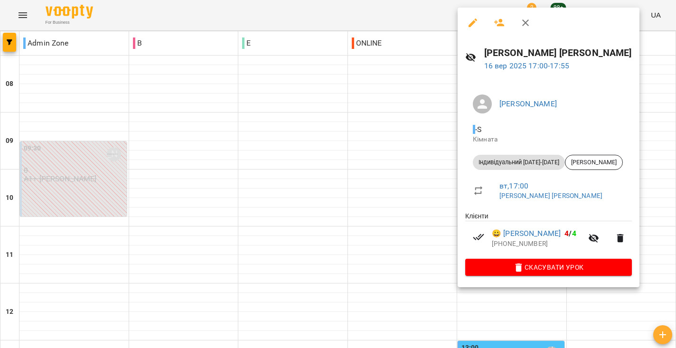
click at [421, 161] on div at bounding box center [338, 174] width 676 height 348
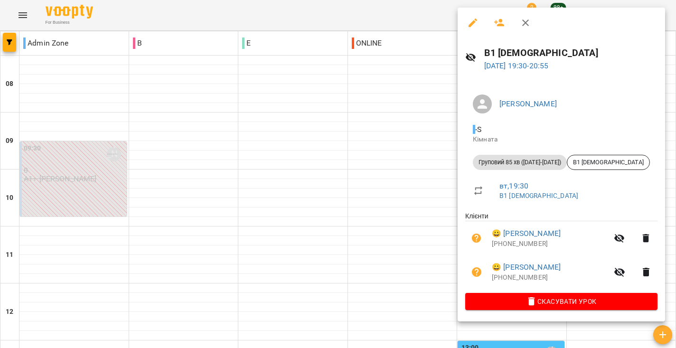
click at [414, 199] on div at bounding box center [338, 174] width 676 height 348
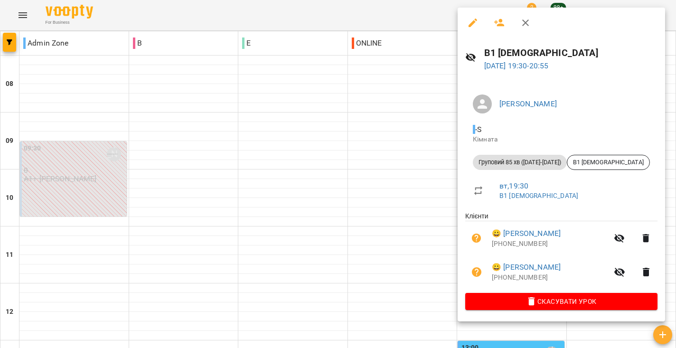
click at [338, 205] on div at bounding box center [338, 174] width 676 height 348
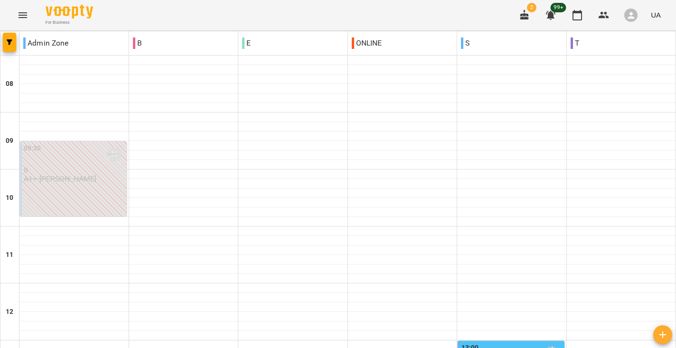
scroll to position [342, 0]
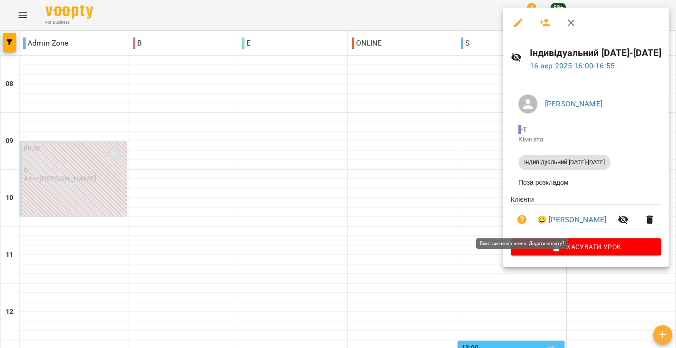
click at [522, 220] on icon "button" at bounding box center [521, 219] width 11 height 11
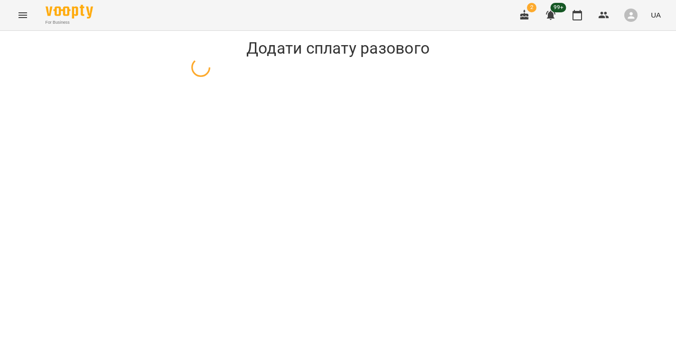
select select "**********"
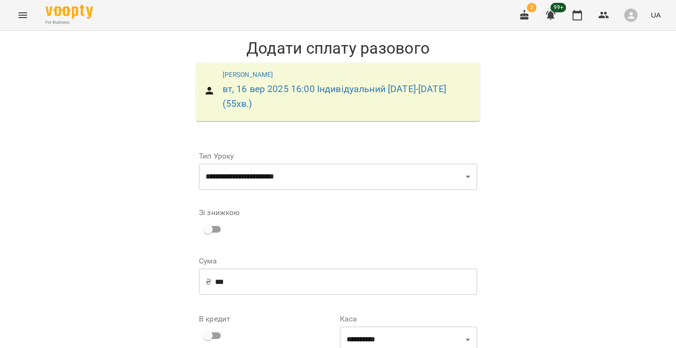
scroll to position [82, 0]
click at [329, 269] on input "***" at bounding box center [346, 282] width 262 height 27
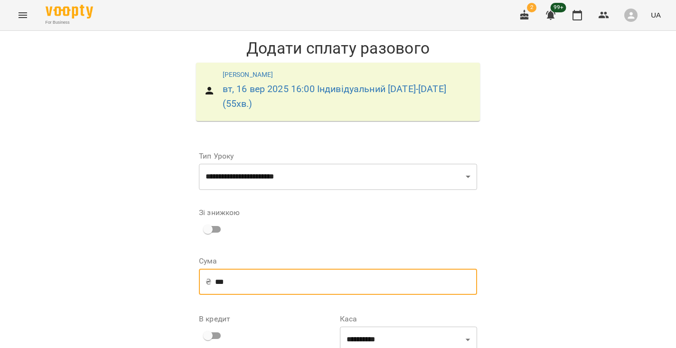
drag, startPoint x: 329, startPoint y: 183, endPoint x: 169, endPoint y: 180, distance: 159.5
click at [169, 181] on div "**********" at bounding box center [338, 239] width 676 height 417
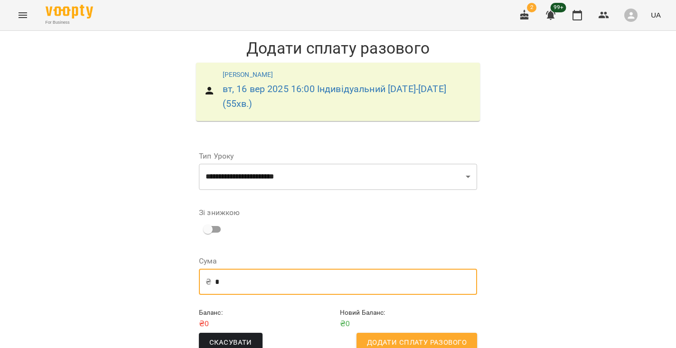
scroll to position [2, 0]
type input "*"
click at [323, 212] on div "Зі знижкою" at bounding box center [338, 223] width 278 height 45
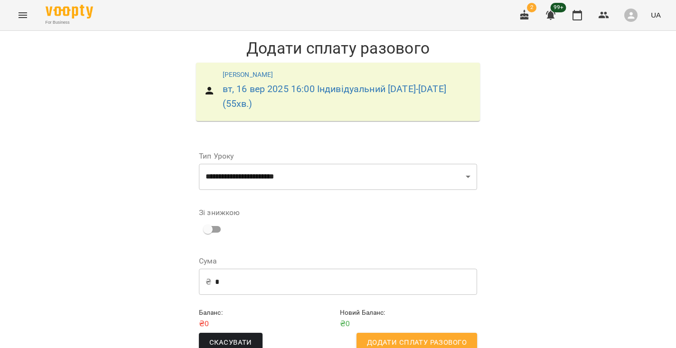
click at [430, 333] on button "Додати сплату разового" at bounding box center [416, 343] width 121 height 20
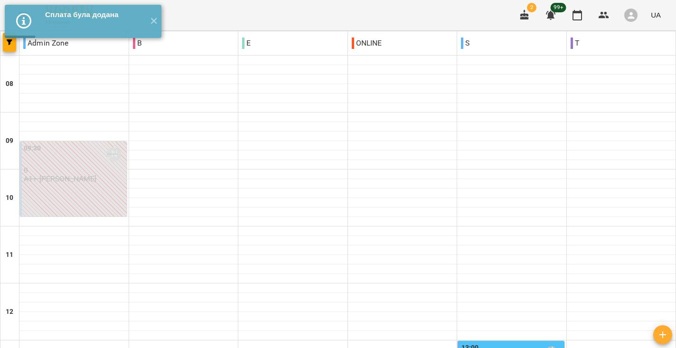
scroll to position [359, 0]
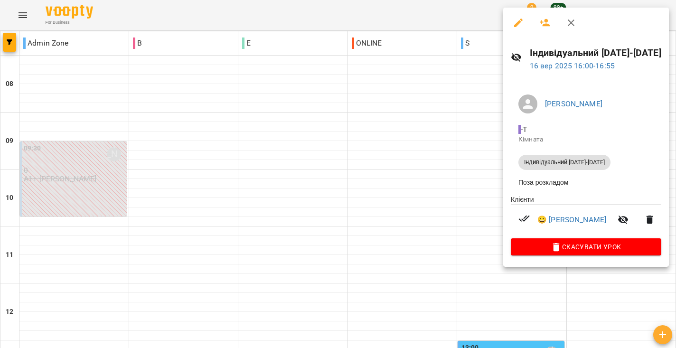
click at [457, 203] on div at bounding box center [338, 174] width 676 height 348
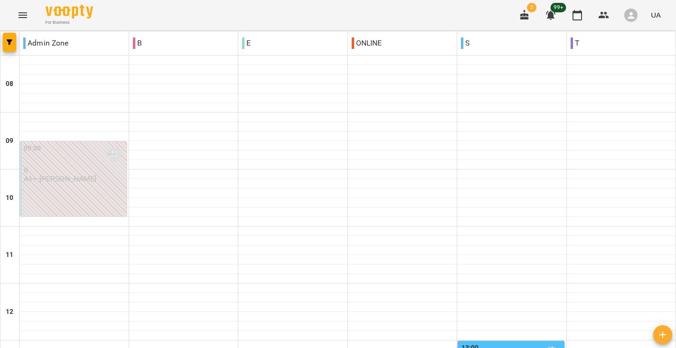
scroll to position [473, 0]
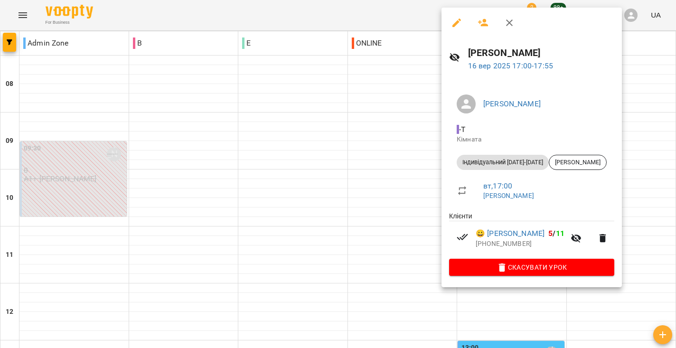
click at [382, 223] on div at bounding box center [338, 174] width 676 height 348
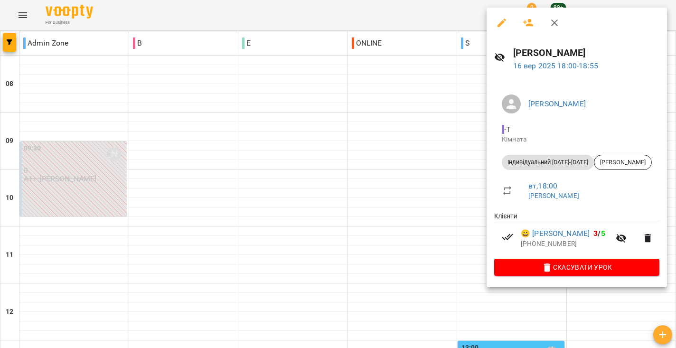
click at [392, 212] on div at bounding box center [338, 174] width 676 height 348
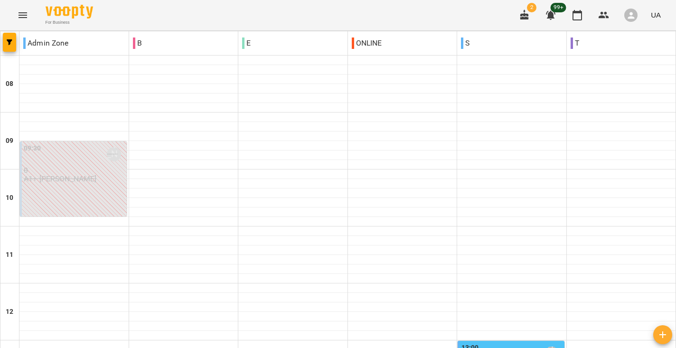
scroll to position [566, 0]
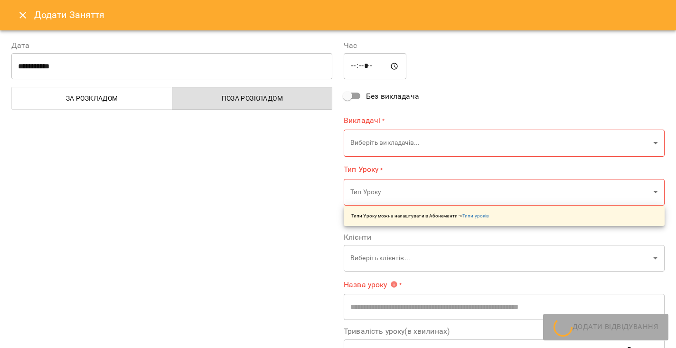
type input "**********"
click at [19, 14] on icon "Close" at bounding box center [22, 14] width 11 height 11
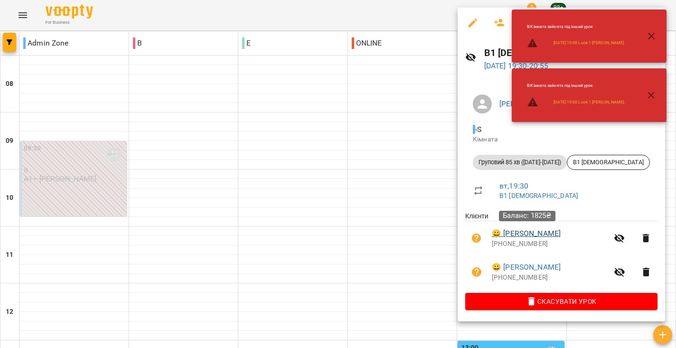
click at [518, 231] on link "😀 Порядін Євгеній" at bounding box center [526, 233] width 69 height 11
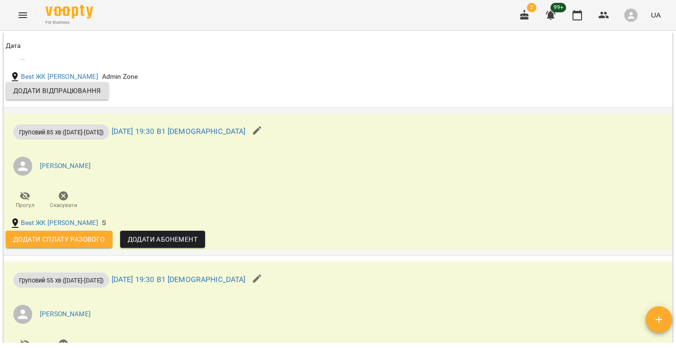
scroll to position [1085, 0]
click at [90, 233] on span "Додати сплату разового" at bounding box center [59, 238] width 92 height 11
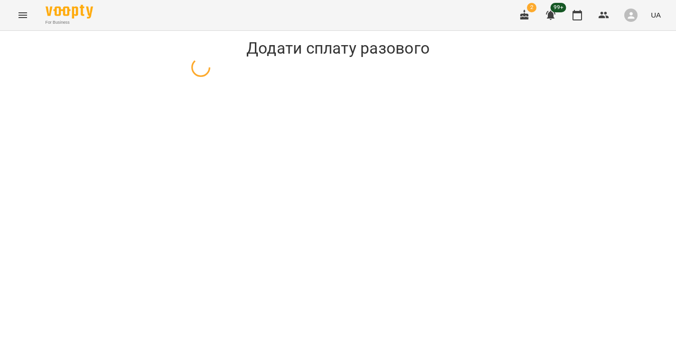
select select "**********"
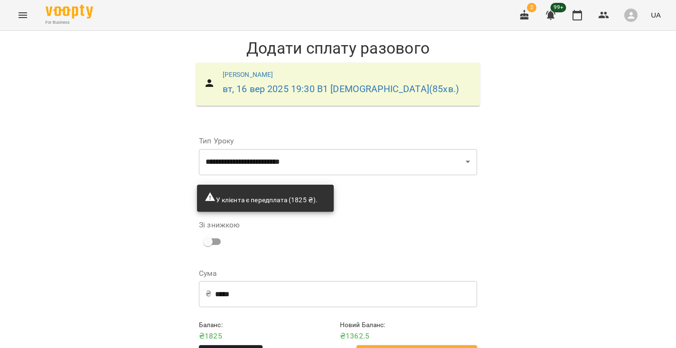
scroll to position [29, 0]
click at [251, 280] on input "*****" at bounding box center [346, 293] width 262 height 27
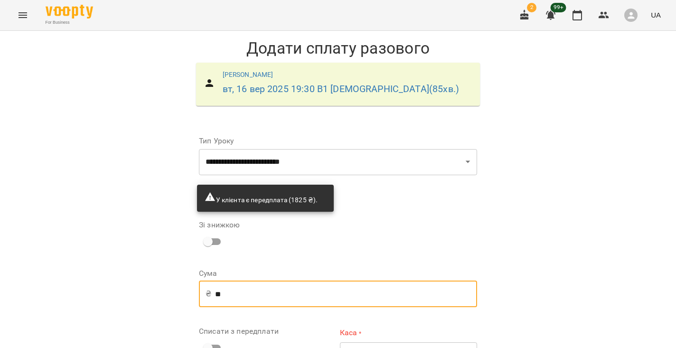
type input "*"
type input "***"
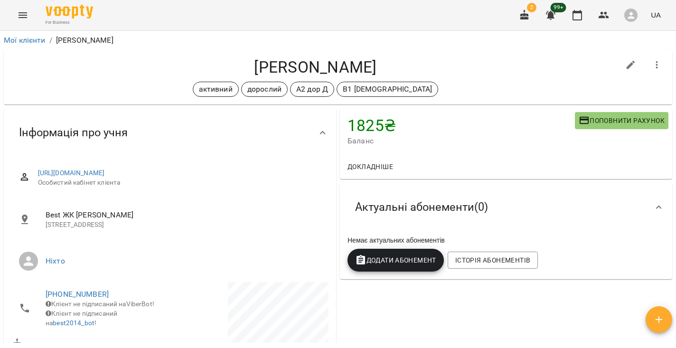
click at [23, 17] on icon "Menu" at bounding box center [22, 14] width 11 height 11
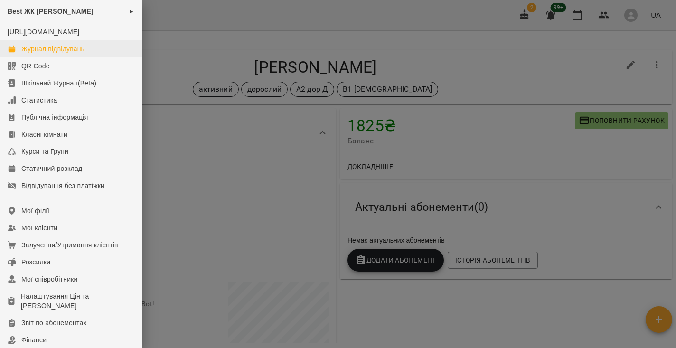
click at [42, 54] on div "Журнал відвідувань" at bounding box center [52, 48] width 63 height 9
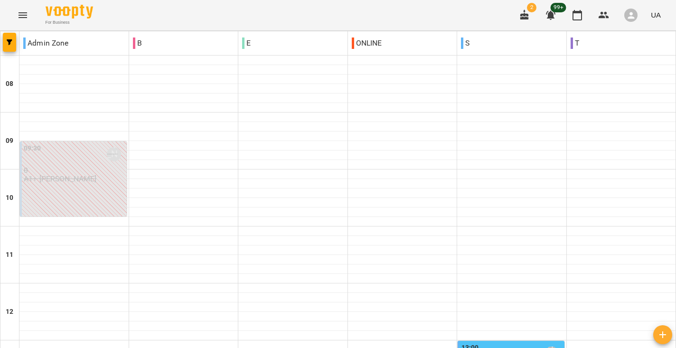
scroll to position [568, 0]
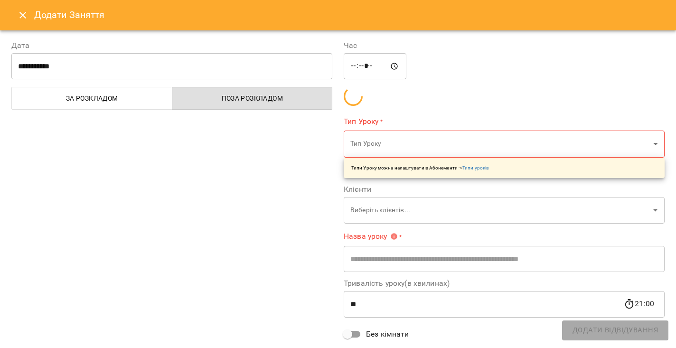
type input "**********"
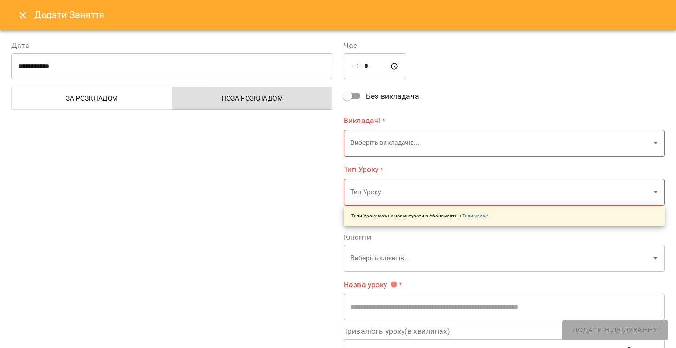
click at [34, 19] on h6 "Додати Заняття" at bounding box center [349, 15] width 630 height 15
click at [22, 16] on icon "Close" at bounding box center [22, 15] width 7 height 7
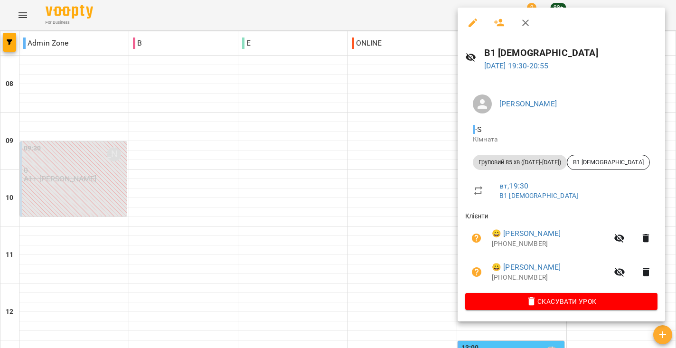
click at [270, 218] on div at bounding box center [338, 174] width 676 height 348
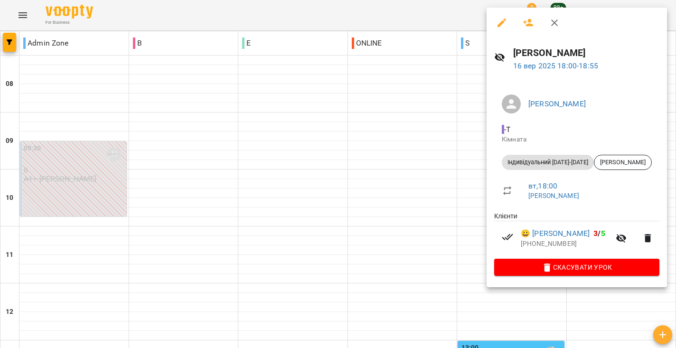
click at [401, 120] on div at bounding box center [338, 174] width 676 height 348
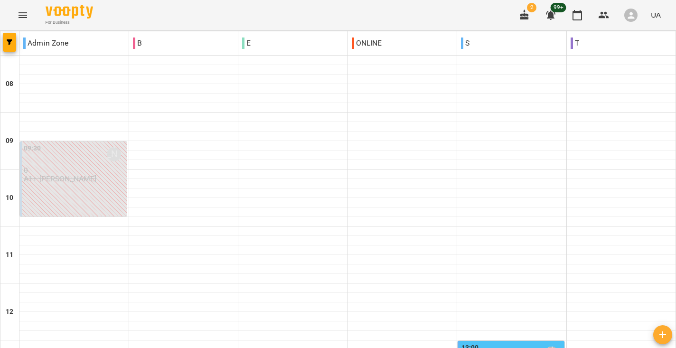
scroll to position [488, 0]
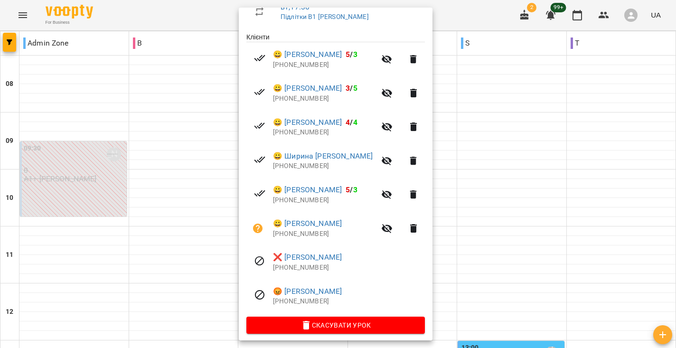
scroll to position [178, 0]
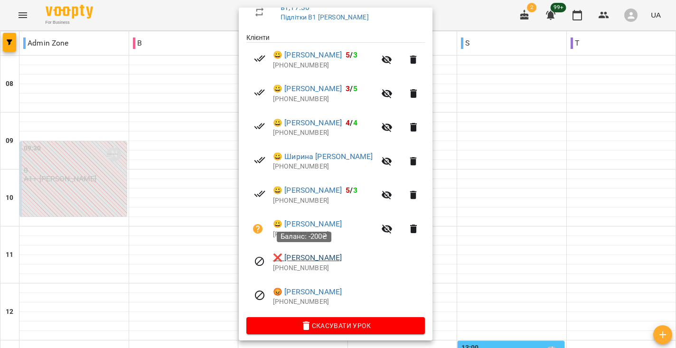
click at [295, 256] on link "❌ Пікалова Ліза" at bounding box center [307, 257] width 69 height 11
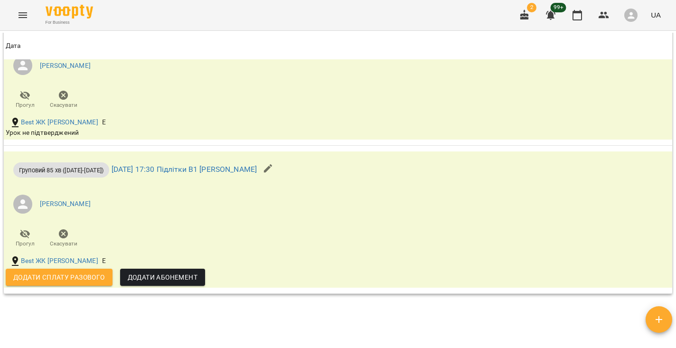
scroll to position [1201, 0]
click at [63, 233] on icon "button" at bounding box center [63, 232] width 11 height 11
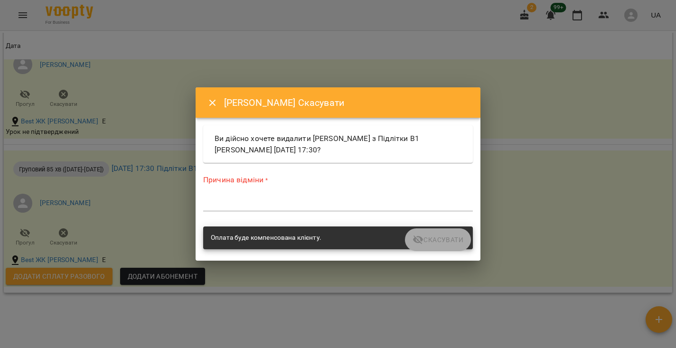
click at [289, 201] on textarea at bounding box center [338, 203] width 270 height 9
type textarea "*"
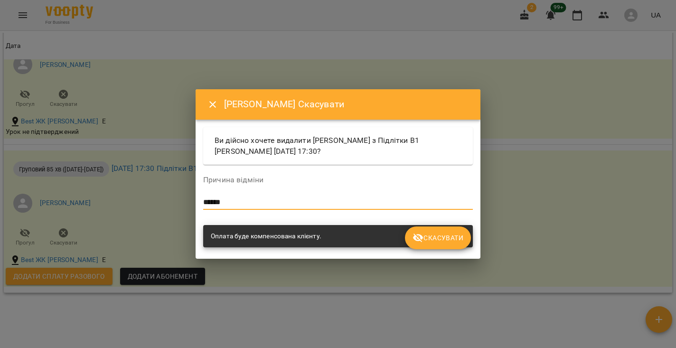
type textarea "******"
click at [456, 240] on span "Скасувати" at bounding box center [437, 237] width 51 height 11
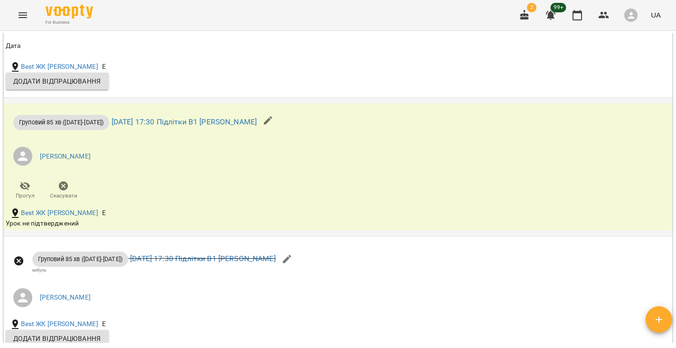
scroll to position [1108, 0]
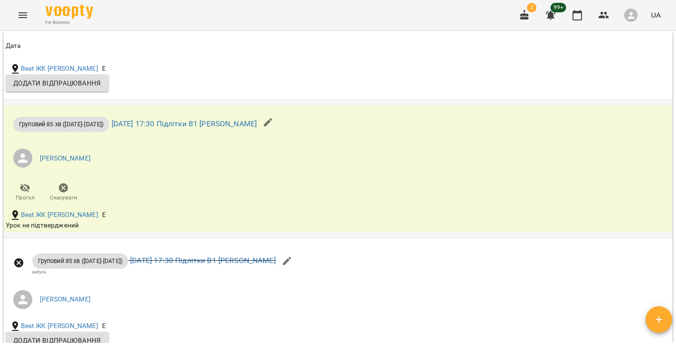
click at [65, 190] on icon "button" at bounding box center [63, 187] width 9 height 9
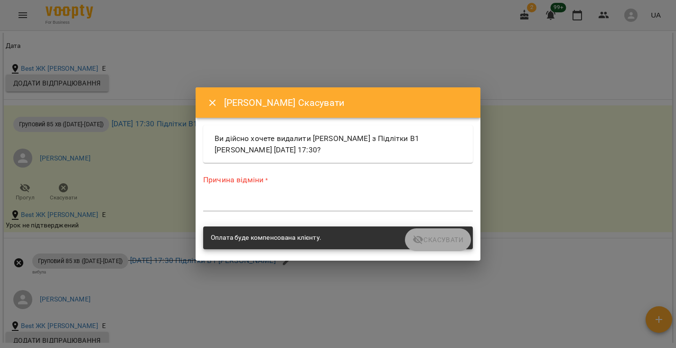
click at [271, 204] on textarea at bounding box center [338, 203] width 270 height 9
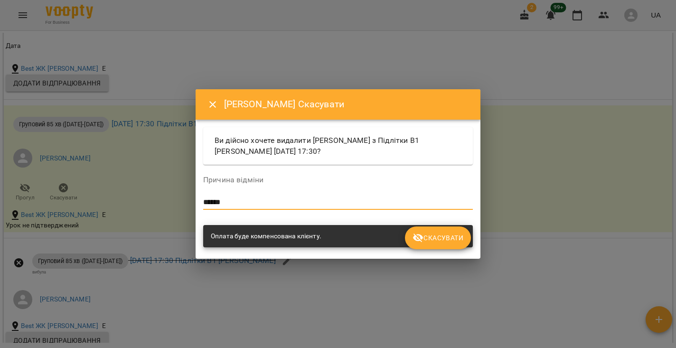
type textarea "******"
click at [436, 245] on button "Скасувати" at bounding box center [438, 237] width 66 height 23
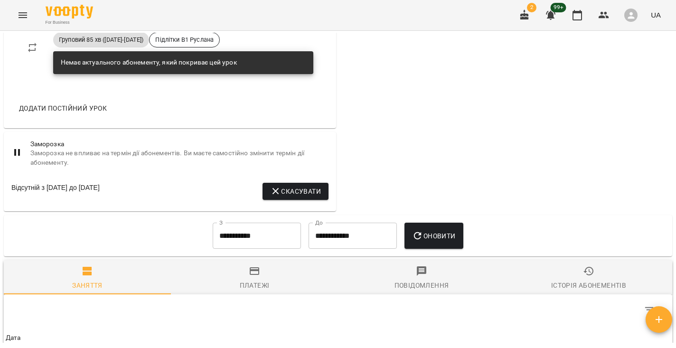
scroll to position [643, 0]
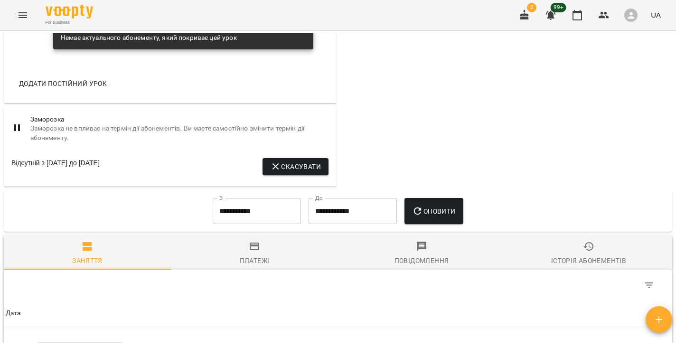
click at [240, 256] on div "Платежі" at bounding box center [255, 260] width 30 height 11
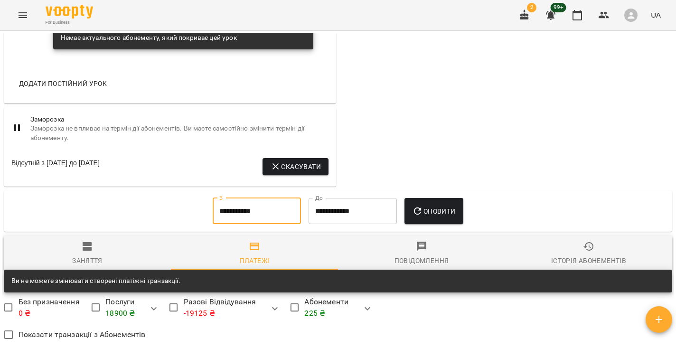
click at [250, 209] on input "**********" at bounding box center [257, 211] width 88 height 27
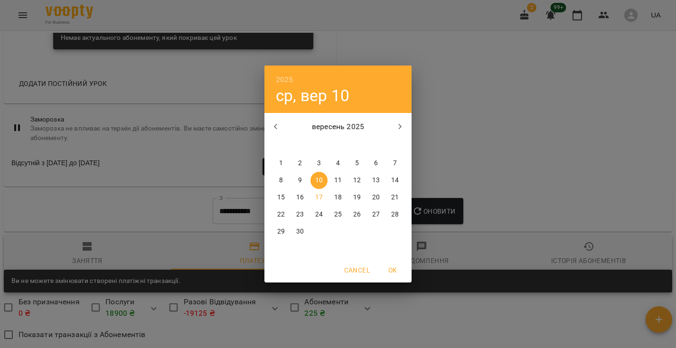
click at [281, 158] on button "1" at bounding box center [280, 163] width 17 height 17
type input "**********"
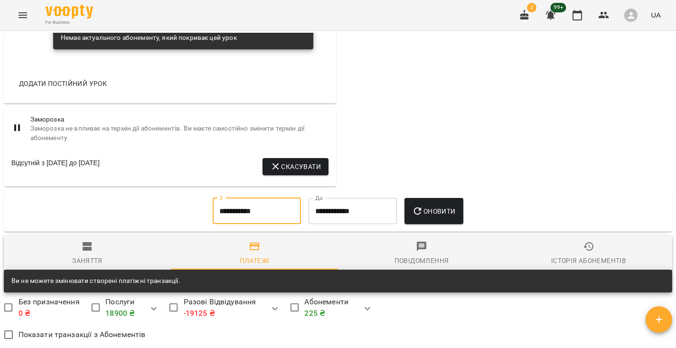
click at [439, 202] on button "Оновити" at bounding box center [433, 211] width 58 height 27
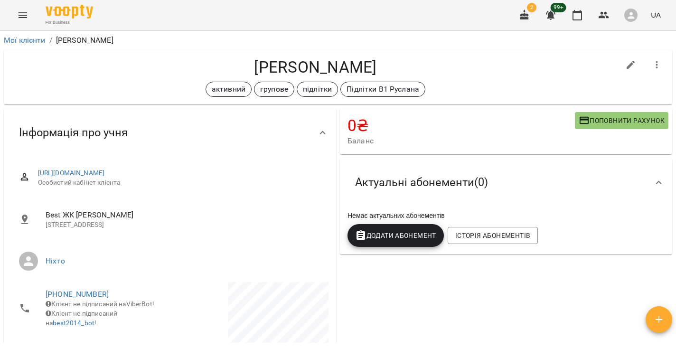
scroll to position [0, 0]
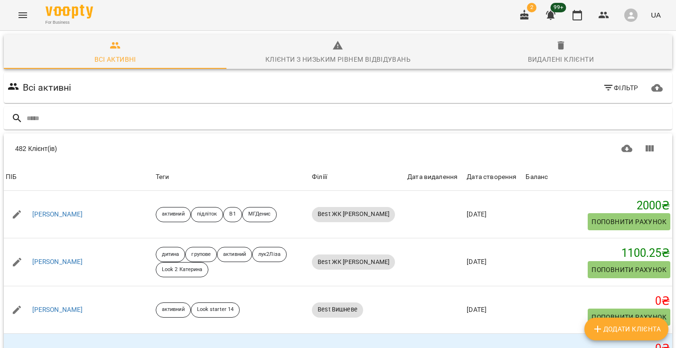
click at [17, 13] on button "Menu" at bounding box center [22, 15] width 23 height 23
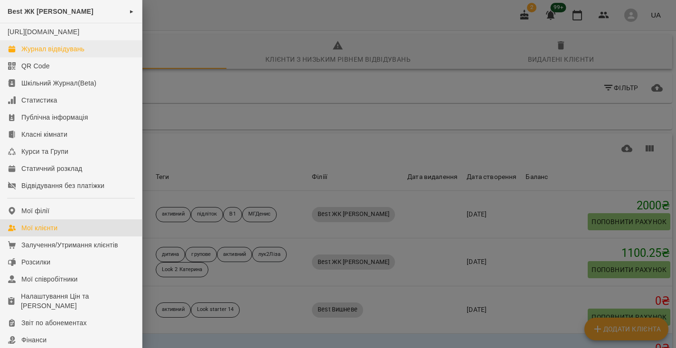
click at [59, 54] on div "Журнал відвідувань" at bounding box center [52, 48] width 63 height 9
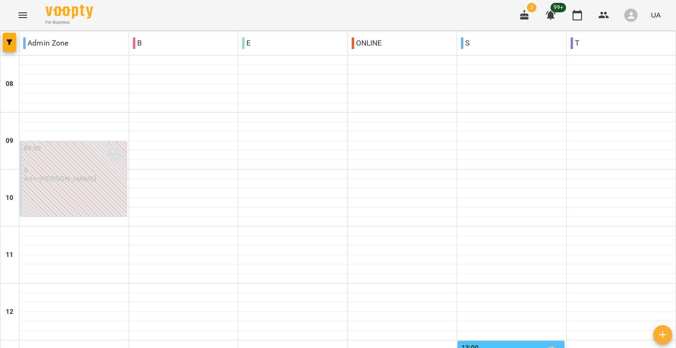
scroll to position [536, 0]
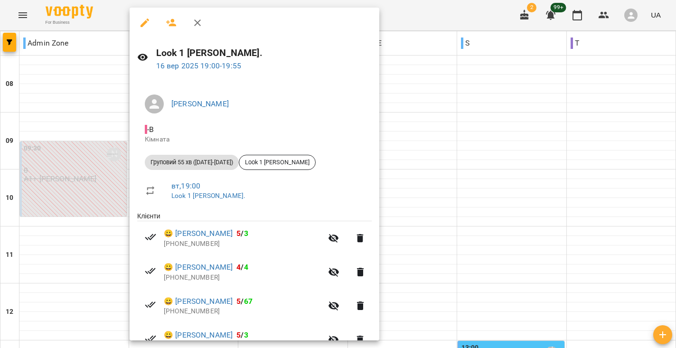
scroll to position [0, 0]
click at [427, 133] on div at bounding box center [338, 174] width 676 height 348
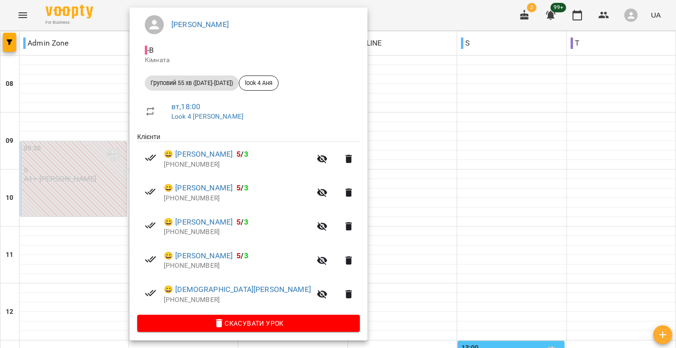
scroll to position [79, 0]
click at [401, 179] on div at bounding box center [338, 174] width 676 height 348
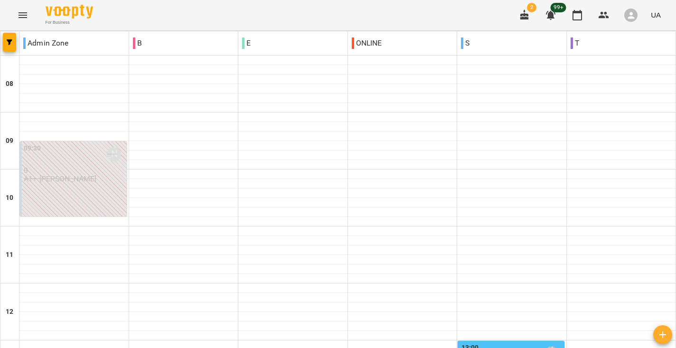
scroll to position [438, 0]
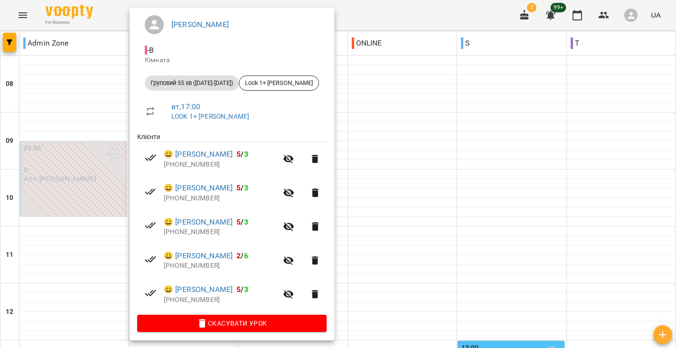
scroll to position [79, 0]
click at [377, 190] on div at bounding box center [338, 174] width 676 height 348
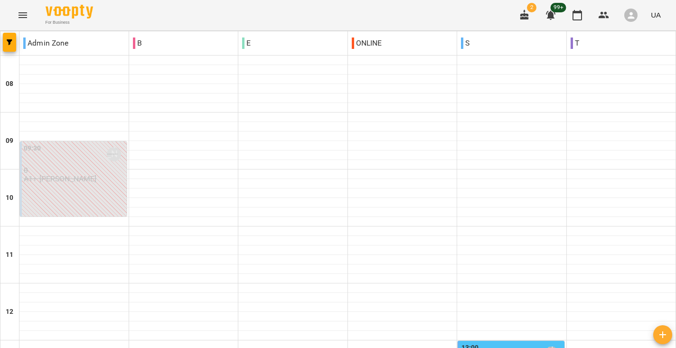
scroll to position [355, 0]
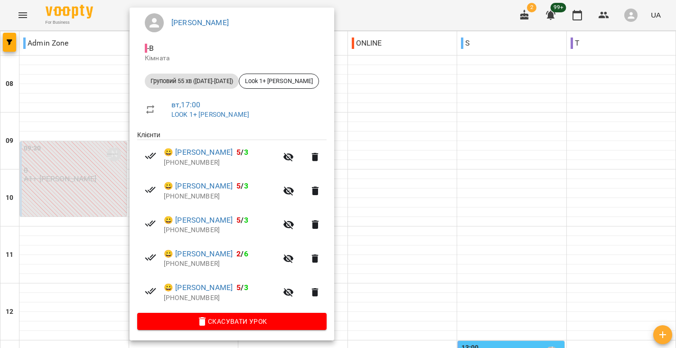
scroll to position [80, 0]
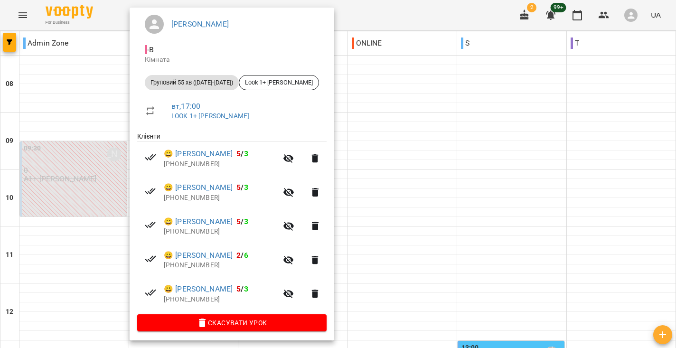
click at [388, 138] on div at bounding box center [338, 174] width 676 height 348
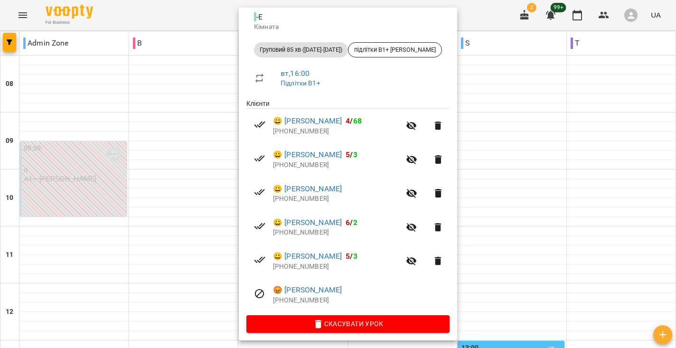
scroll to position [112, 0]
click at [488, 141] on div at bounding box center [338, 174] width 676 height 348
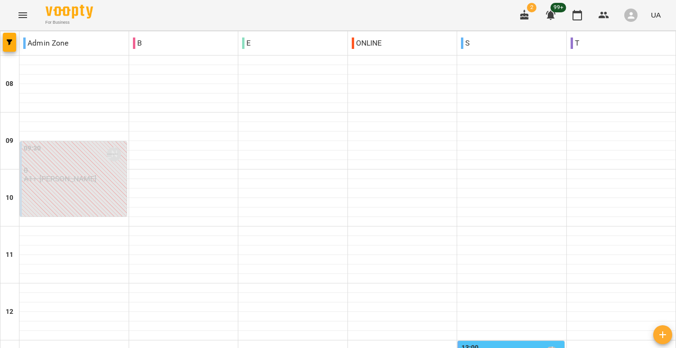
scroll to position [391, 0]
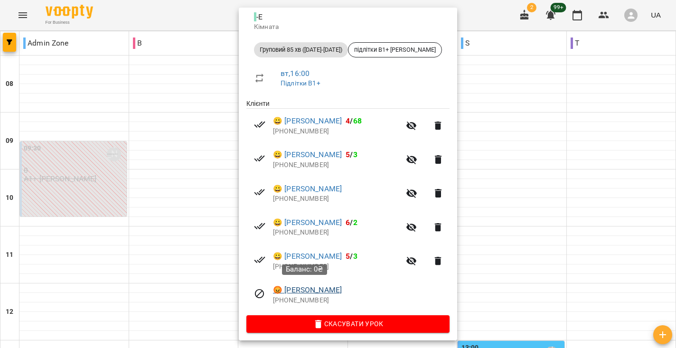
scroll to position [112, 0]
click at [290, 285] on link "😡 Лепіска Євген" at bounding box center [307, 290] width 69 height 11
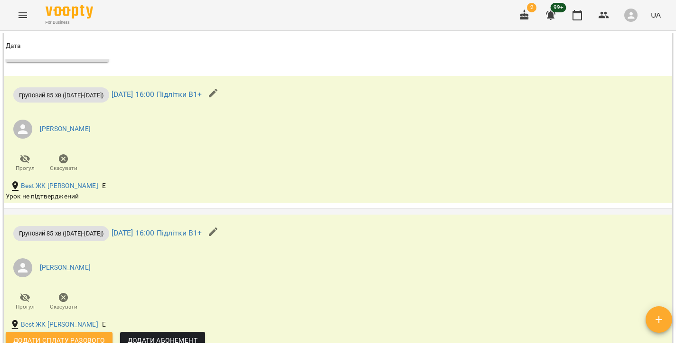
scroll to position [988, 0]
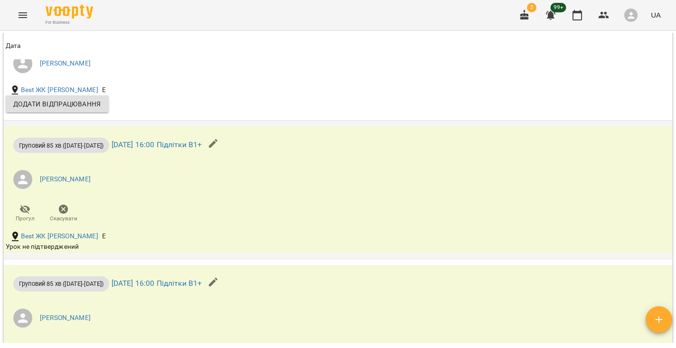
click at [65, 210] on icon "button" at bounding box center [63, 209] width 9 height 9
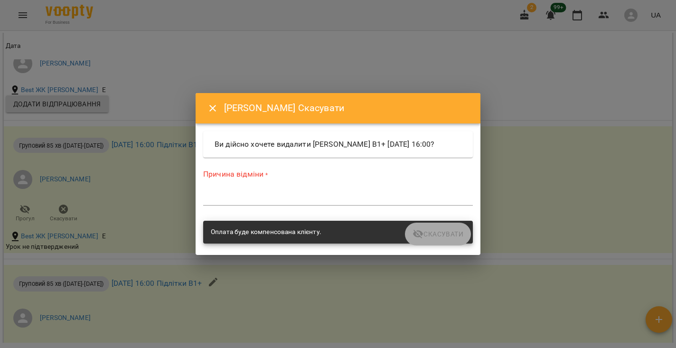
click at [261, 202] on textarea at bounding box center [338, 198] width 270 height 9
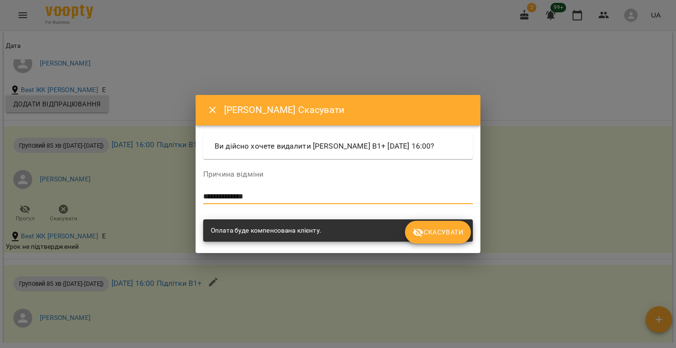
type textarea "**********"
click at [446, 238] on span "Скасувати" at bounding box center [437, 231] width 51 height 11
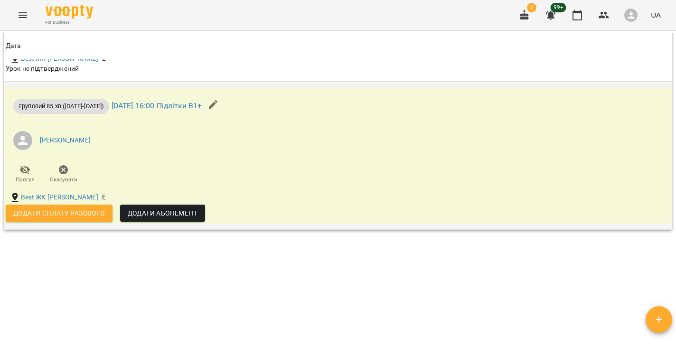
scroll to position [1137, 0]
click at [60, 168] on icon "button" at bounding box center [63, 170] width 9 height 9
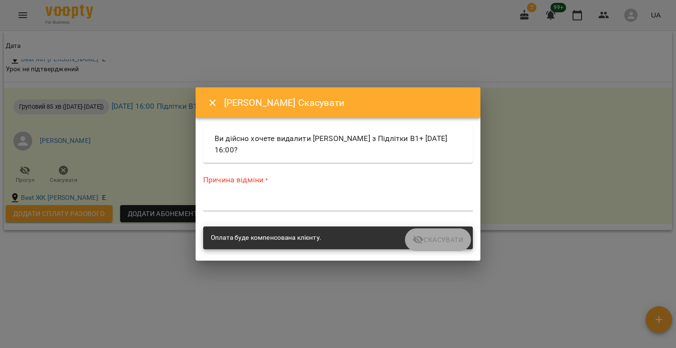
click at [285, 197] on div "*" at bounding box center [338, 203] width 270 height 15
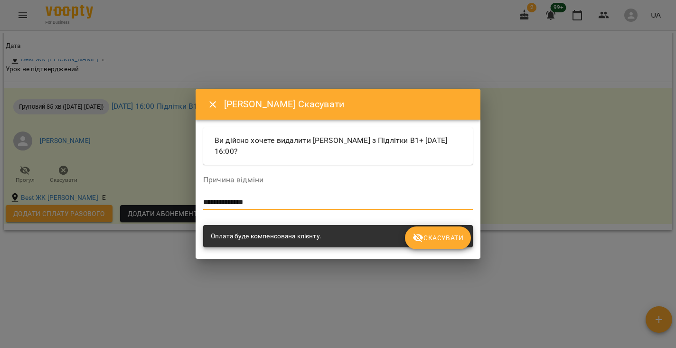
type textarea "**********"
click at [439, 238] on span "Скасувати" at bounding box center [437, 237] width 51 height 11
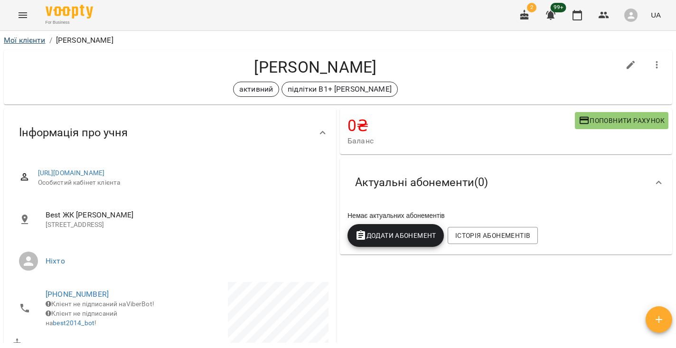
scroll to position [0, 0]
click at [23, 19] on icon "Menu" at bounding box center [22, 14] width 11 height 11
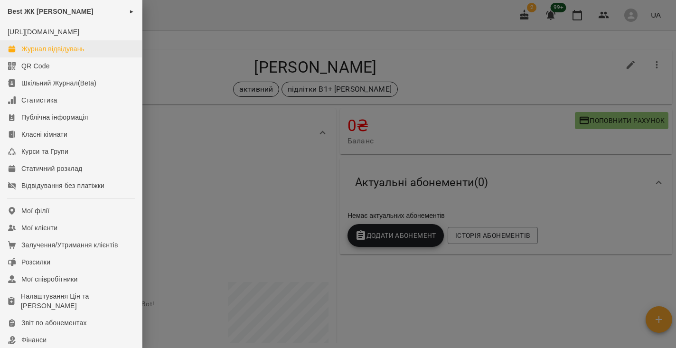
click at [35, 57] on link "Журнал відвідувань" at bounding box center [71, 48] width 142 height 17
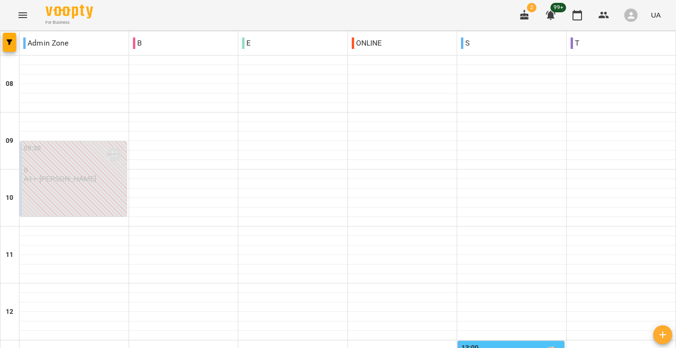
scroll to position [406, 0]
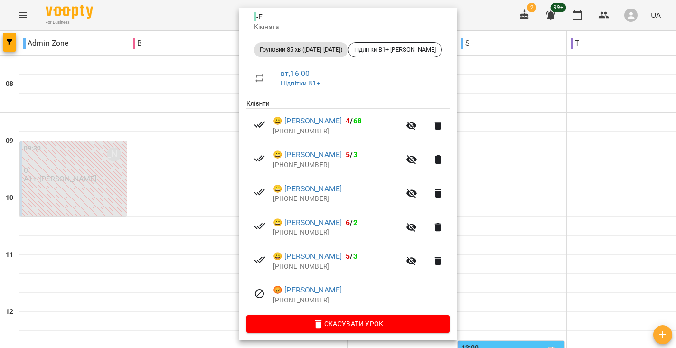
scroll to position [112, 0]
click at [487, 256] on div at bounding box center [338, 174] width 676 height 348
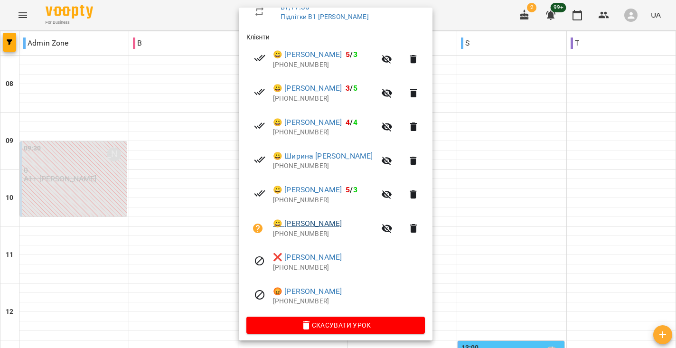
scroll to position [178, 0]
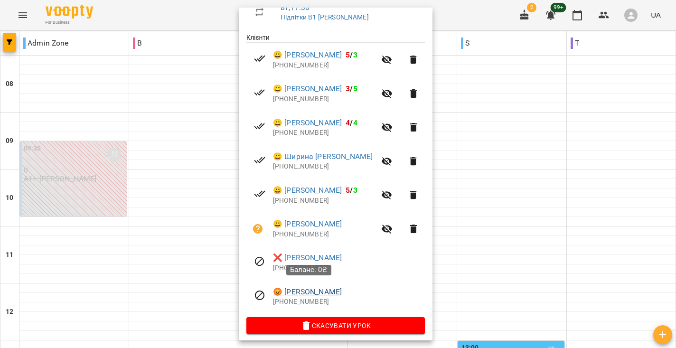
click at [291, 289] on link "😡 Хекало Михайло" at bounding box center [307, 291] width 69 height 11
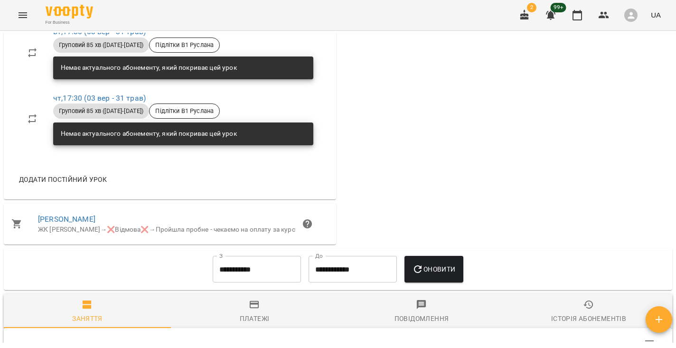
scroll to position [208, 0]
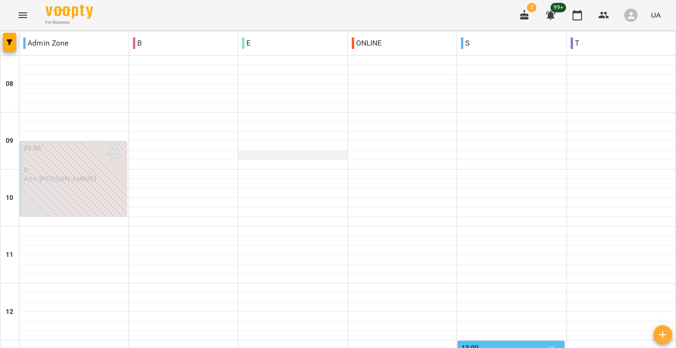
scroll to position [403, 0]
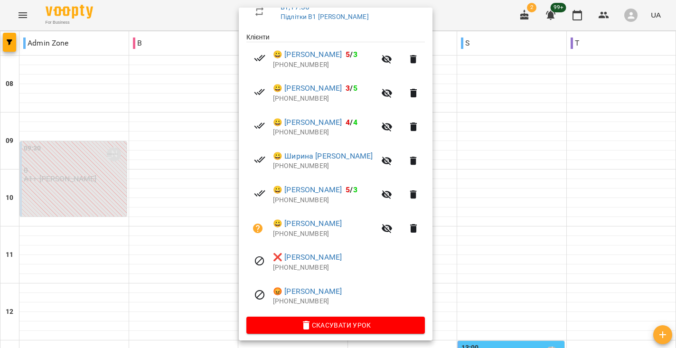
scroll to position [178, 0]
click at [447, 249] on div at bounding box center [338, 174] width 676 height 348
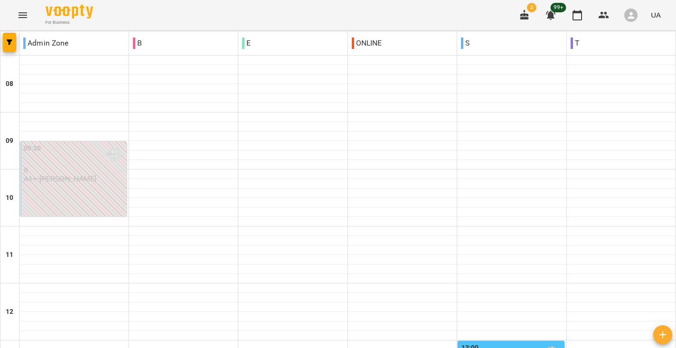
scroll to position [368, 0]
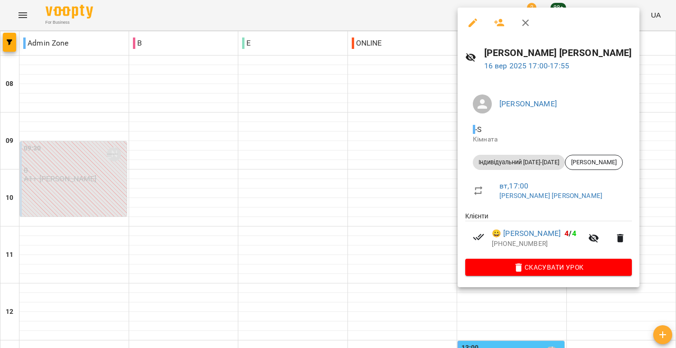
click at [398, 95] on div at bounding box center [338, 174] width 676 height 348
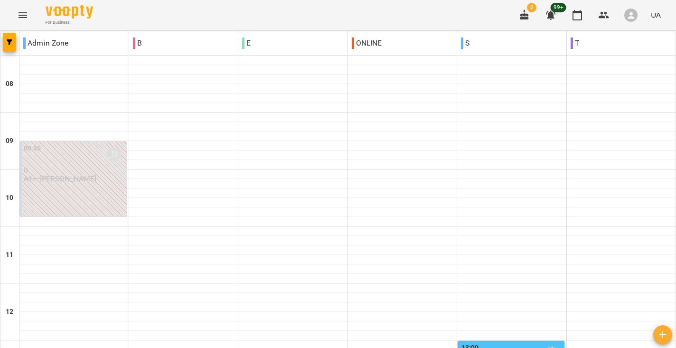
scroll to position [563, 0]
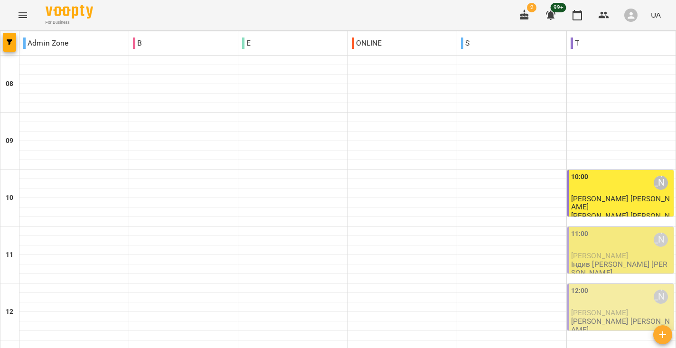
scroll to position [167, 0]
click at [465, 283] on div at bounding box center [511, 287] width 109 height 9
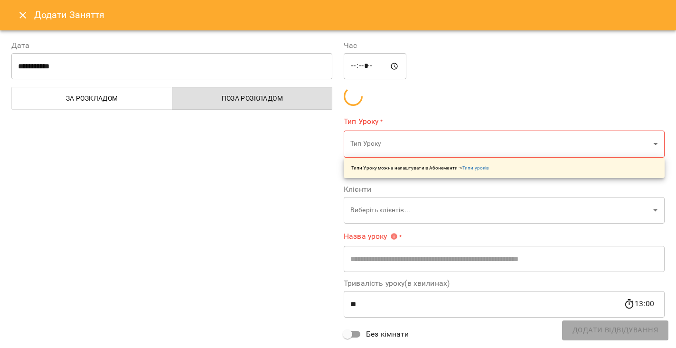
click at [465, 120] on div at bounding box center [338, 174] width 676 height 348
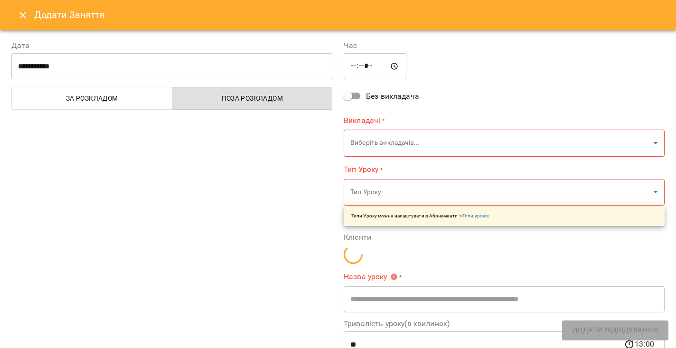
type input "**********"
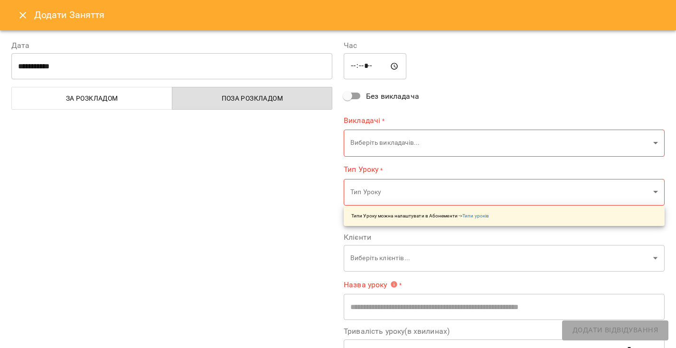
click at [236, 71] on input "**********" at bounding box center [171, 66] width 321 height 27
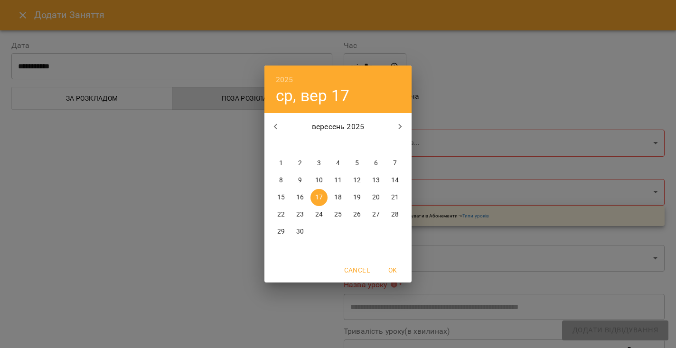
click at [315, 194] on p "17" at bounding box center [319, 197] width 8 height 9
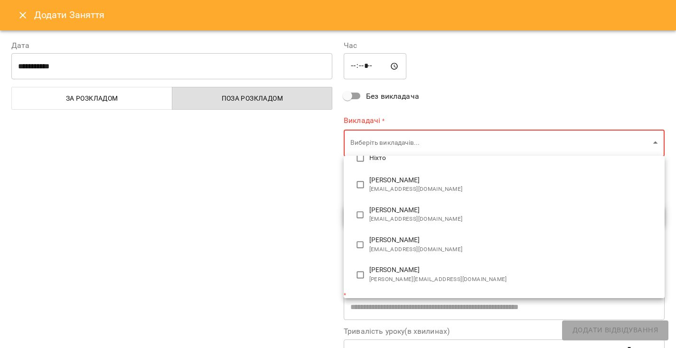
scroll to position [322, 0]
click at [369, 285] on ul "Анастасія Сидорук anastasiia.sydoruk@gmail.com Андрій Буряк Анна Осійчук anna.n…" at bounding box center [504, 68] width 321 height 471
type input "**********"
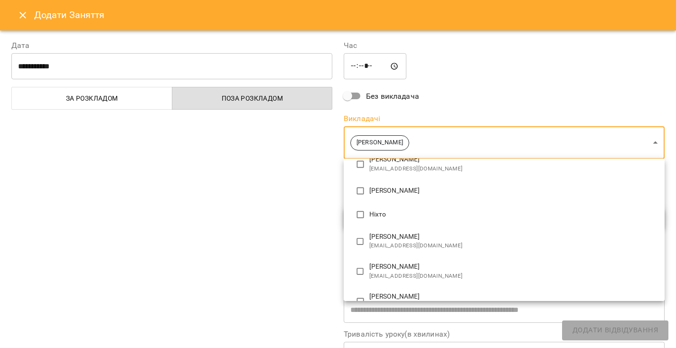
click at [313, 212] on div at bounding box center [338, 174] width 676 height 348
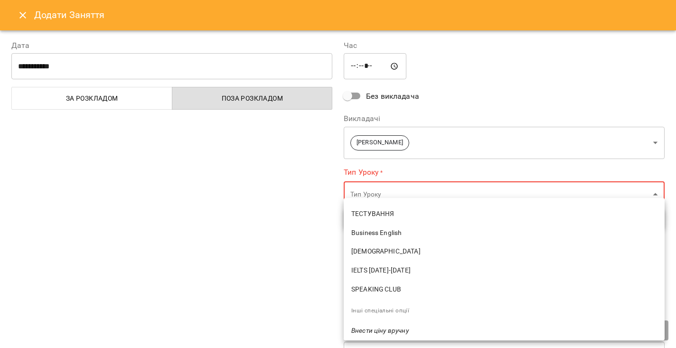
scroll to position [568, 0]
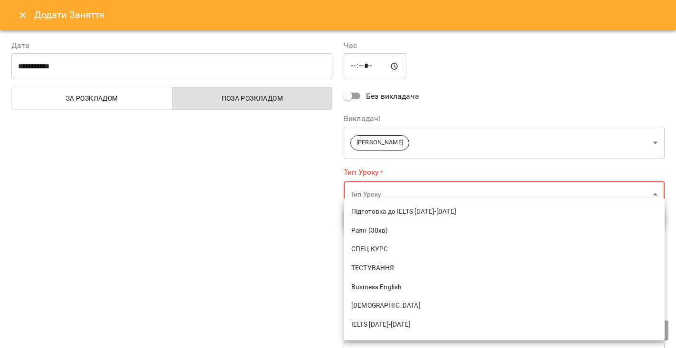
click at [377, 259] on li "ТЕСТУВАННЯ" at bounding box center [504, 268] width 321 height 19
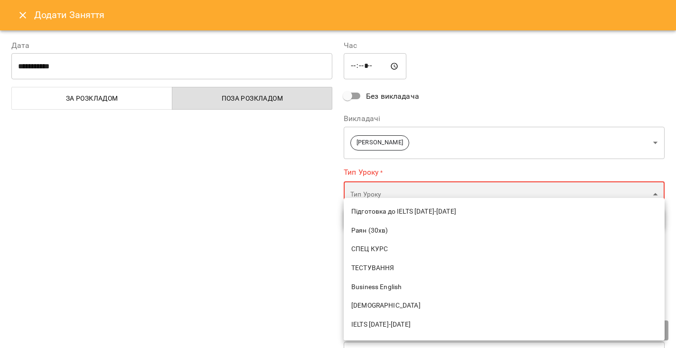
type input "**********"
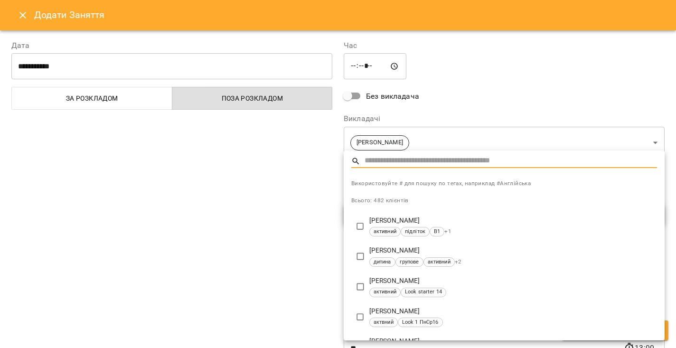
click at [313, 256] on div at bounding box center [338, 174] width 676 height 348
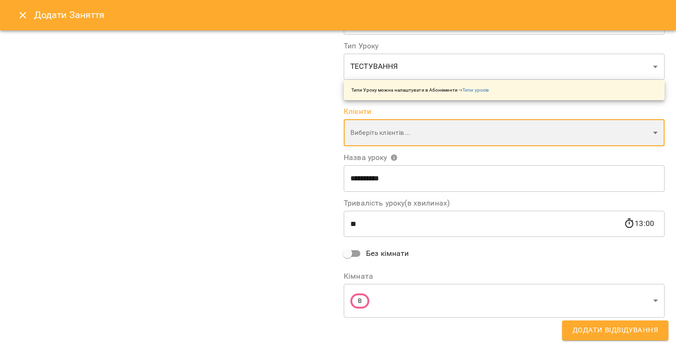
scroll to position [124, 0]
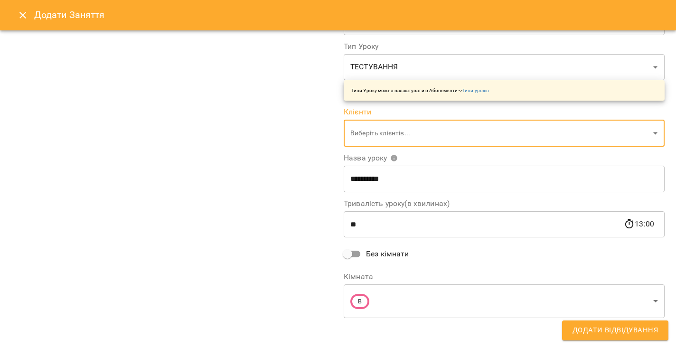
click at [382, 225] on input "**" at bounding box center [484, 224] width 280 height 27
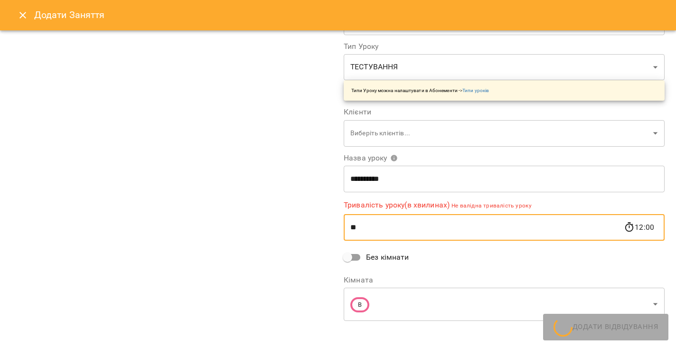
type input "*"
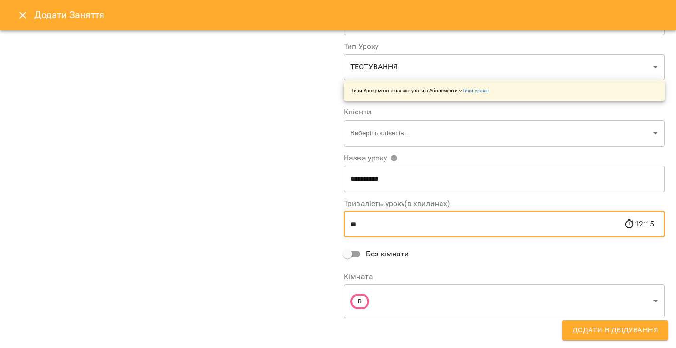
type input "**"
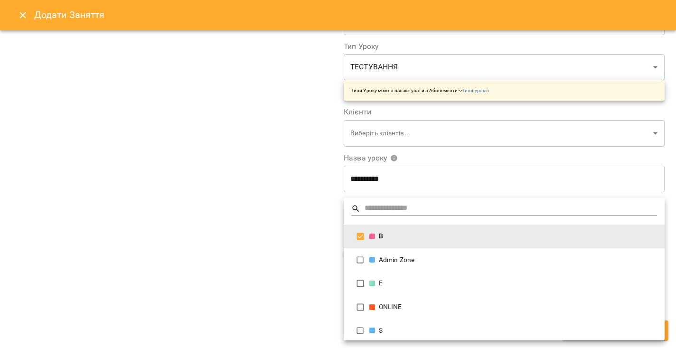
click at [286, 252] on div at bounding box center [338, 174] width 676 height 348
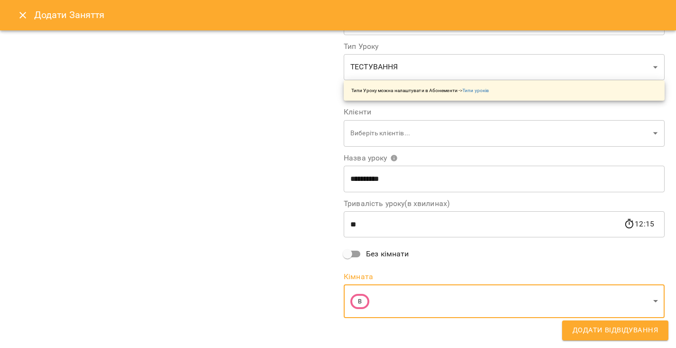
click at [579, 329] on span "Додати Відвідування" at bounding box center [614, 330] width 85 height 12
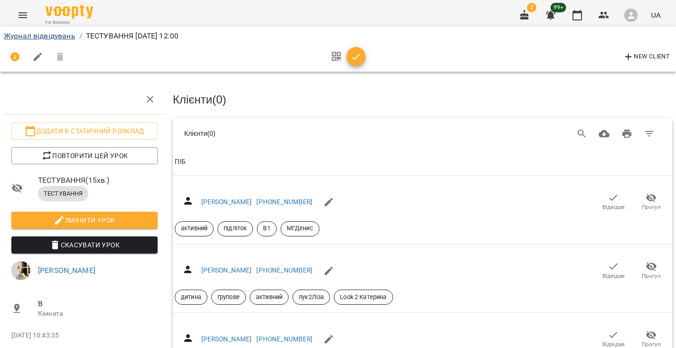
click at [41, 33] on link "Журнал відвідувань" at bounding box center [40, 35] width 72 height 9
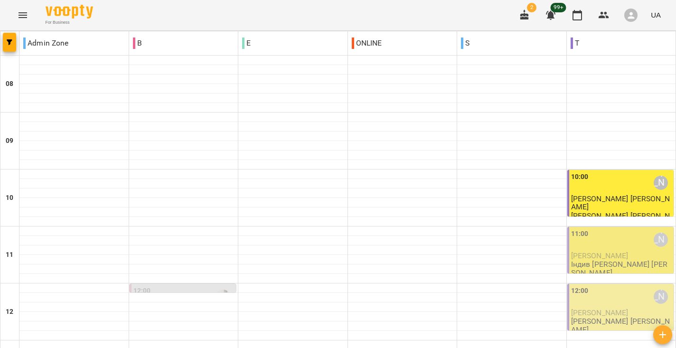
scroll to position [188, 0]
click at [197, 286] on div "12:00" at bounding box center [183, 297] width 101 height 22
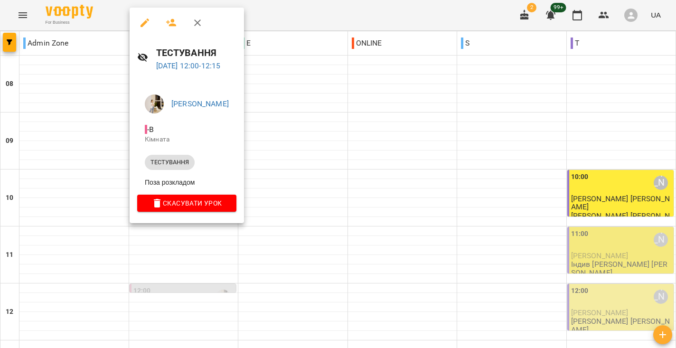
click at [405, 61] on div at bounding box center [338, 174] width 676 height 348
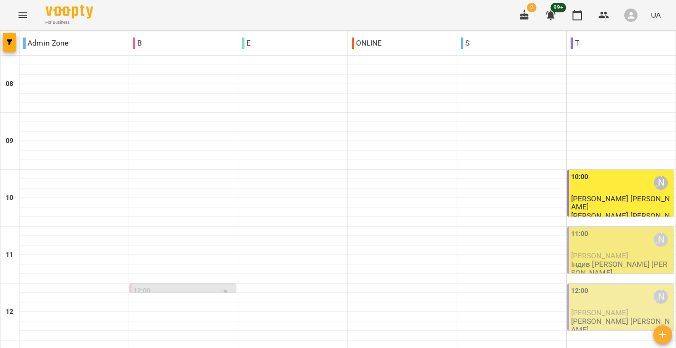
click at [23, 15] on icon "Menu" at bounding box center [22, 14] width 11 height 11
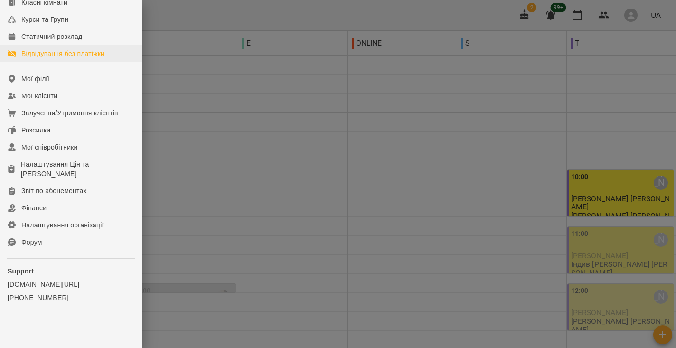
scroll to position [141, 0]
click at [31, 200] on link "Фінанси" at bounding box center [71, 207] width 142 height 17
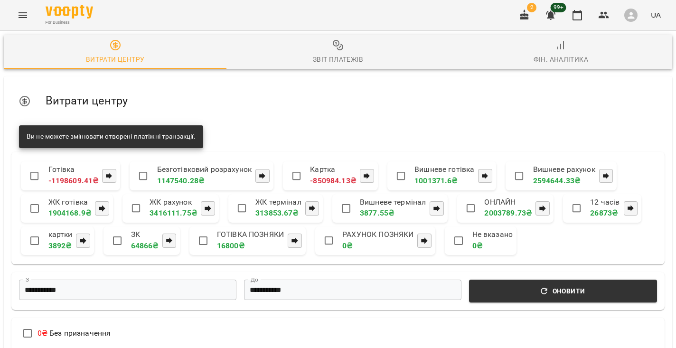
click at [348, 50] on span "Звіт платежів" at bounding box center [337, 52] width 211 height 26
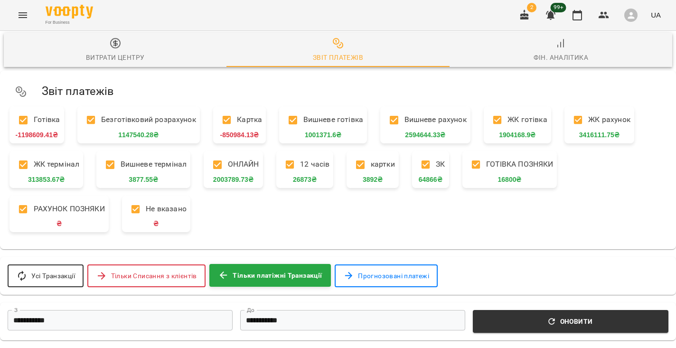
scroll to position [80, 0]
click at [164, 310] on input "**********" at bounding box center [120, 320] width 225 height 20
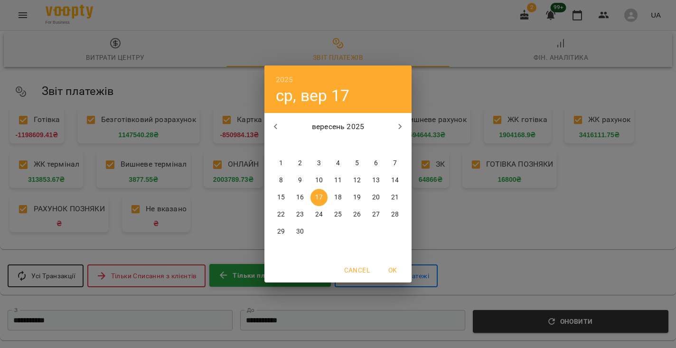
click at [282, 159] on p "1" at bounding box center [281, 162] width 4 height 9
type input "**********"
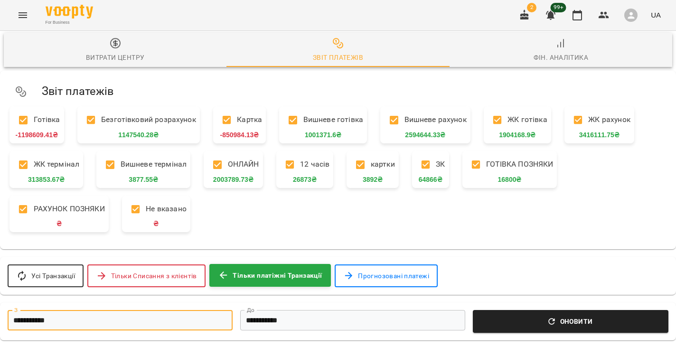
click at [554, 310] on button "Оновити" at bounding box center [571, 321] width 196 height 23
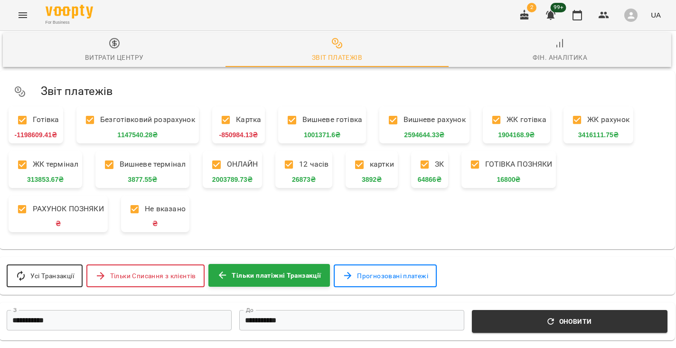
scroll to position [272, 1]
click at [108, 264] on button "Тільки Списання з клієнтів" at bounding box center [145, 275] width 118 height 23
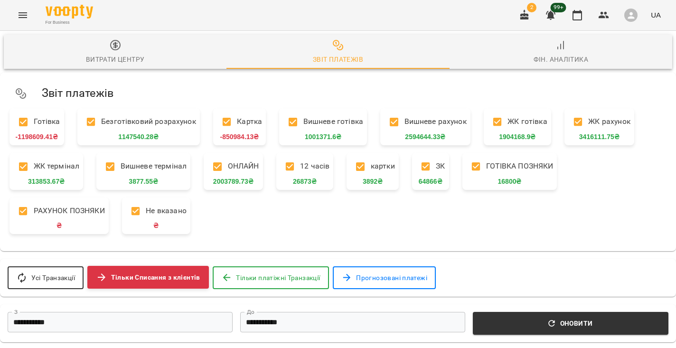
scroll to position [0, 0]
click at [24, 17] on icon "Menu" at bounding box center [22, 14] width 11 height 11
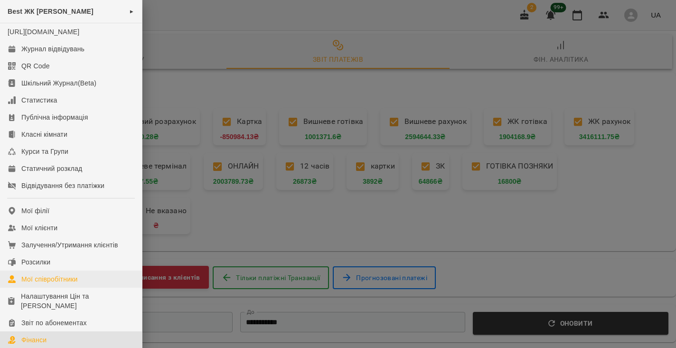
click at [51, 283] on link "Мої співробітники" at bounding box center [71, 278] width 142 height 17
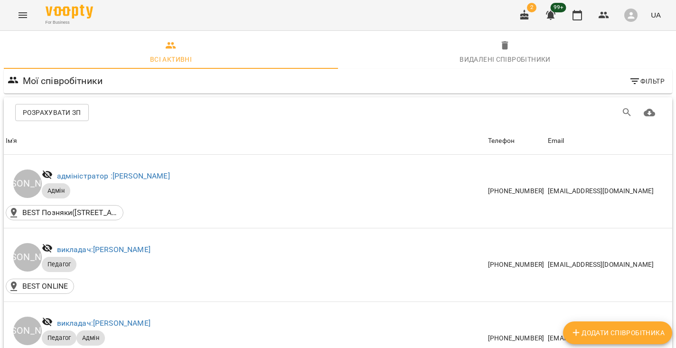
click at [61, 117] on span "Розрахувати ЗП" at bounding box center [52, 112] width 58 height 11
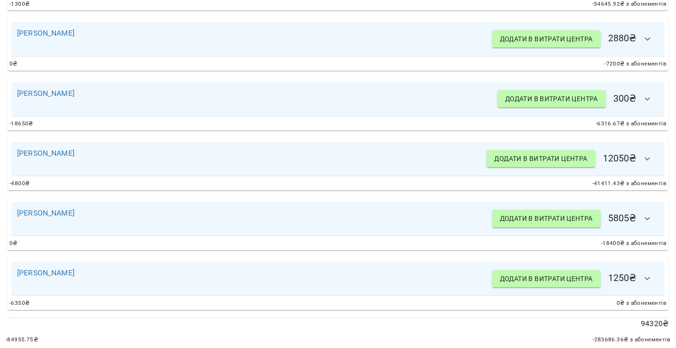
scroll to position [825, 0]
click at [644, 100] on icon "button" at bounding box center [647, 99] width 11 height 11
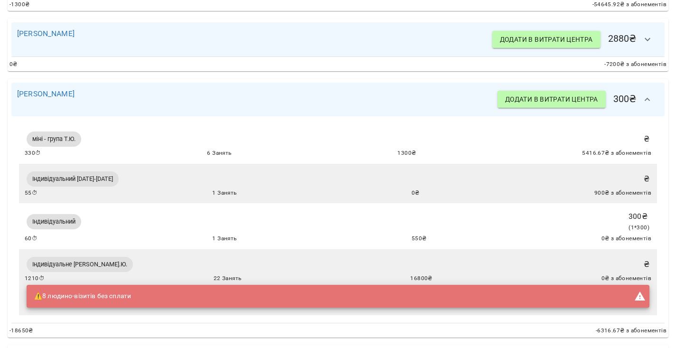
click at [644, 100] on icon "button" at bounding box center [647, 99] width 11 height 11
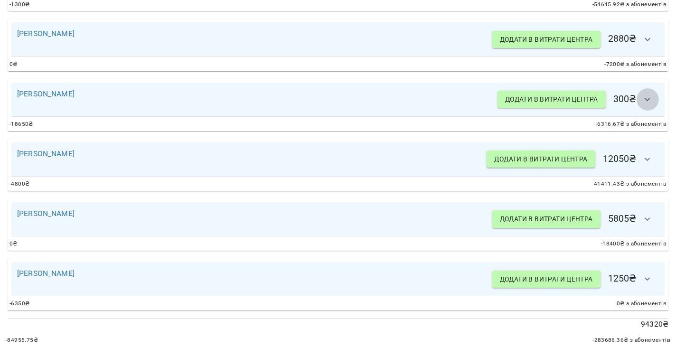
click at [637, 92] on button "button" at bounding box center [647, 99] width 23 height 23
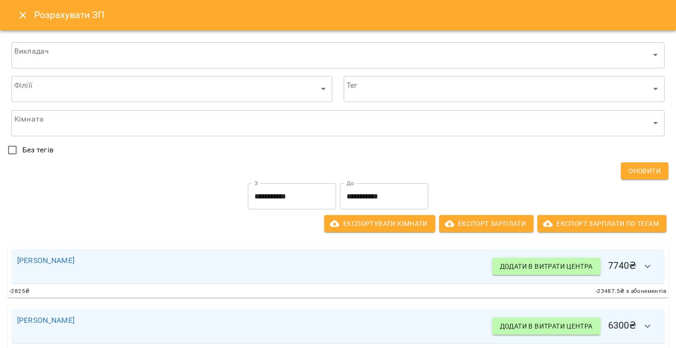
scroll to position [0, 0]
click at [13, 22] on button "Close" at bounding box center [22, 15] width 23 height 23
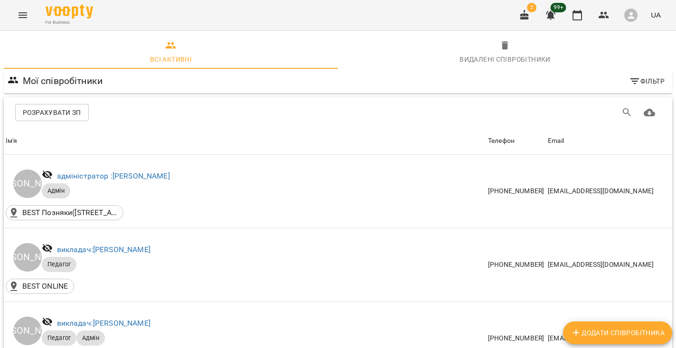
click at [20, 12] on icon "Menu" at bounding box center [22, 14] width 11 height 11
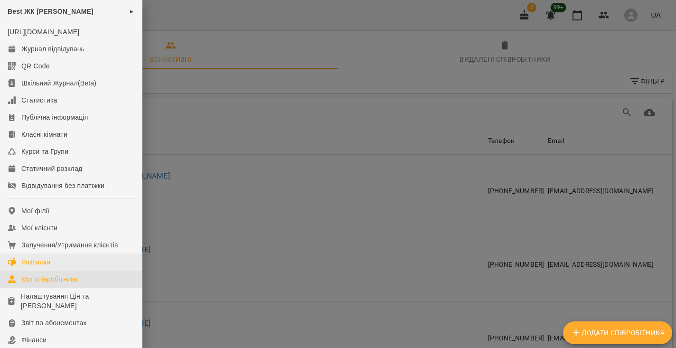
scroll to position [141, 0]
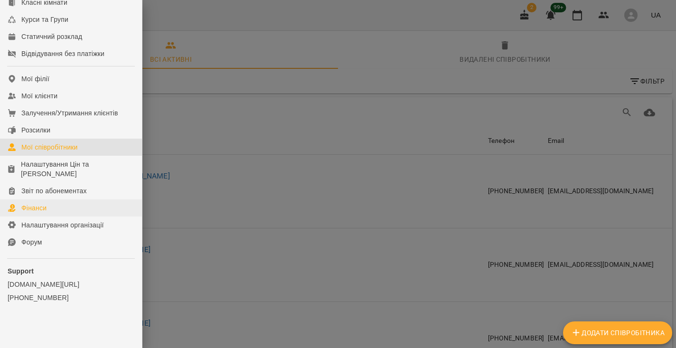
click at [49, 209] on link "Фінанси" at bounding box center [71, 207] width 142 height 17
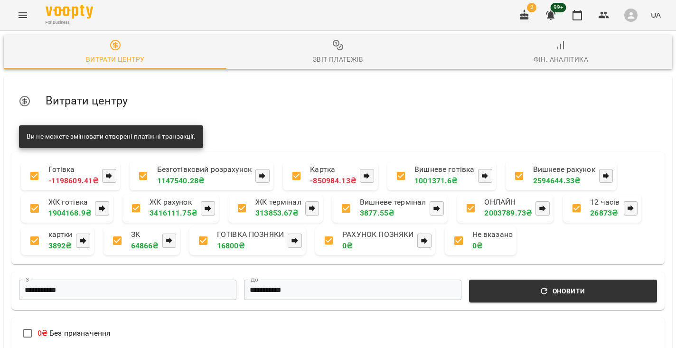
click at [325, 56] on div "Звіт платежів" at bounding box center [338, 59] width 50 height 11
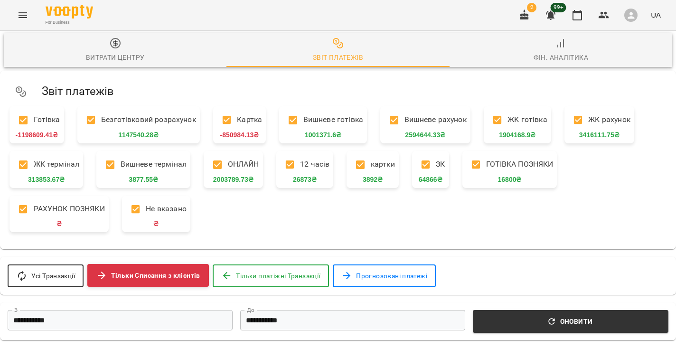
scroll to position [111, 0]
click at [148, 310] on input "**********" at bounding box center [120, 320] width 225 height 20
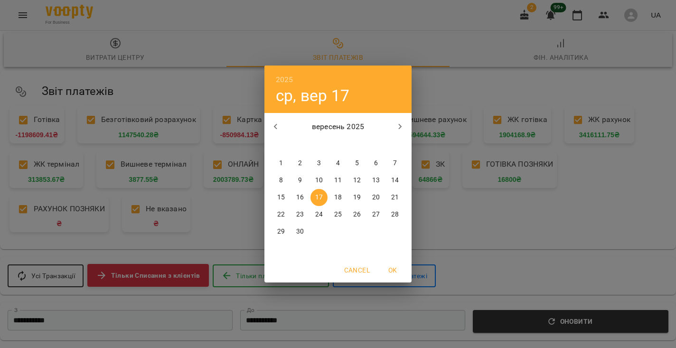
click at [283, 167] on span "1" at bounding box center [280, 162] width 17 height 9
type input "**********"
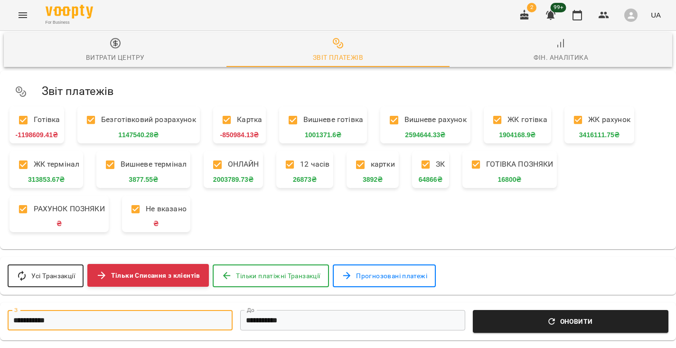
click at [491, 316] on span "Оновити" at bounding box center [570, 321] width 184 height 11
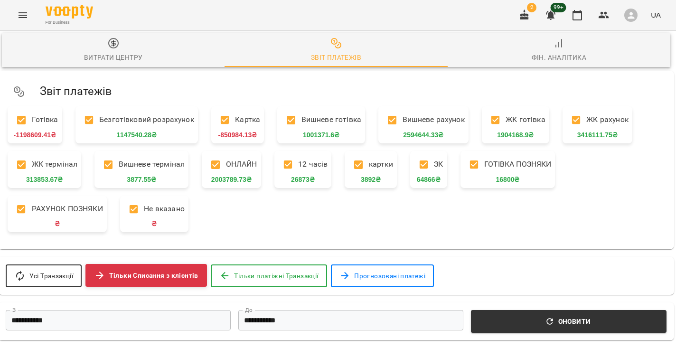
scroll to position [160, 2]
click at [163, 310] on input "**********" at bounding box center [118, 320] width 225 height 20
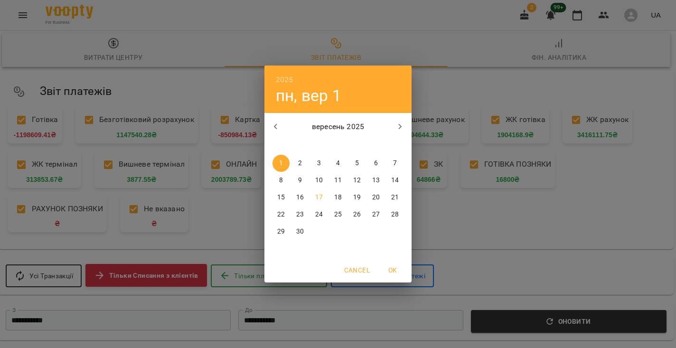
click at [303, 197] on p "16" at bounding box center [300, 197] width 8 height 9
type input "**********"
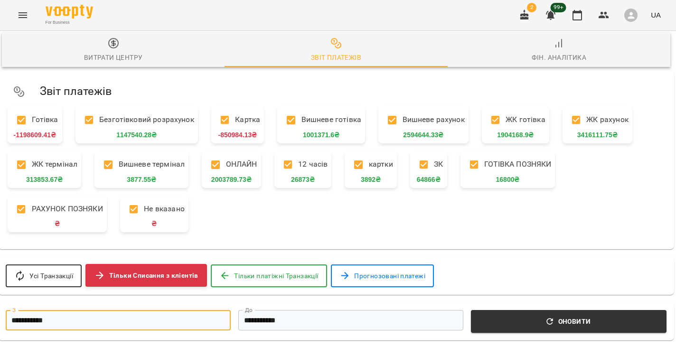
click at [258, 302] on div "**********" at bounding box center [336, 321] width 676 height 38
click at [259, 310] on input "**********" at bounding box center [350, 320] width 225 height 20
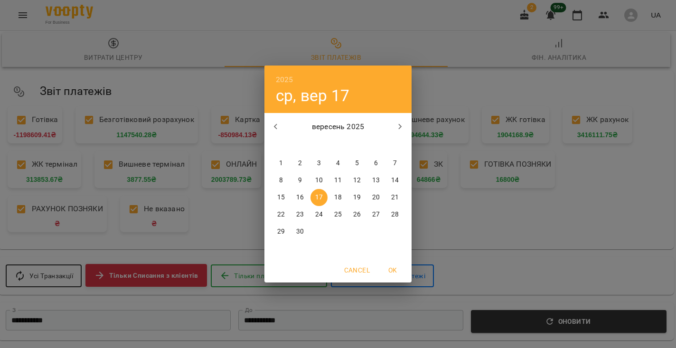
click at [301, 199] on p "16" at bounding box center [300, 197] width 8 height 9
type input "**********"
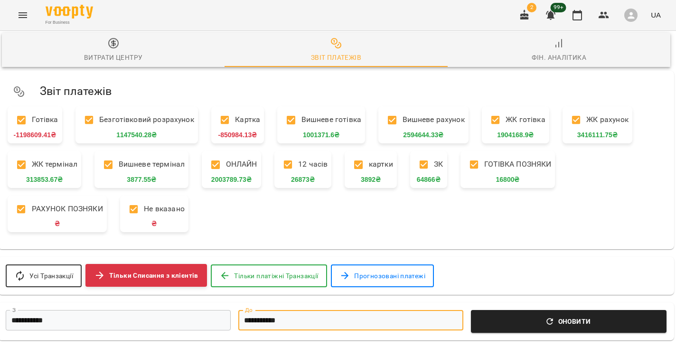
click at [523, 316] on span "Оновити" at bounding box center [568, 321] width 184 height 11
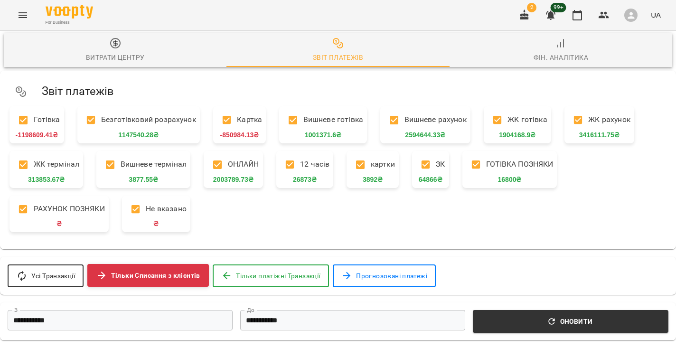
scroll to position [0, 0]
click at [37, 14] on div "For Business 2 99+ UA" at bounding box center [338, 15] width 676 height 30
click at [22, 12] on icon "Menu" at bounding box center [22, 14] width 11 height 11
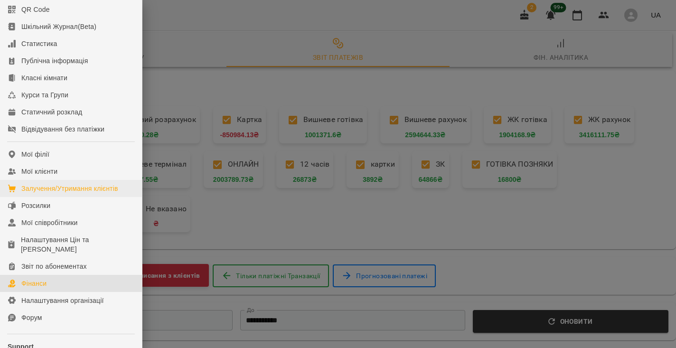
scroll to position [56, 0]
click at [42, 228] on link "Мої співробітники" at bounding box center [71, 223] width 142 height 17
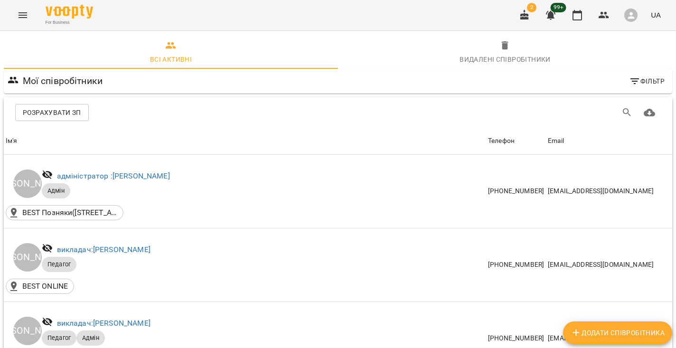
click at [64, 110] on span "Розрахувати ЗП" at bounding box center [52, 112] width 58 height 11
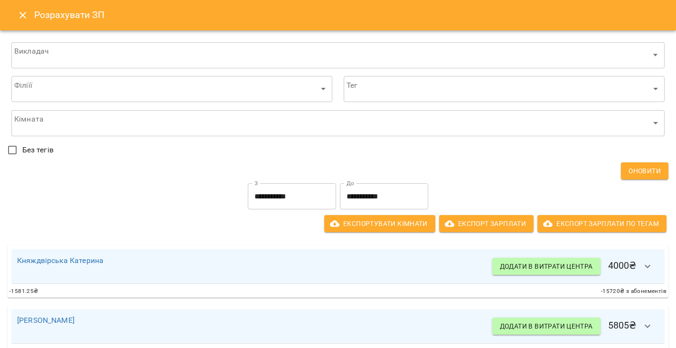
click at [298, 189] on input "**********" at bounding box center [292, 196] width 88 height 27
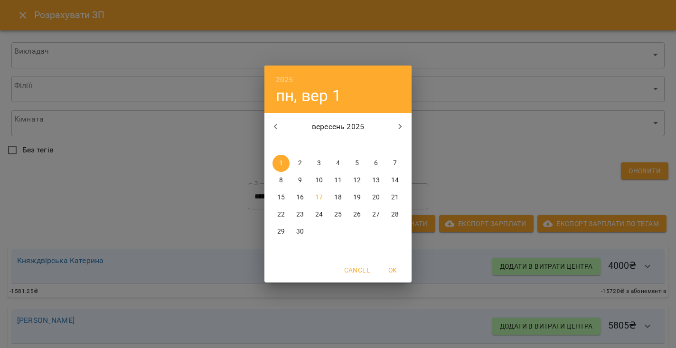
click at [301, 200] on p "16" at bounding box center [300, 197] width 8 height 9
type input "**********"
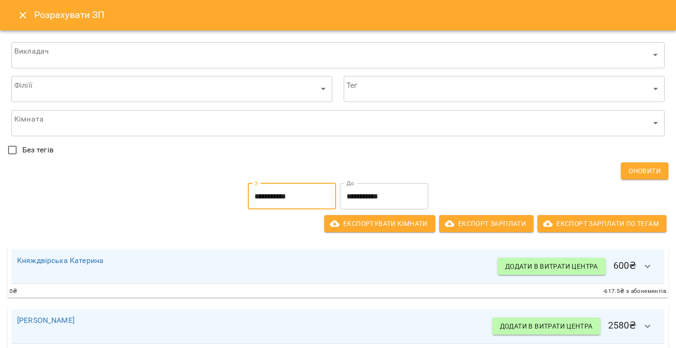
click at [364, 201] on input "**********" at bounding box center [384, 196] width 88 height 27
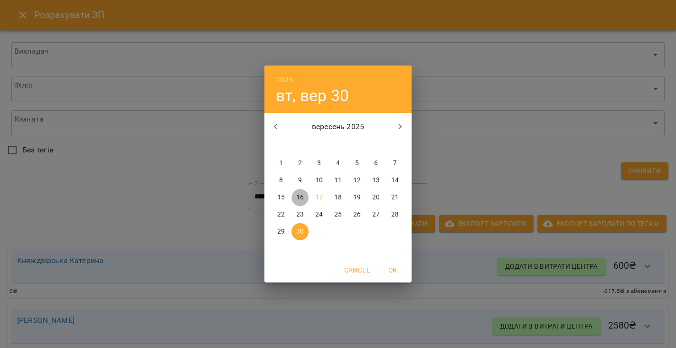
click at [299, 192] on button "16" at bounding box center [299, 197] width 17 height 17
type input "**********"
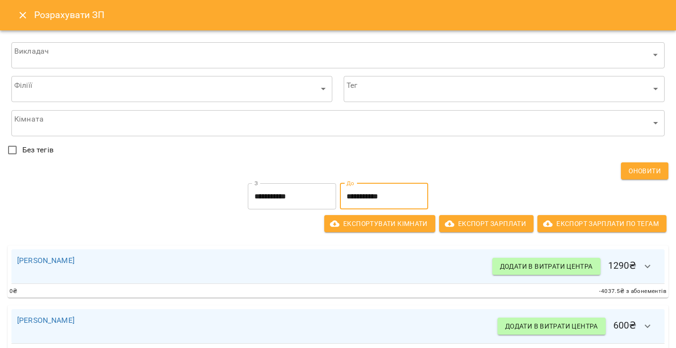
click at [25, 10] on icon "Close" at bounding box center [22, 14] width 11 height 11
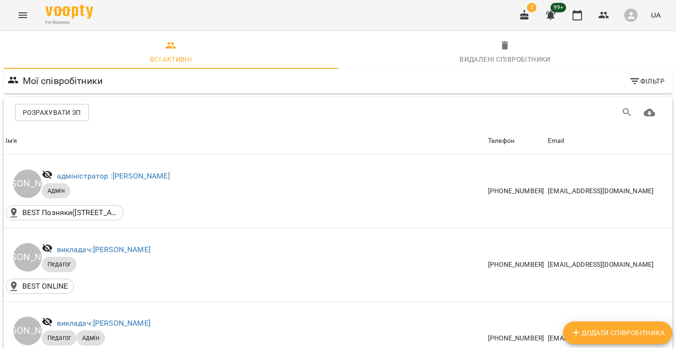
scroll to position [1882, 0]
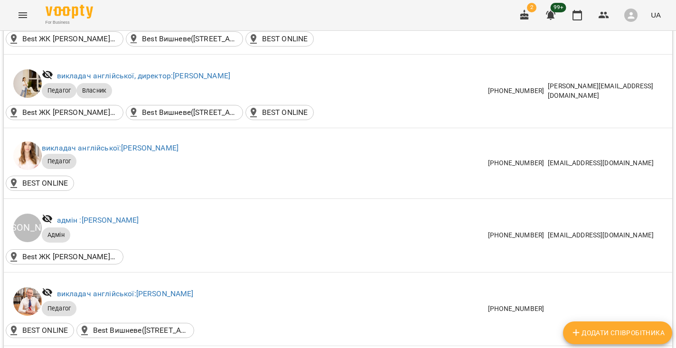
click at [25, 20] on icon "Menu" at bounding box center [22, 14] width 11 height 11
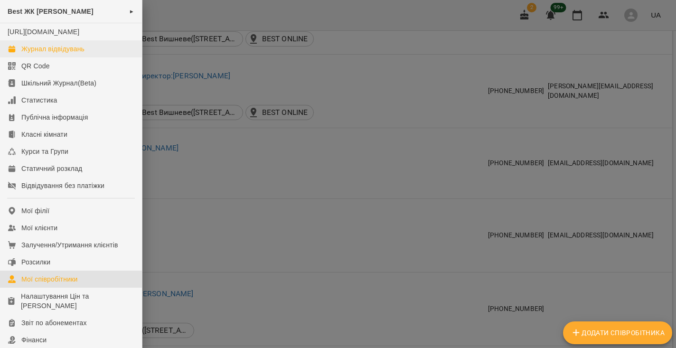
click at [36, 53] on link "Журнал відвідувань" at bounding box center [71, 48] width 142 height 17
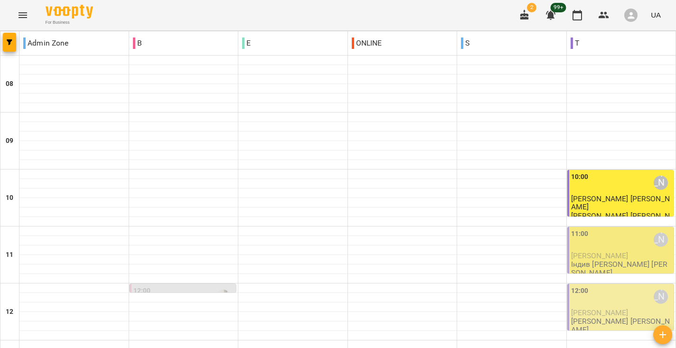
scroll to position [568, 0]
click at [24, 16] on icon "Menu" at bounding box center [22, 14] width 11 height 11
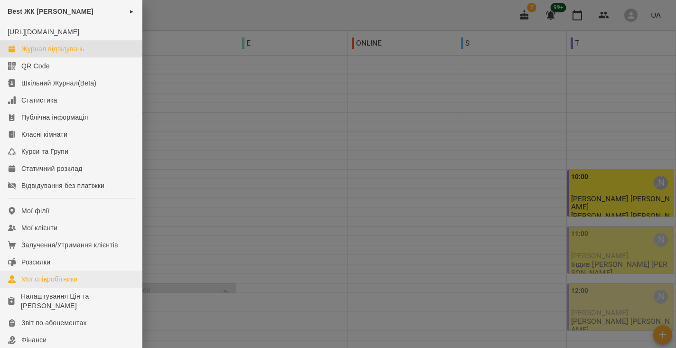
click at [61, 284] on div "Мої співробітники" at bounding box center [49, 278] width 56 height 9
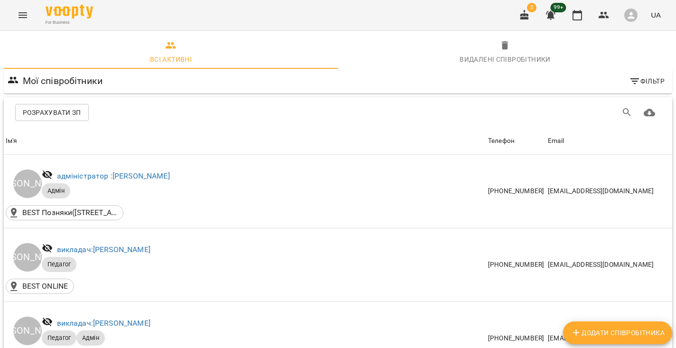
click at [18, 16] on icon "Menu" at bounding box center [22, 14] width 11 height 11
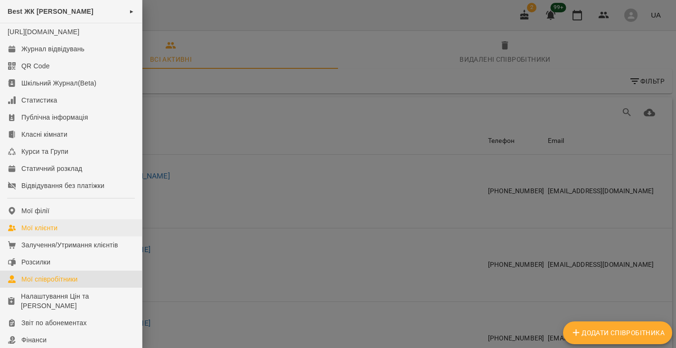
click at [42, 233] on div "Мої клієнти" at bounding box center [39, 227] width 36 height 9
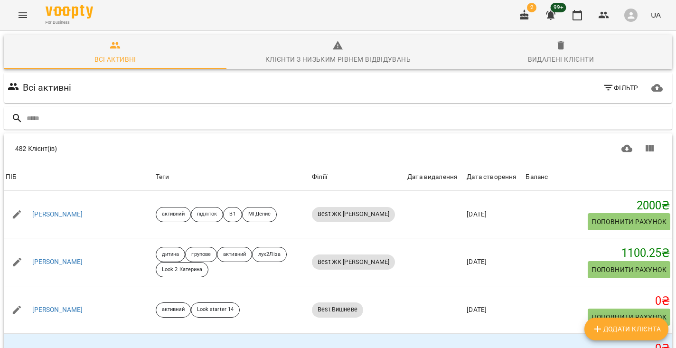
click at [21, 4] on button "Menu" at bounding box center [22, 15] width 23 height 23
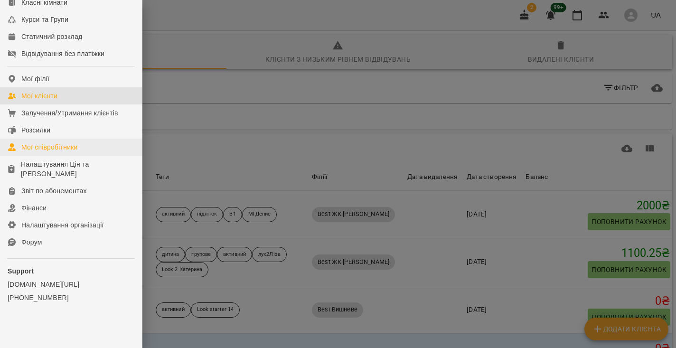
scroll to position [141, 0]
click at [34, 205] on div "Фінанси" at bounding box center [33, 207] width 25 height 9
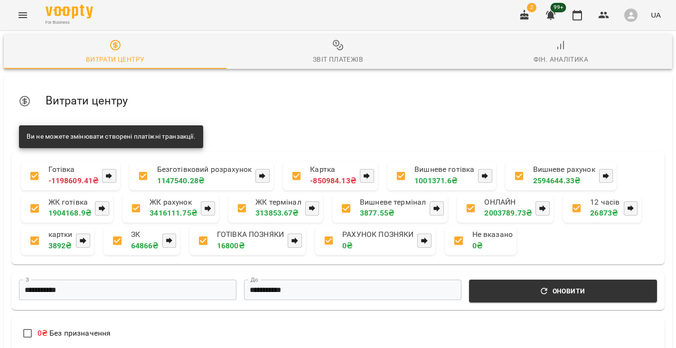
scroll to position [139, 0]
click at [75, 267] on ul "**********" at bounding box center [337, 248] width 653 height 328
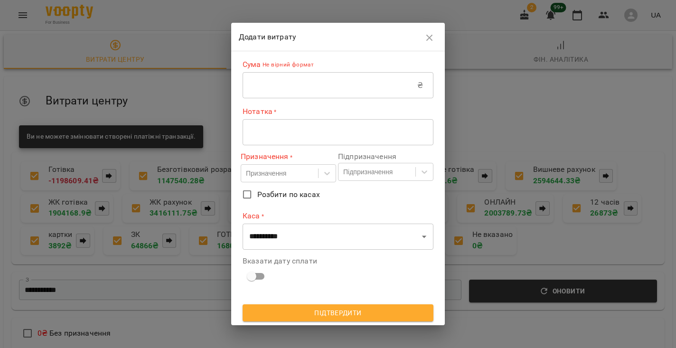
click at [345, 81] on input "text" at bounding box center [329, 85] width 175 height 27
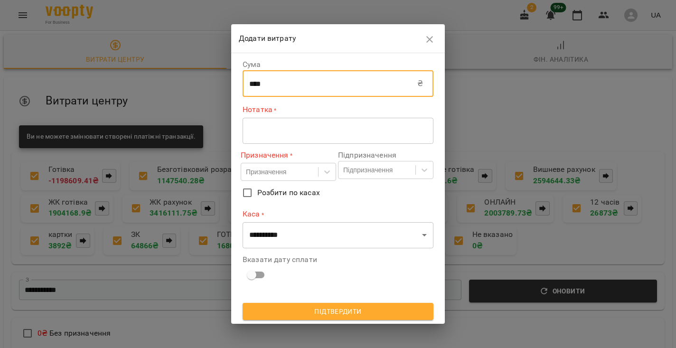
type input "****"
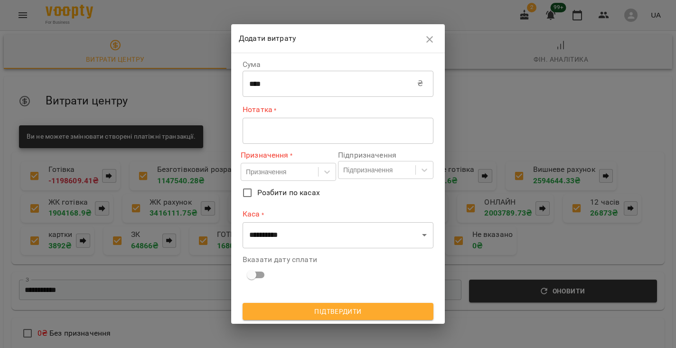
click at [347, 122] on div "* ​" at bounding box center [337, 131] width 191 height 26
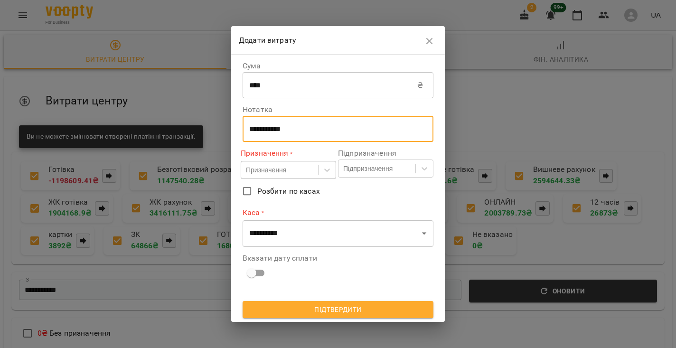
type textarea "**********"
click at [288, 178] on div "Призначення" at bounding box center [288, 170] width 95 height 18
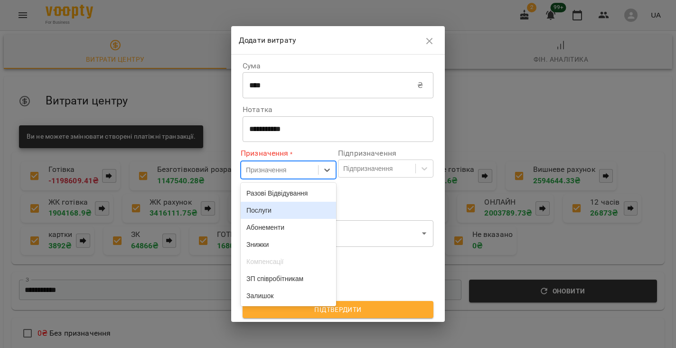
click at [280, 213] on div "Послуги" at bounding box center [288, 210] width 95 height 17
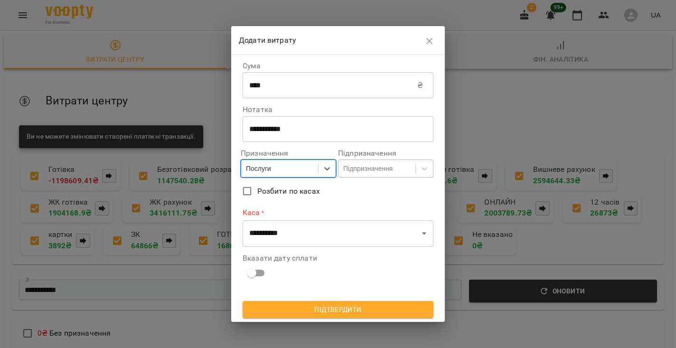
click at [374, 163] on div "Підпризначення" at bounding box center [376, 168] width 77 height 16
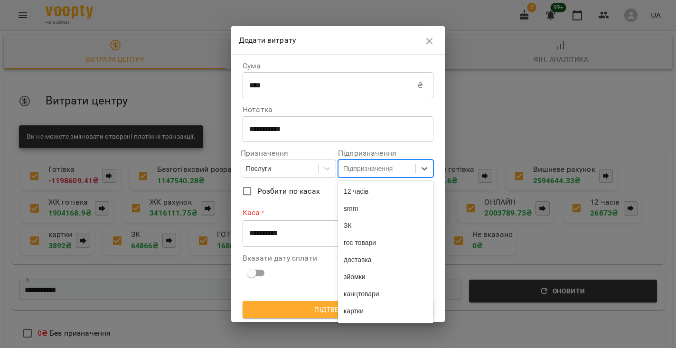
scroll to position [0, 0]
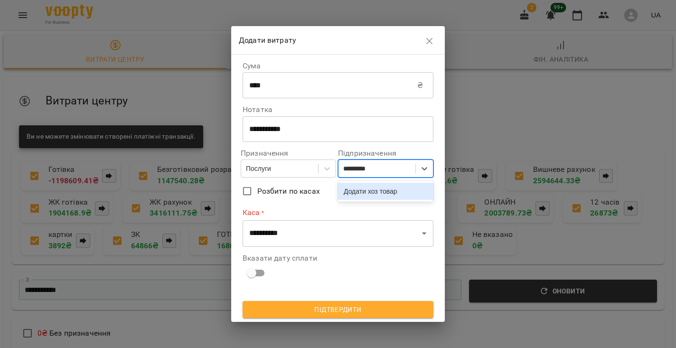
type input "**********"
click at [394, 190] on div "Додати хоз товари" at bounding box center [385, 191] width 95 height 17
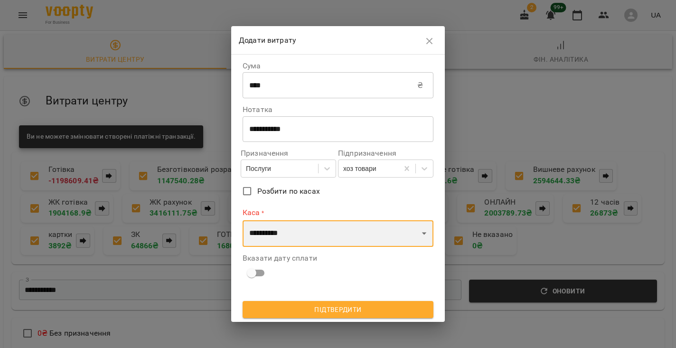
select select "******"
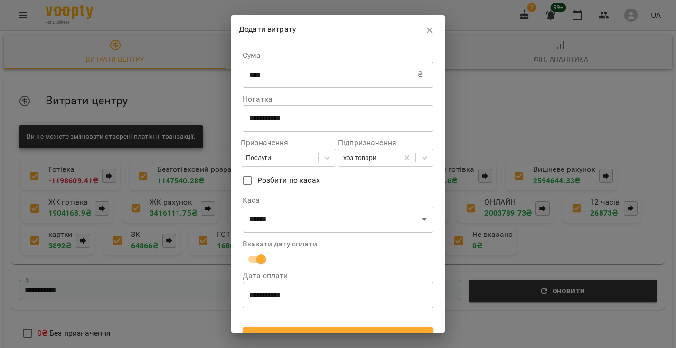
click at [273, 301] on input "**********" at bounding box center [337, 295] width 191 height 27
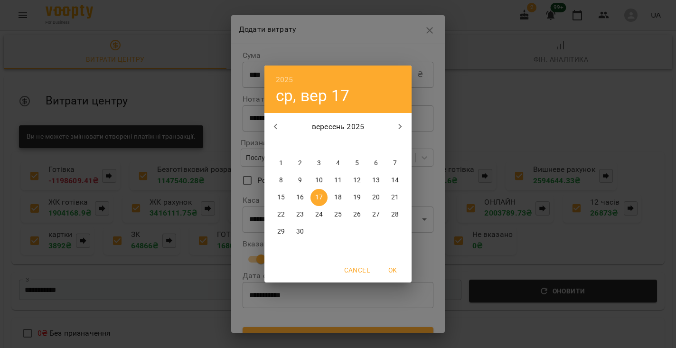
click at [301, 190] on button "16" at bounding box center [299, 197] width 17 height 17
type input "**********"
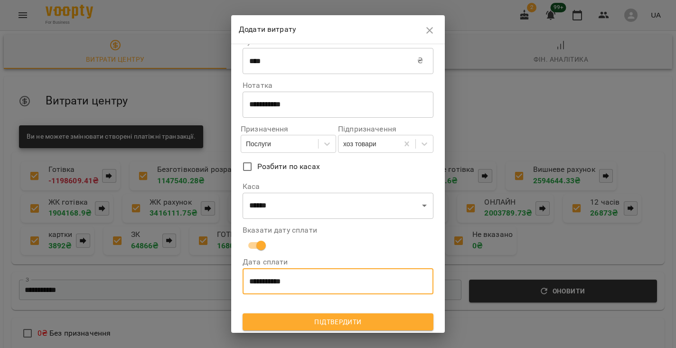
scroll to position [13, 0]
click at [289, 317] on span "Підтвердити" at bounding box center [338, 322] width 176 height 11
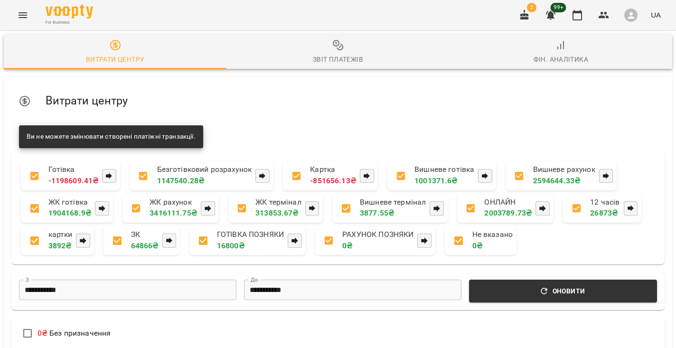
scroll to position [133, 0]
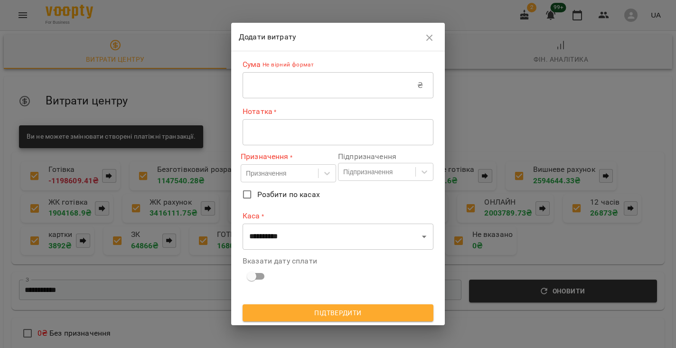
click at [284, 86] on input "text" at bounding box center [329, 85] width 175 height 27
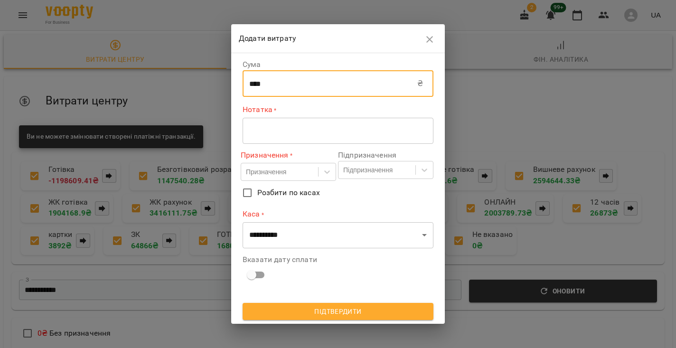
type input "****"
click at [288, 135] on div "* ​" at bounding box center [337, 131] width 191 height 26
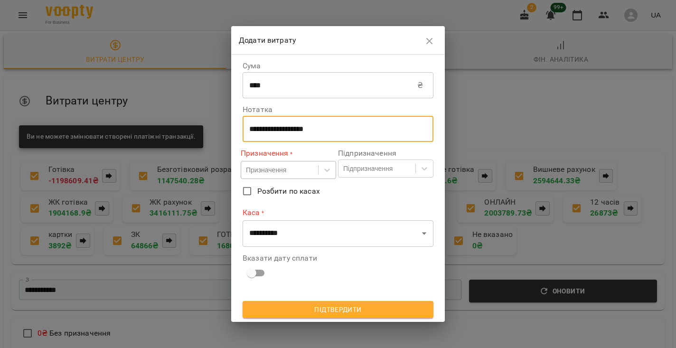
type textarea "**********"
click at [281, 170] on div "Призначення" at bounding box center [266, 169] width 40 height 9
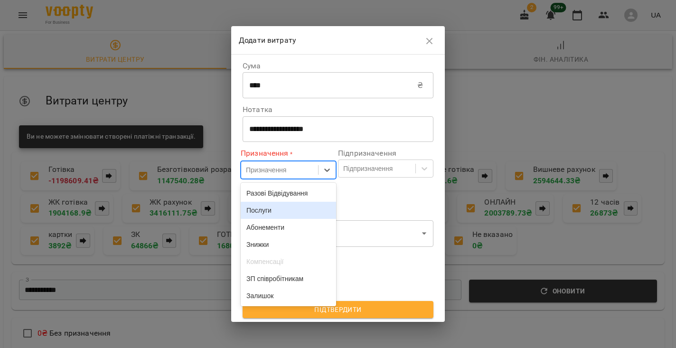
click at [272, 206] on div "Послуги" at bounding box center [288, 210] width 95 height 17
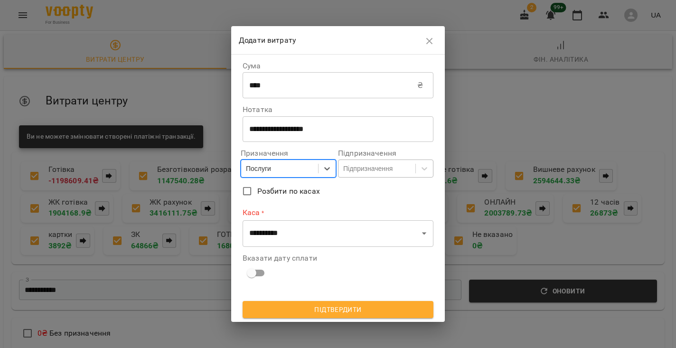
click at [368, 177] on div "Підпризначення" at bounding box center [385, 168] width 95 height 18
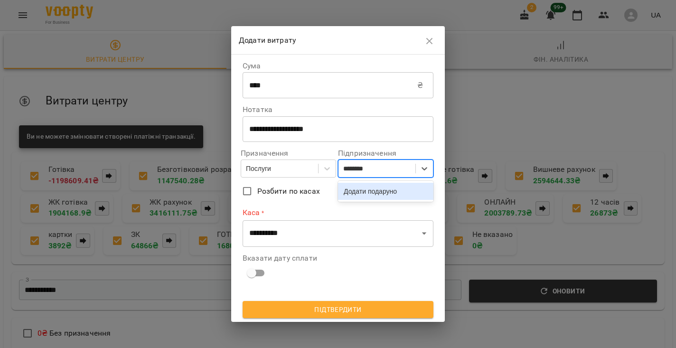
type input "*********"
click at [374, 191] on div "Додати подарунок" at bounding box center [385, 191] width 95 height 17
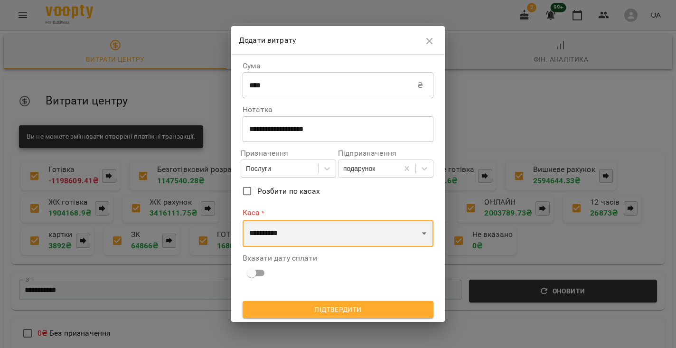
select select "******"
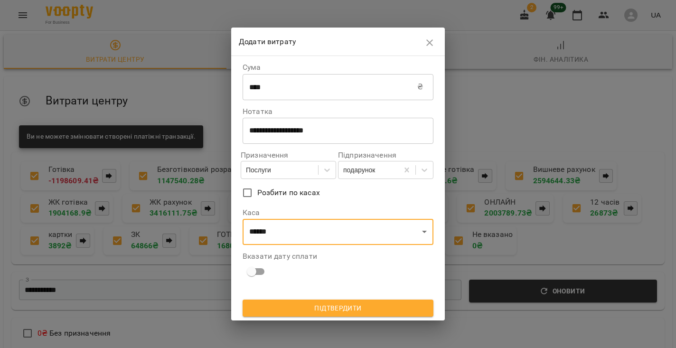
click at [331, 266] on div "Вказати дату сплати" at bounding box center [337, 266] width 191 height 28
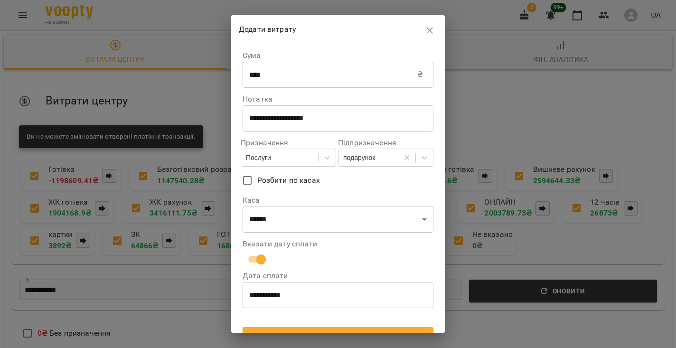
click at [269, 298] on input "**********" at bounding box center [337, 295] width 191 height 27
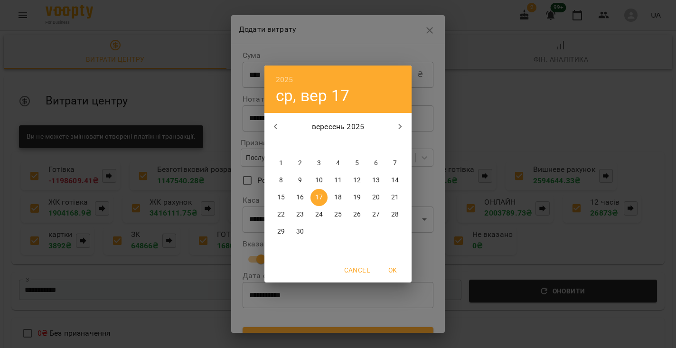
click at [302, 199] on p "16" at bounding box center [300, 197] width 8 height 9
type input "**********"
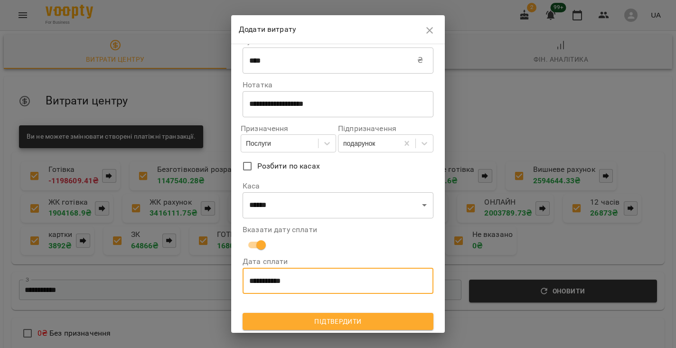
scroll to position [13, 0]
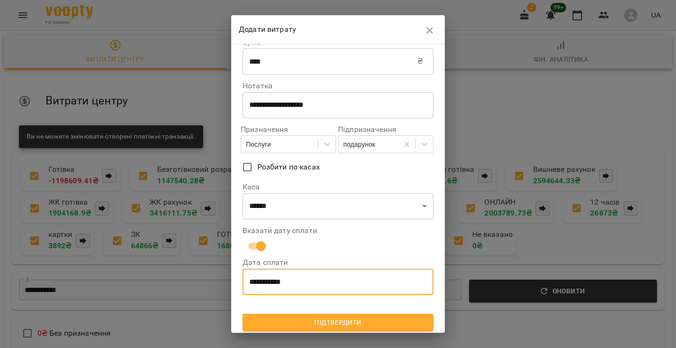
click at [281, 318] on span "Підтвердити" at bounding box center [338, 322] width 176 height 11
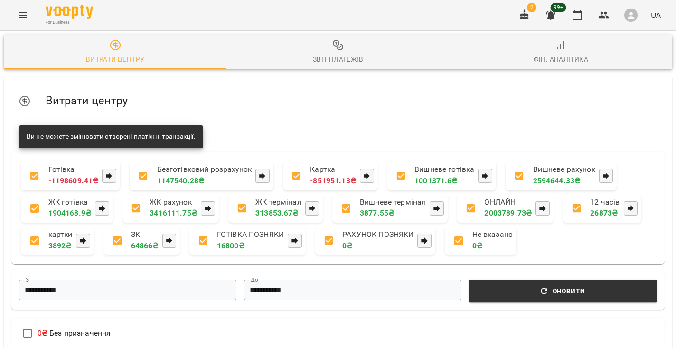
scroll to position [463, 0]
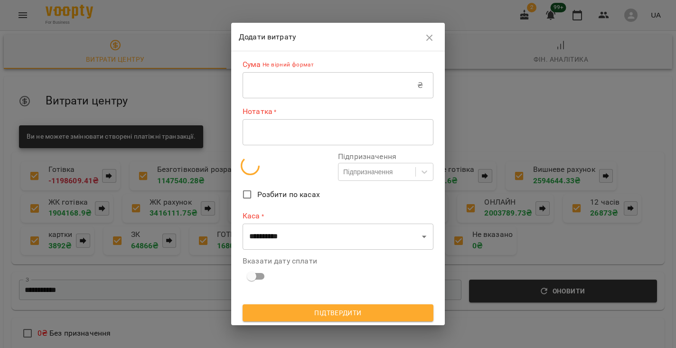
click at [280, 95] on input "text" at bounding box center [329, 85] width 175 height 27
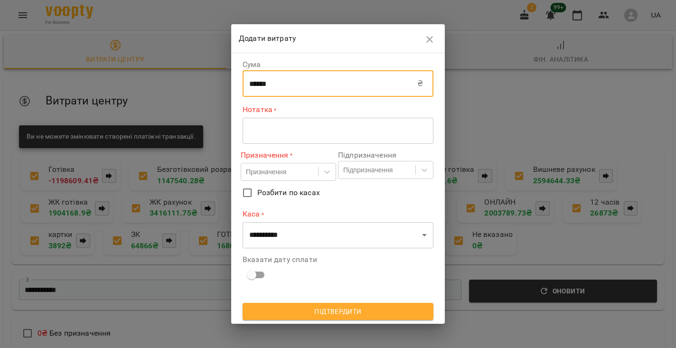
type input "******"
click at [280, 132] on textarea at bounding box center [337, 130] width 177 height 9
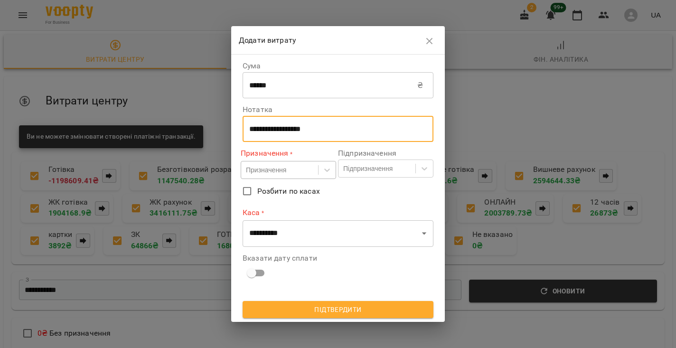
type textarea "**********"
click at [258, 169] on div "Призначення" at bounding box center [266, 169] width 40 height 9
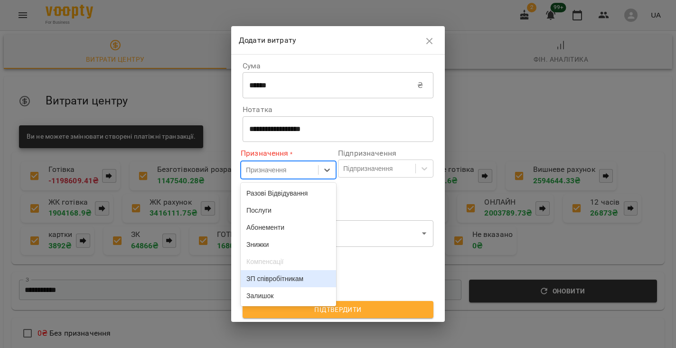
click at [271, 281] on div "ЗП співробітникам" at bounding box center [288, 278] width 95 height 17
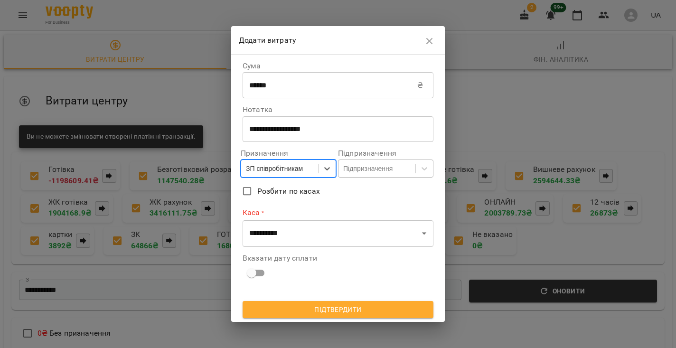
click at [366, 165] on div "Підпризначення" at bounding box center [367, 168] width 49 height 9
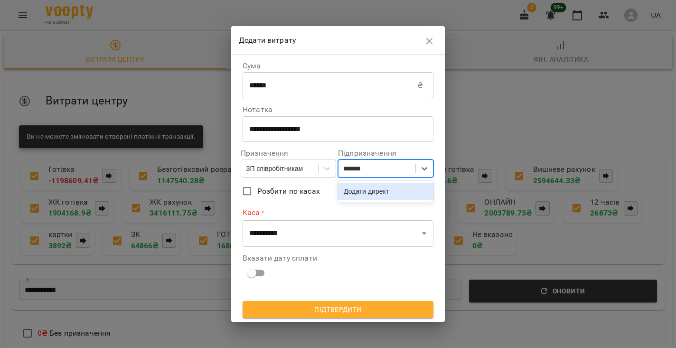
type input "********"
click at [388, 193] on div "Додати директор" at bounding box center [385, 191] width 95 height 17
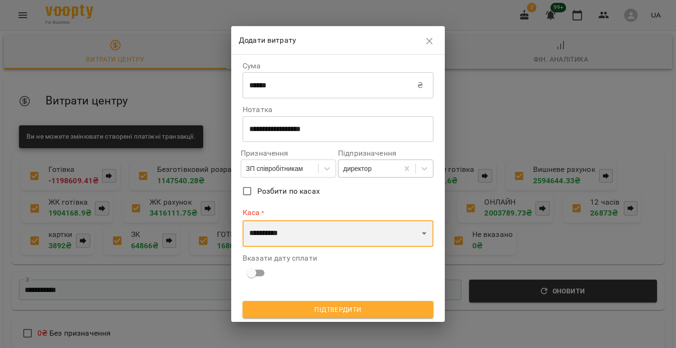
select select "****"
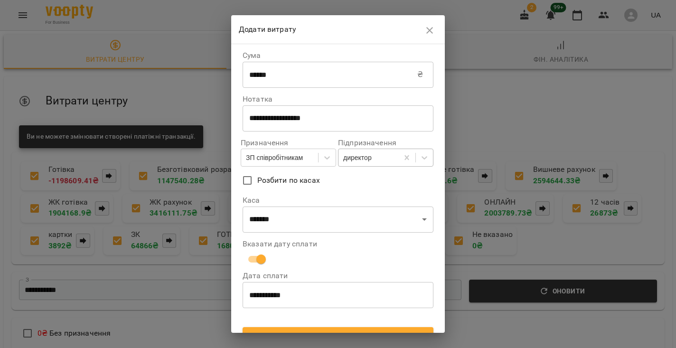
click at [281, 292] on input "**********" at bounding box center [337, 295] width 191 height 27
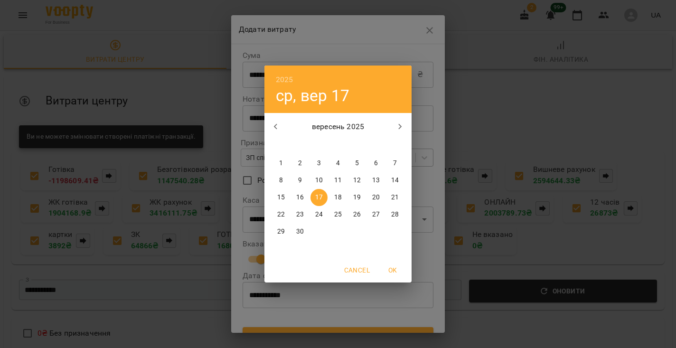
click at [281, 192] on button "15" at bounding box center [280, 197] width 17 height 17
type input "**********"
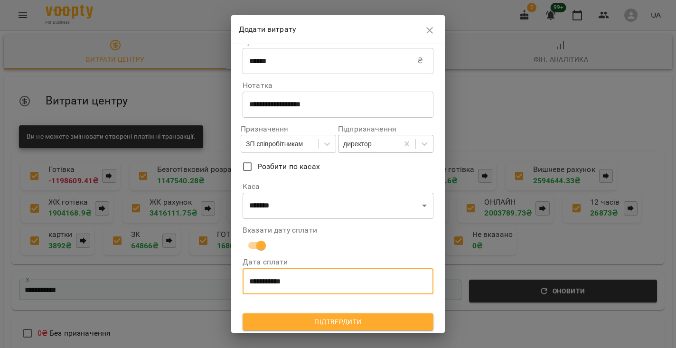
scroll to position [13, 0]
click at [296, 317] on span "Підтвердити" at bounding box center [338, 322] width 176 height 11
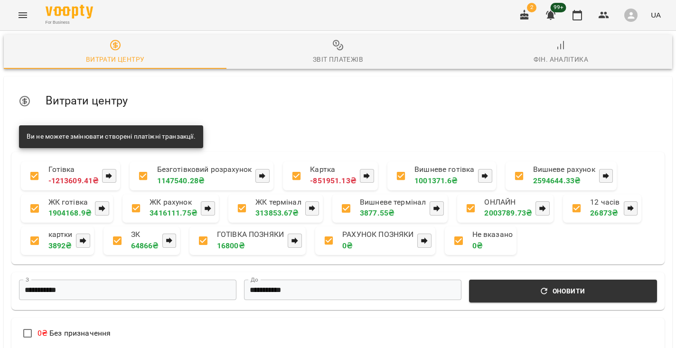
scroll to position [163, 0]
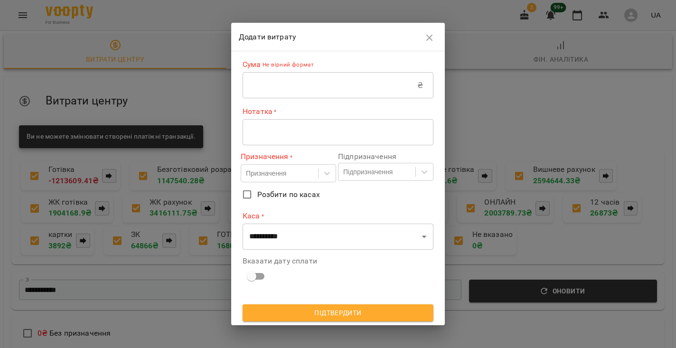
click at [281, 87] on input "text" at bounding box center [329, 85] width 175 height 27
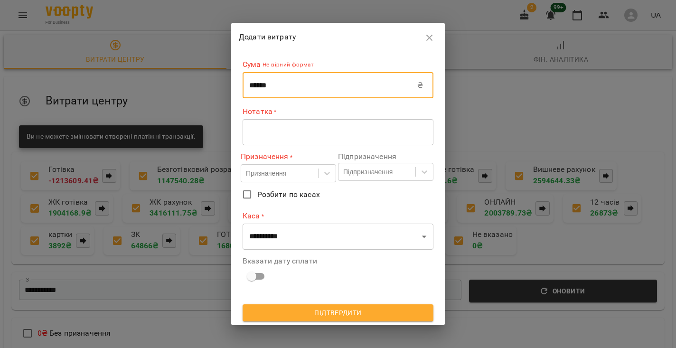
type input "******"
click at [289, 141] on div "* ​" at bounding box center [337, 132] width 191 height 26
